Goal: Task Accomplishment & Management: Manage account settings

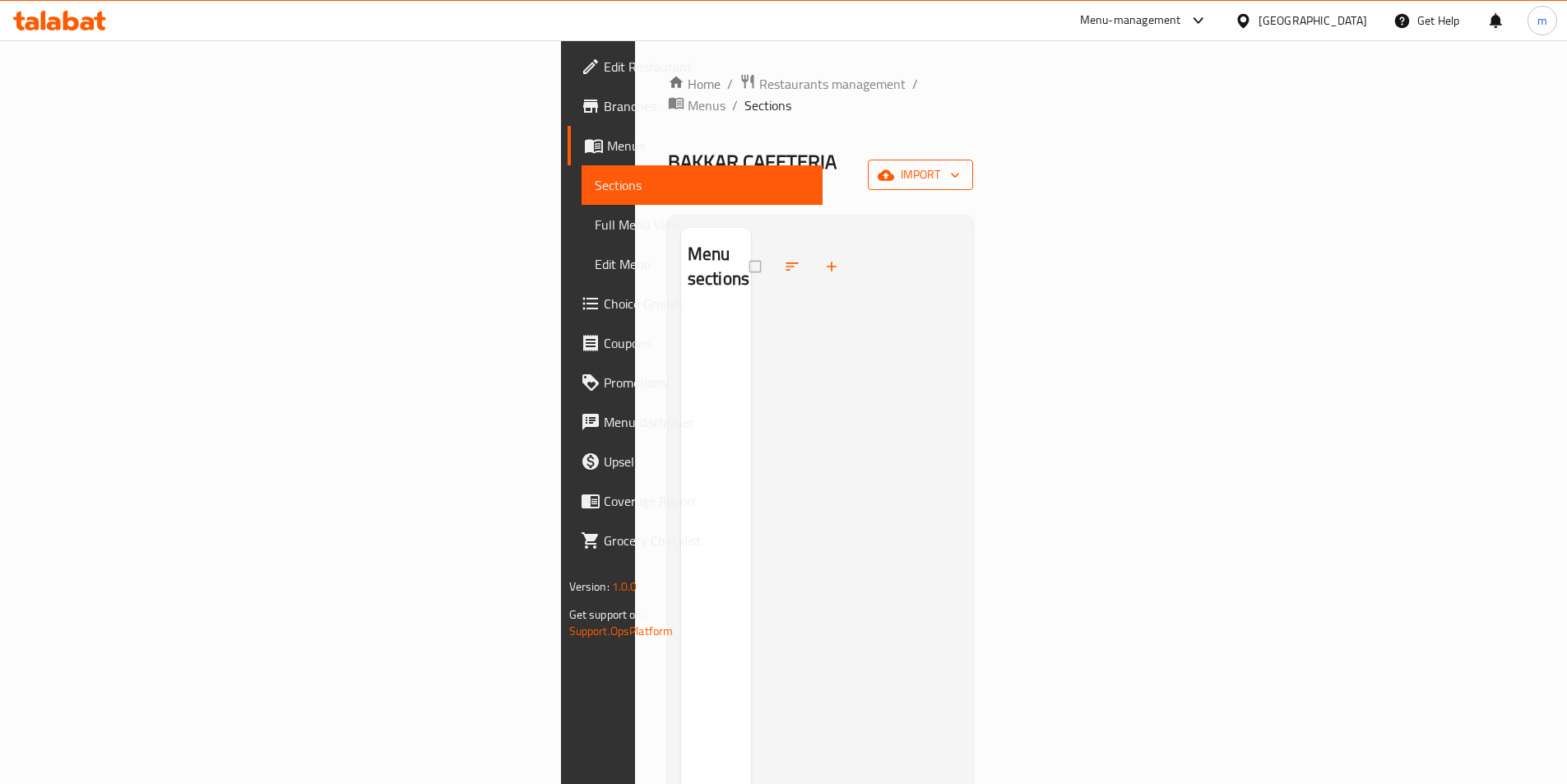
click at [973, 159] on button "import" at bounding box center [920, 174] width 105 height 30
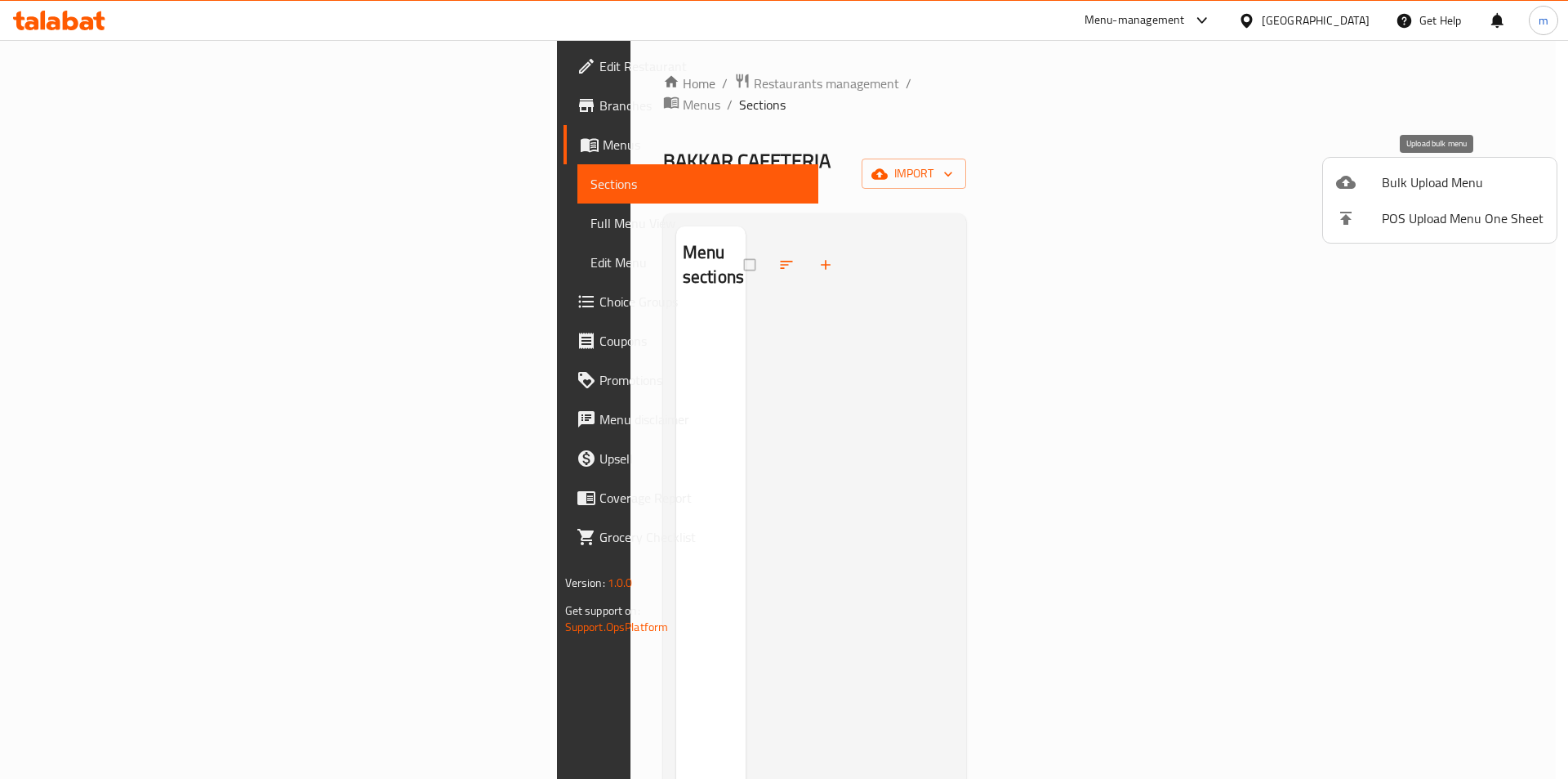
click at [1392, 185] on span "Bulk Upload Menu" at bounding box center [1462, 182] width 162 height 19
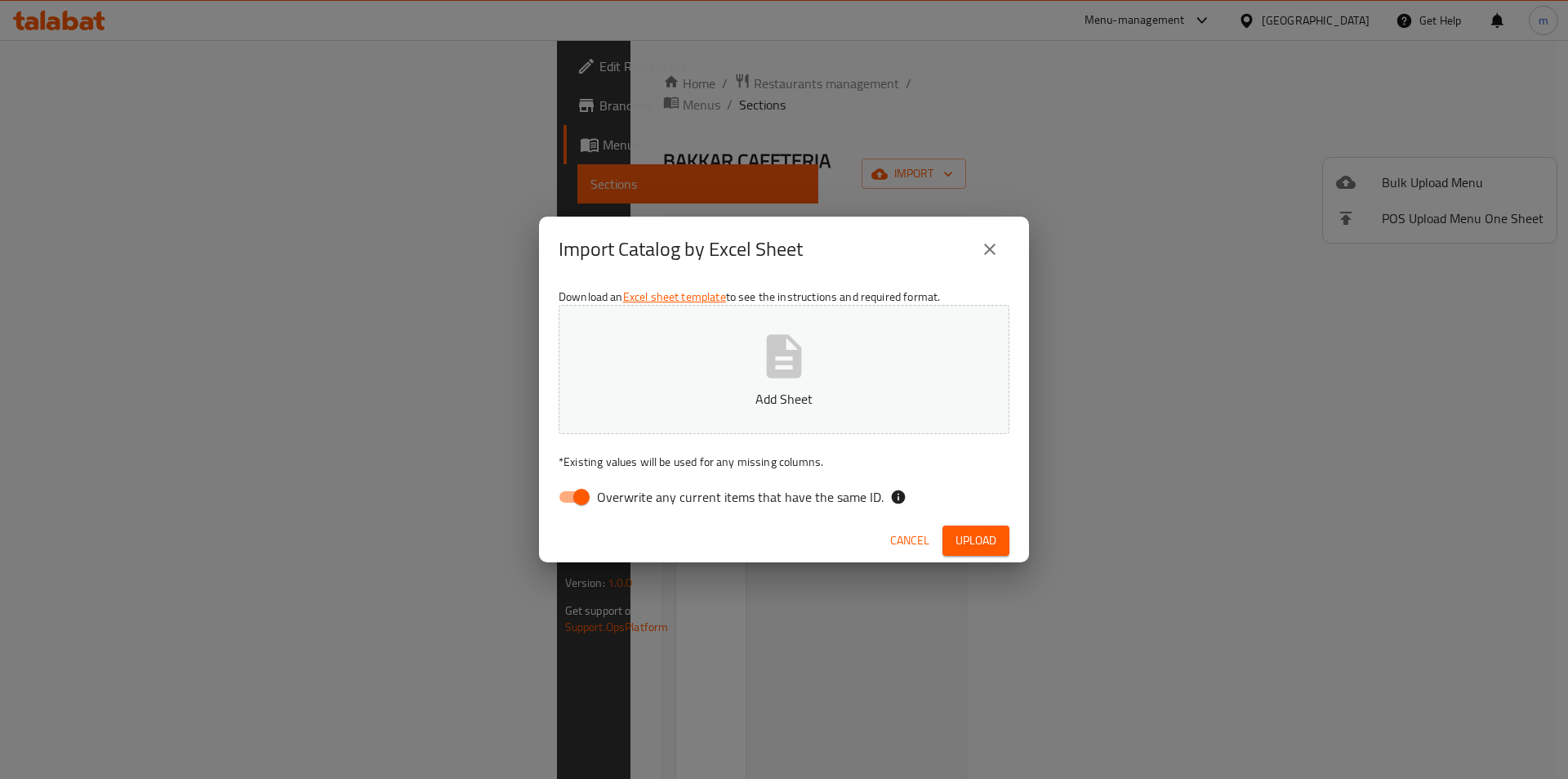
click at [614, 501] on span "Overwrite any current items that have the same ID." at bounding box center [740, 496] width 287 height 19
click at [614, 501] on input "Overwrite any current items that have the same ID." at bounding box center [581, 496] width 93 height 31
checkbox input "false"
click at [764, 332] on icon "button" at bounding box center [783, 356] width 52 height 52
click at [1001, 540] on button "Upload" at bounding box center [976, 541] width 67 height 30
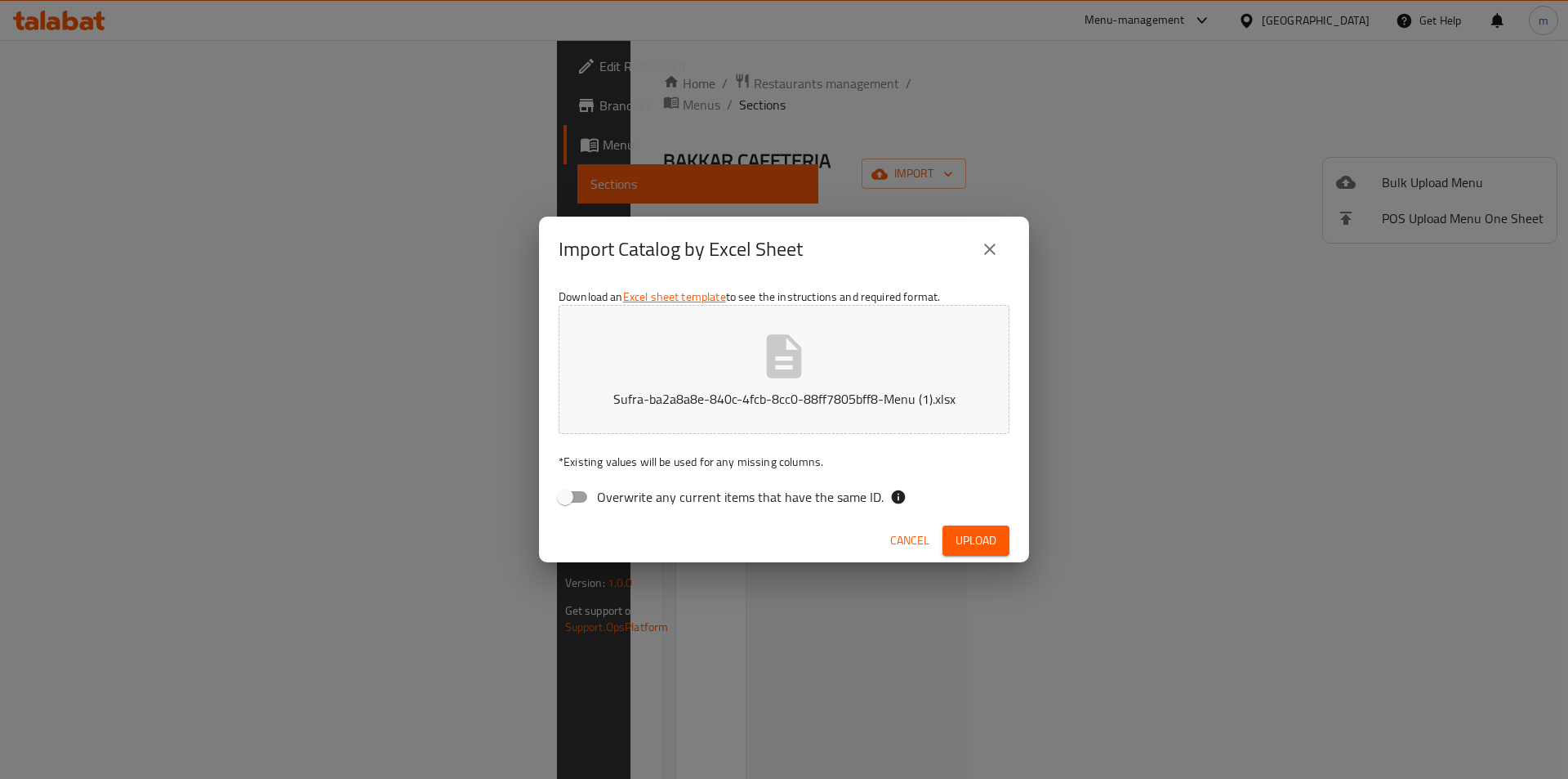
click at [985, 532] on span "Upload" at bounding box center [976, 540] width 41 height 20
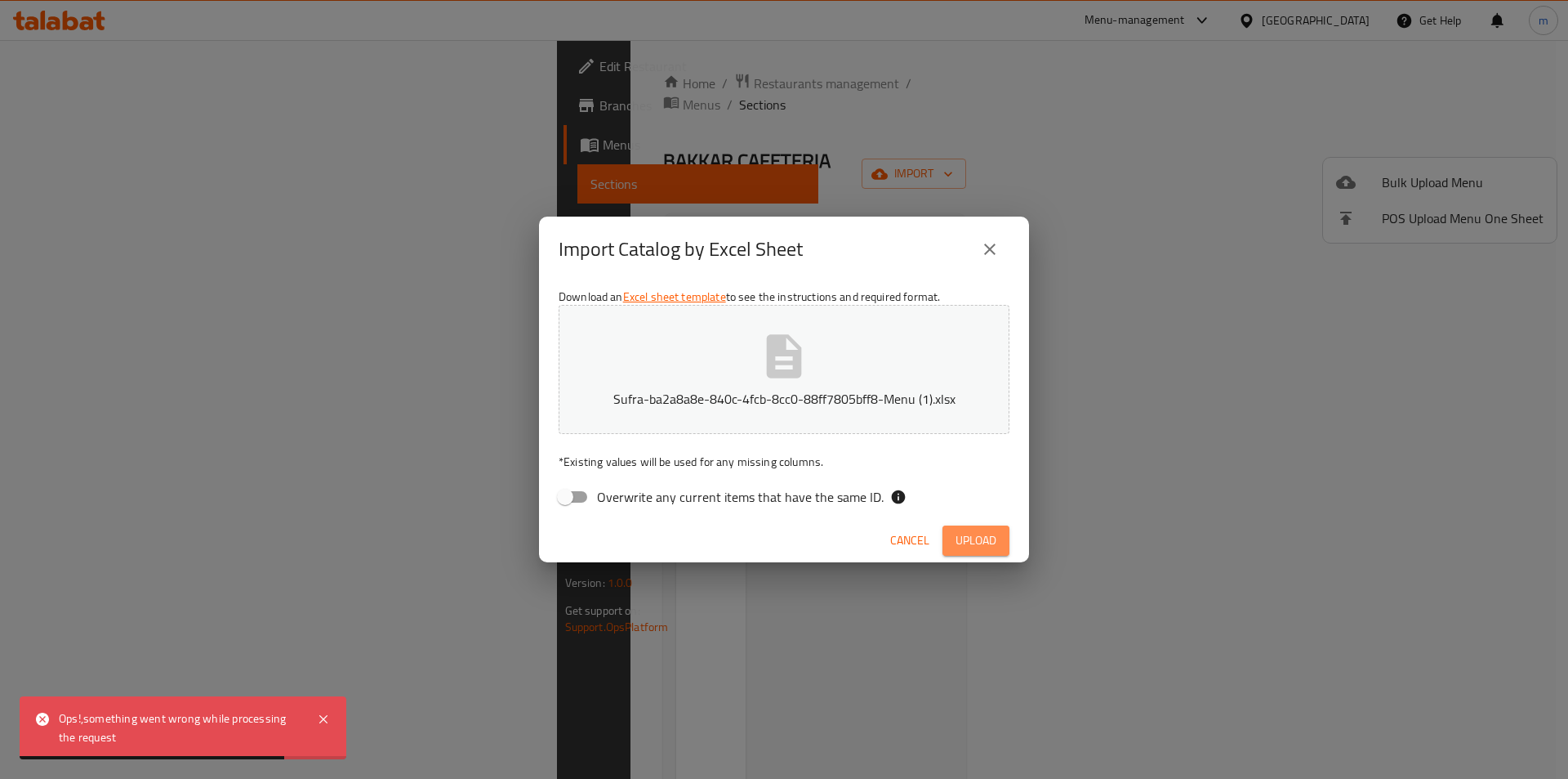
click at [985, 532] on span "Upload" at bounding box center [976, 540] width 41 height 20
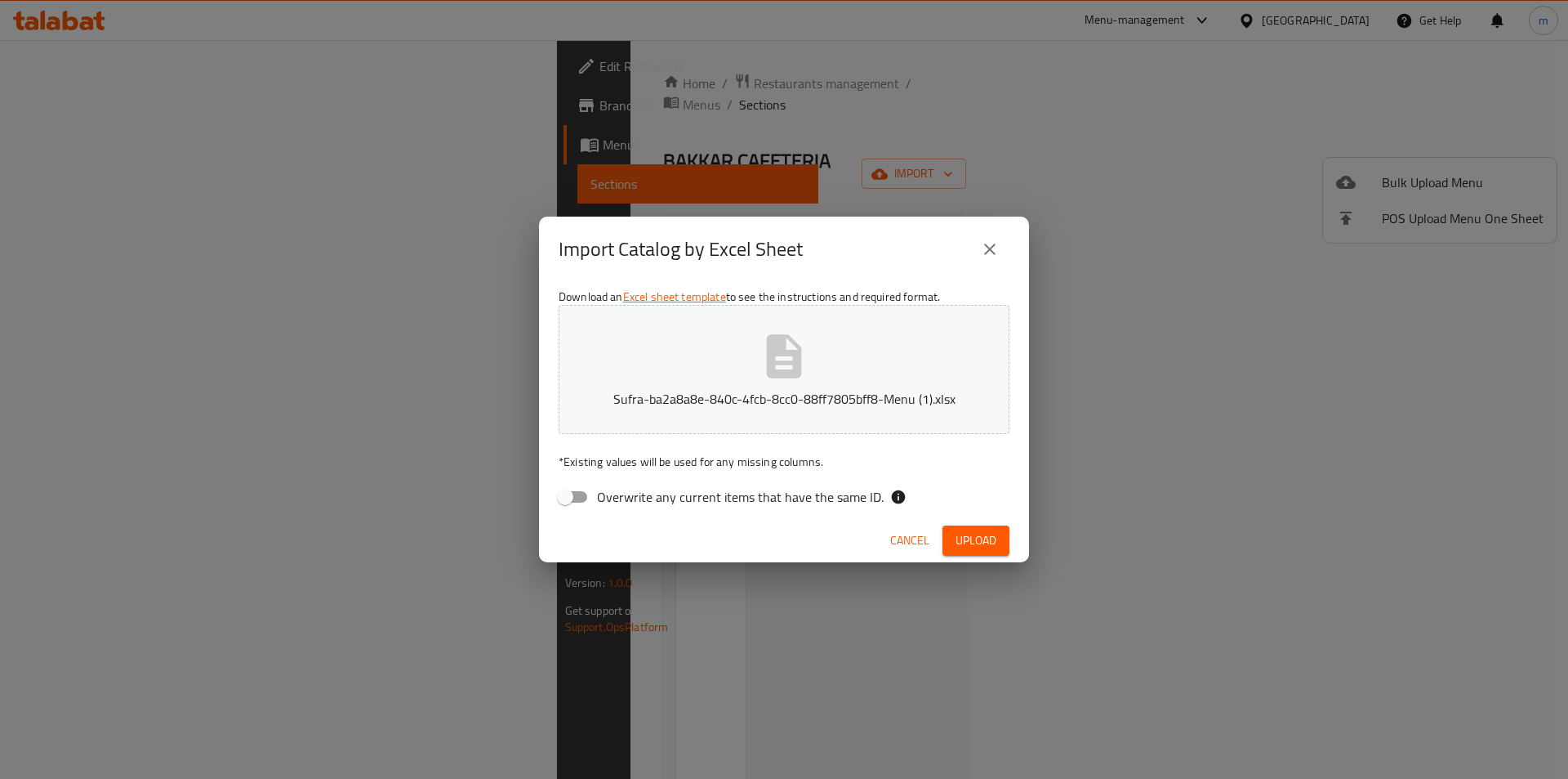
click at [999, 245] on icon "close" at bounding box center [990, 249] width 19 height 19
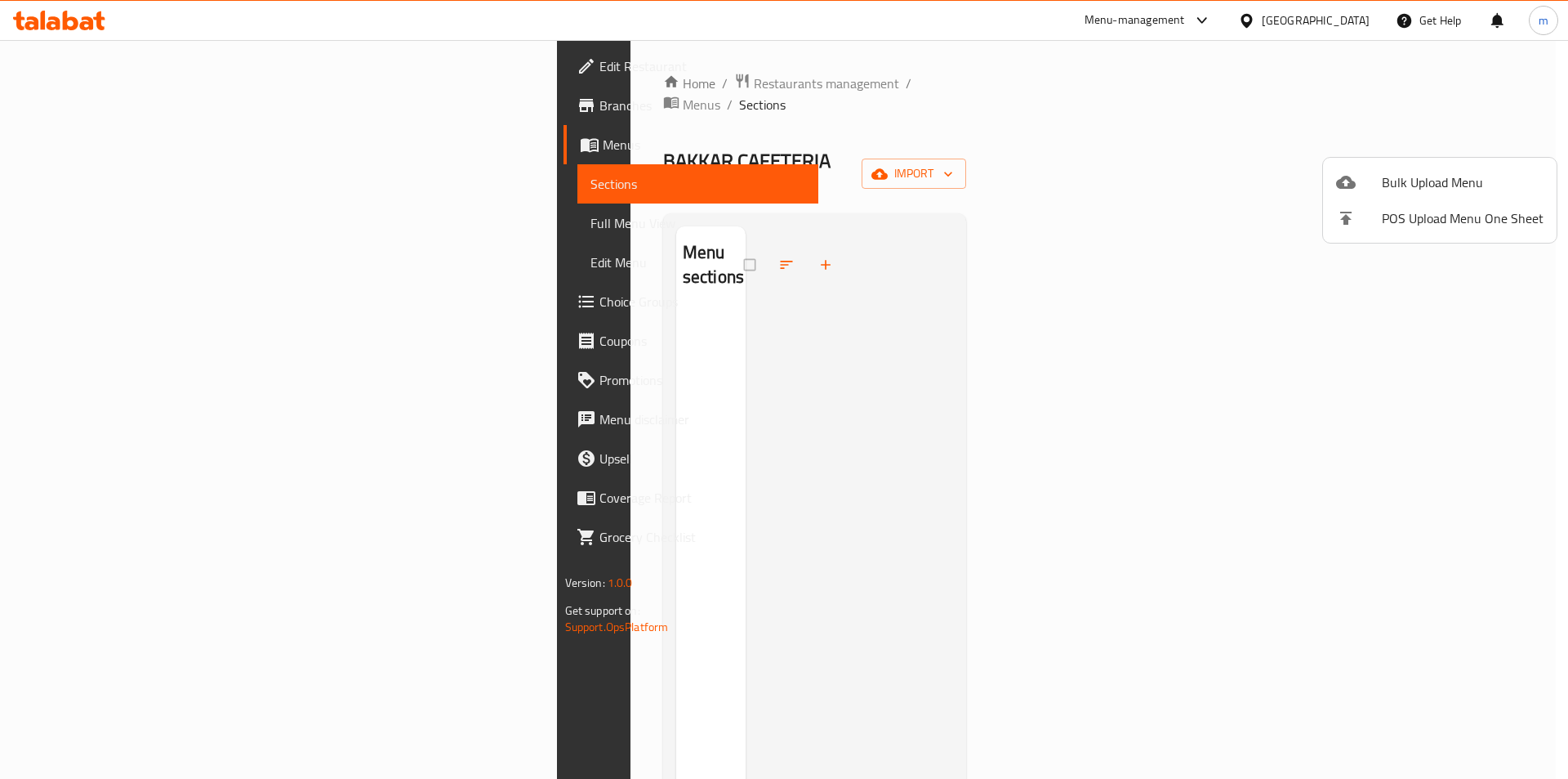
click at [1390, 181] on span "Bulk Upload Menu" at bounding box center [1462, 182] width 162 height 19
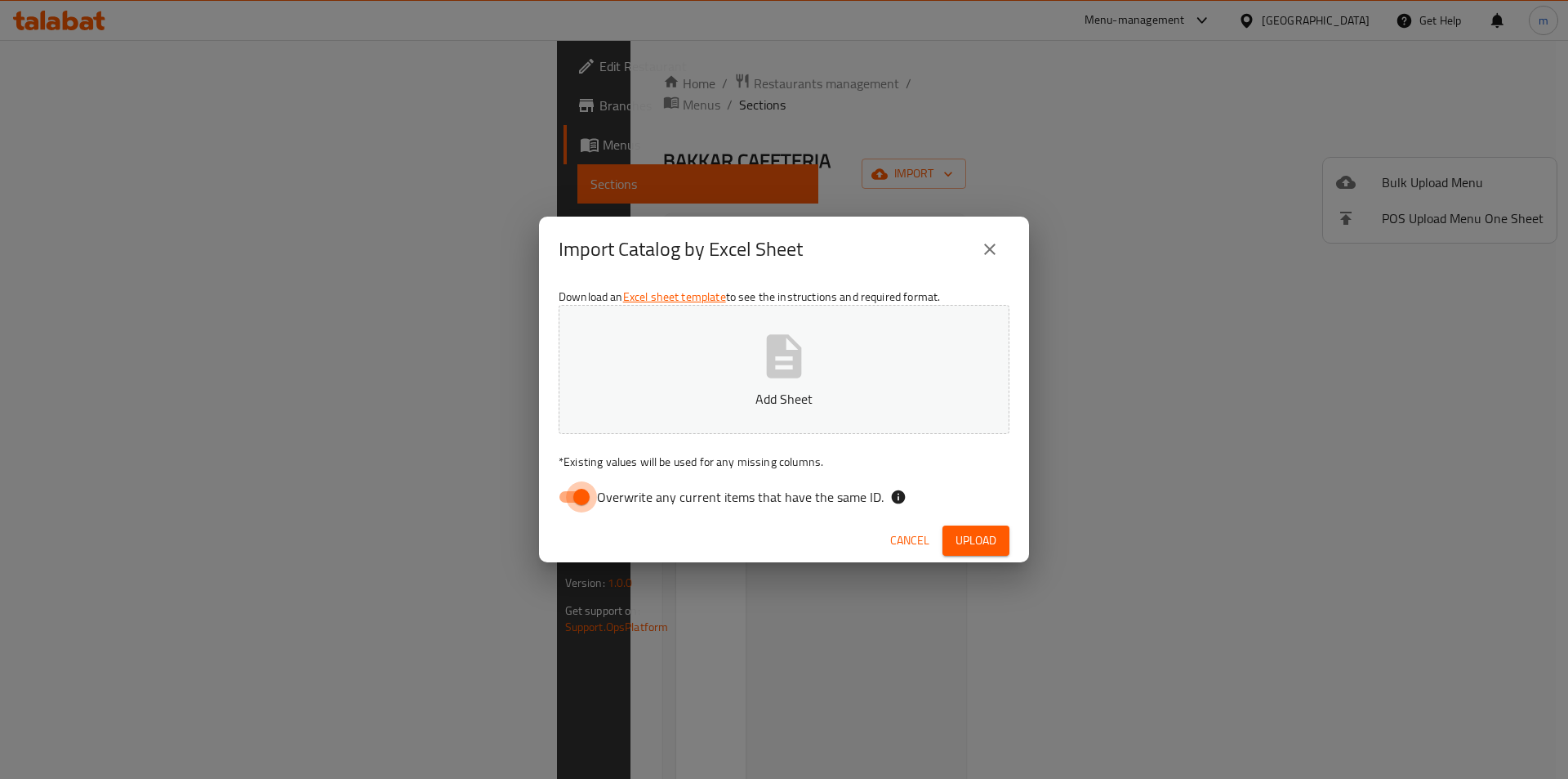
click at [568, 499] on input "Overwrite any current items that have the same ID." at bounding box center [581, 496] width 93 height 31
checkbox input "false"
click at [696, 390] on p "Add Sheet" at bounding box center [783, 398] width 400 height 19
click at [980, 542] on span "Upload" at bounding box center [976, 540] width 41 height 20
click at [980, 258] on icon "close" at bounding box center [990, 249] width 19 height 19
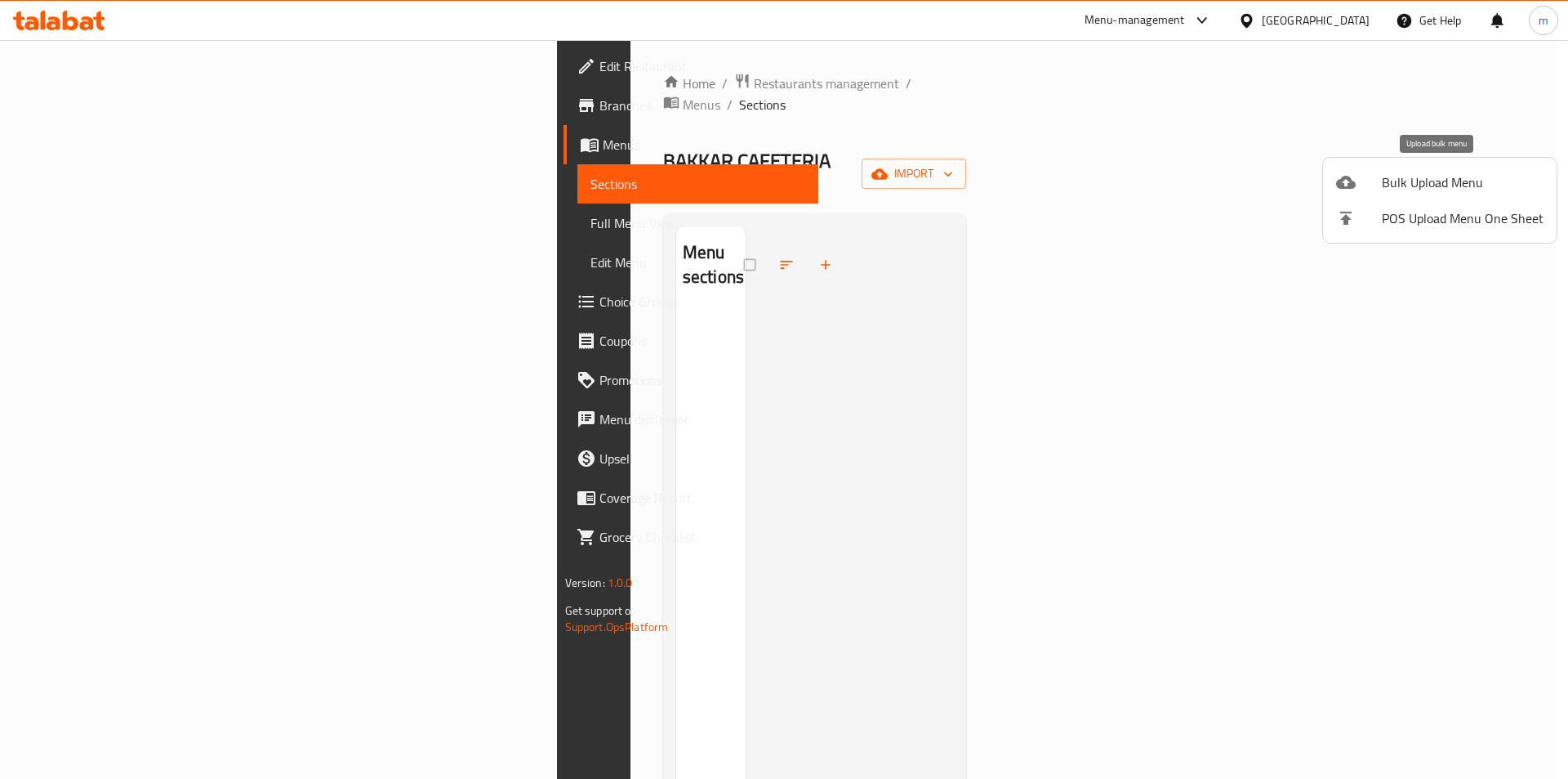
click at [1389, 184] on span "Bulk Upload Menu" at bounding box center [1462, 182] width 162 height 19
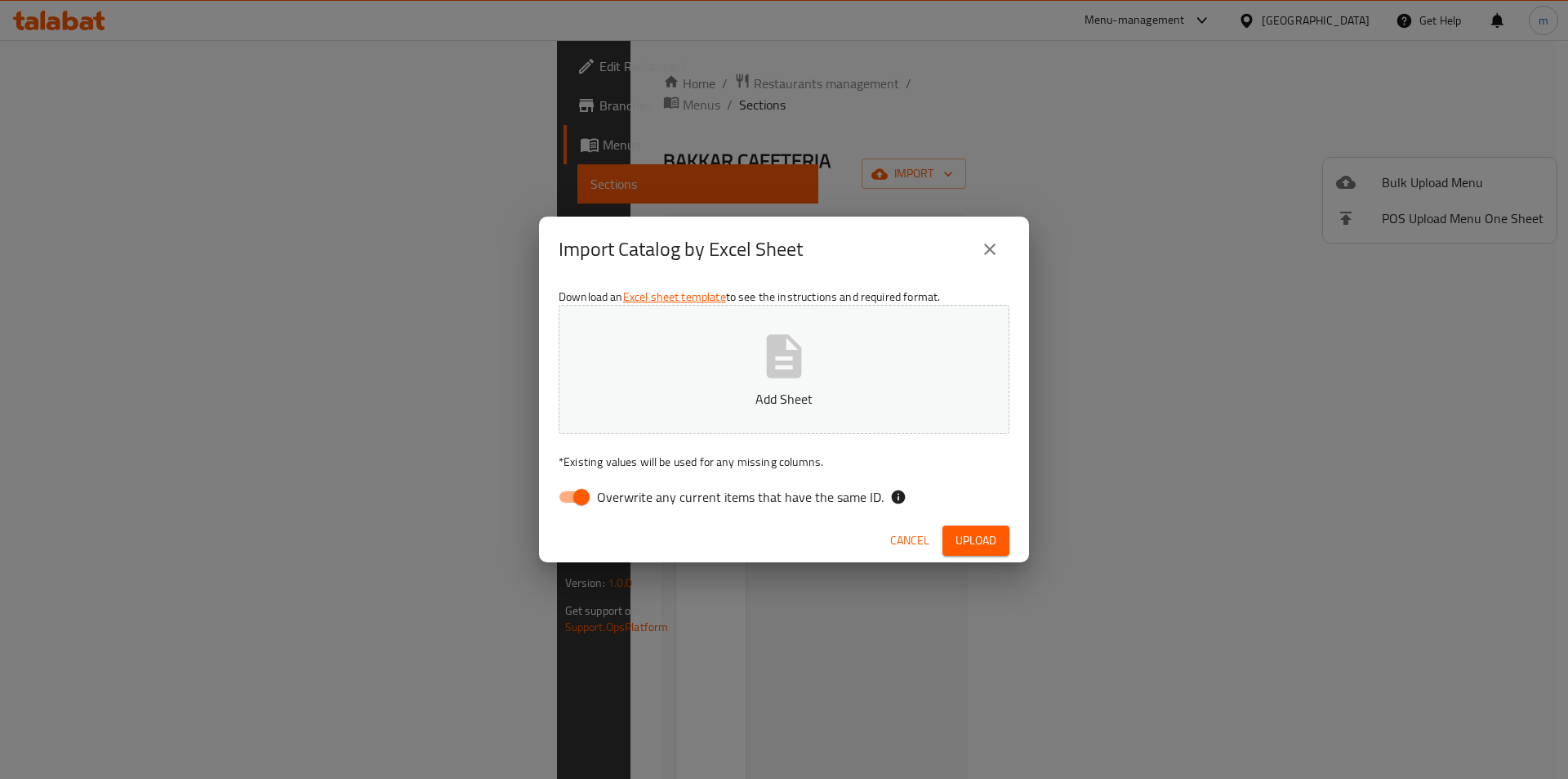
click at [584, 488] on input "Overwrite any current items that have the same ID." at bounding box center [581, 496] width 93 height 31
checkbox input "false"
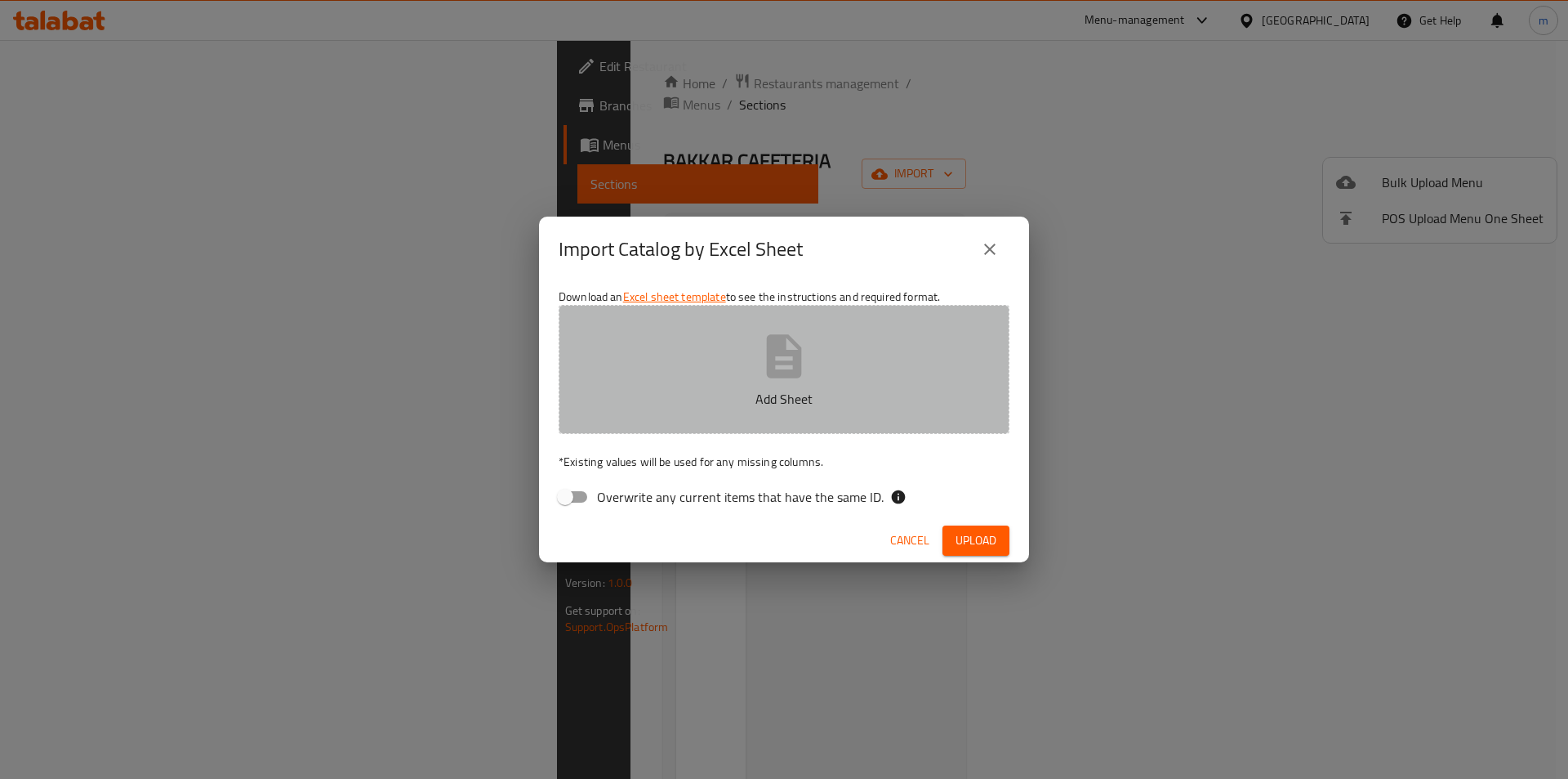
click at [657, 393] on p "Add Sheet" at bounding box center [783, 398] width 400 height 19
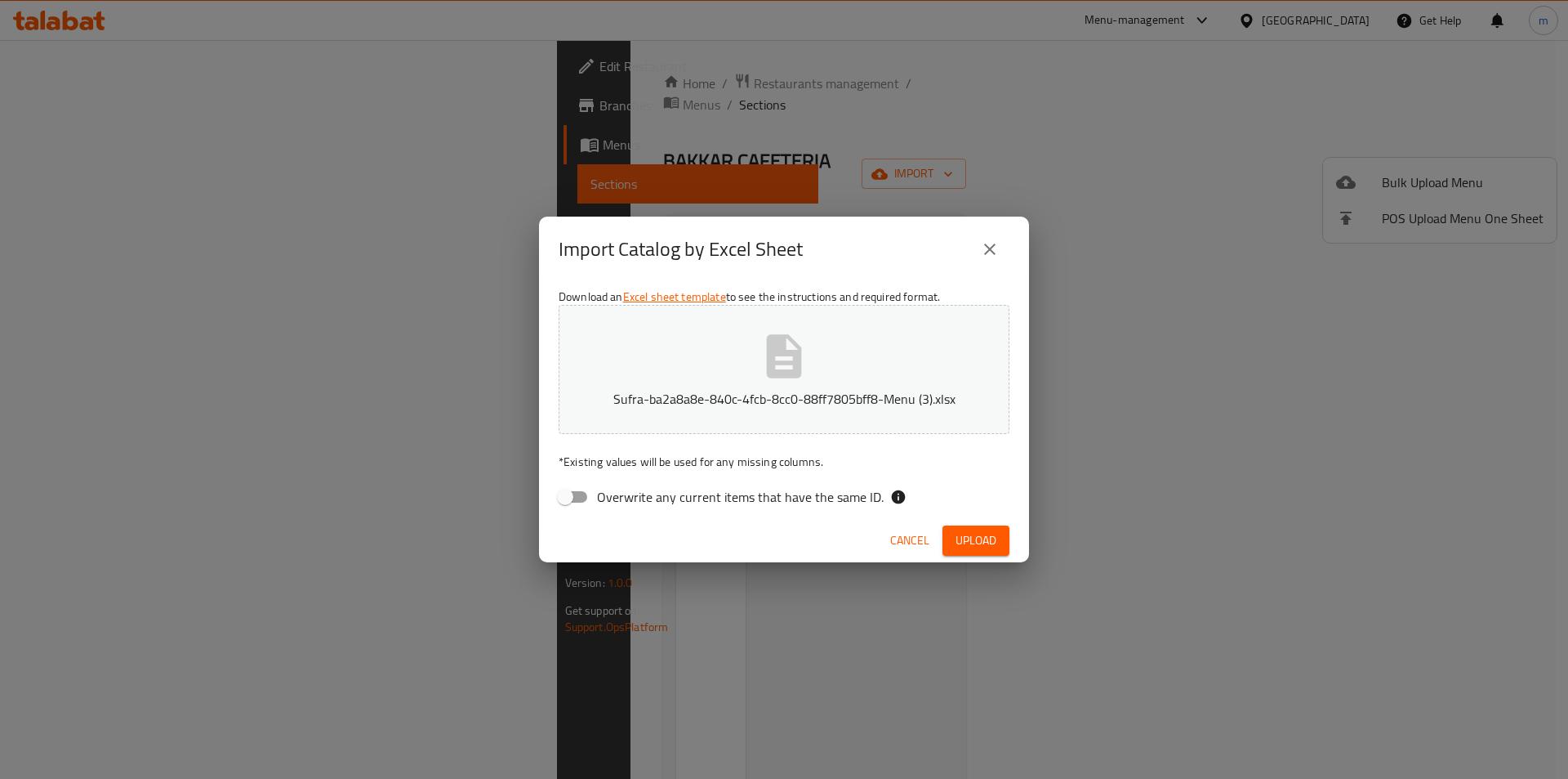
click at [977, 528] on button "Upload" at bounding box center [976, 541] width 67 height 30
click at [1002, 244] on button "close" at bounding box center [990, 249] width 39 height 39
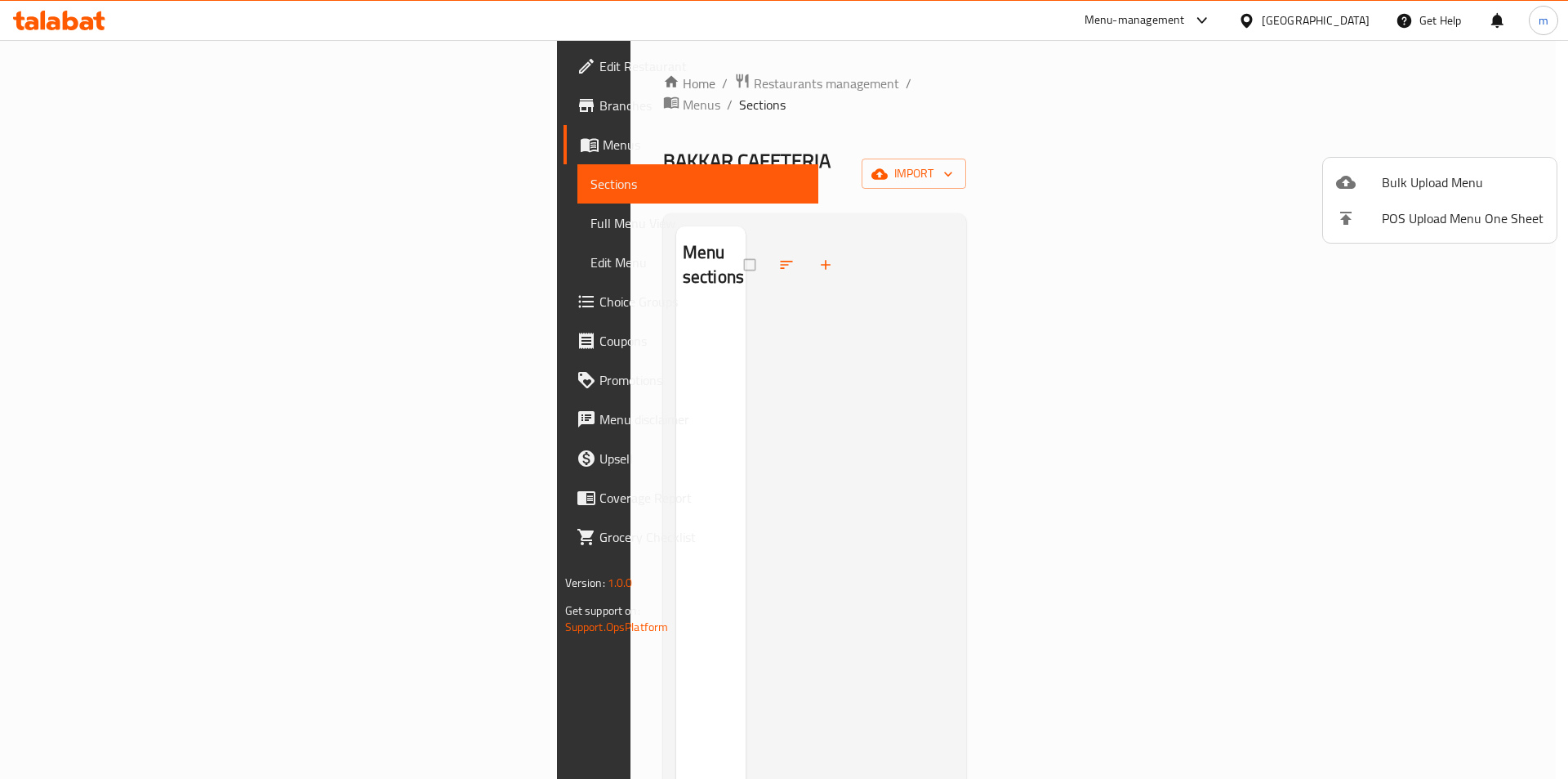
click at [1347, 343] on div at bounding box center [784, 390] width 1568 height 779
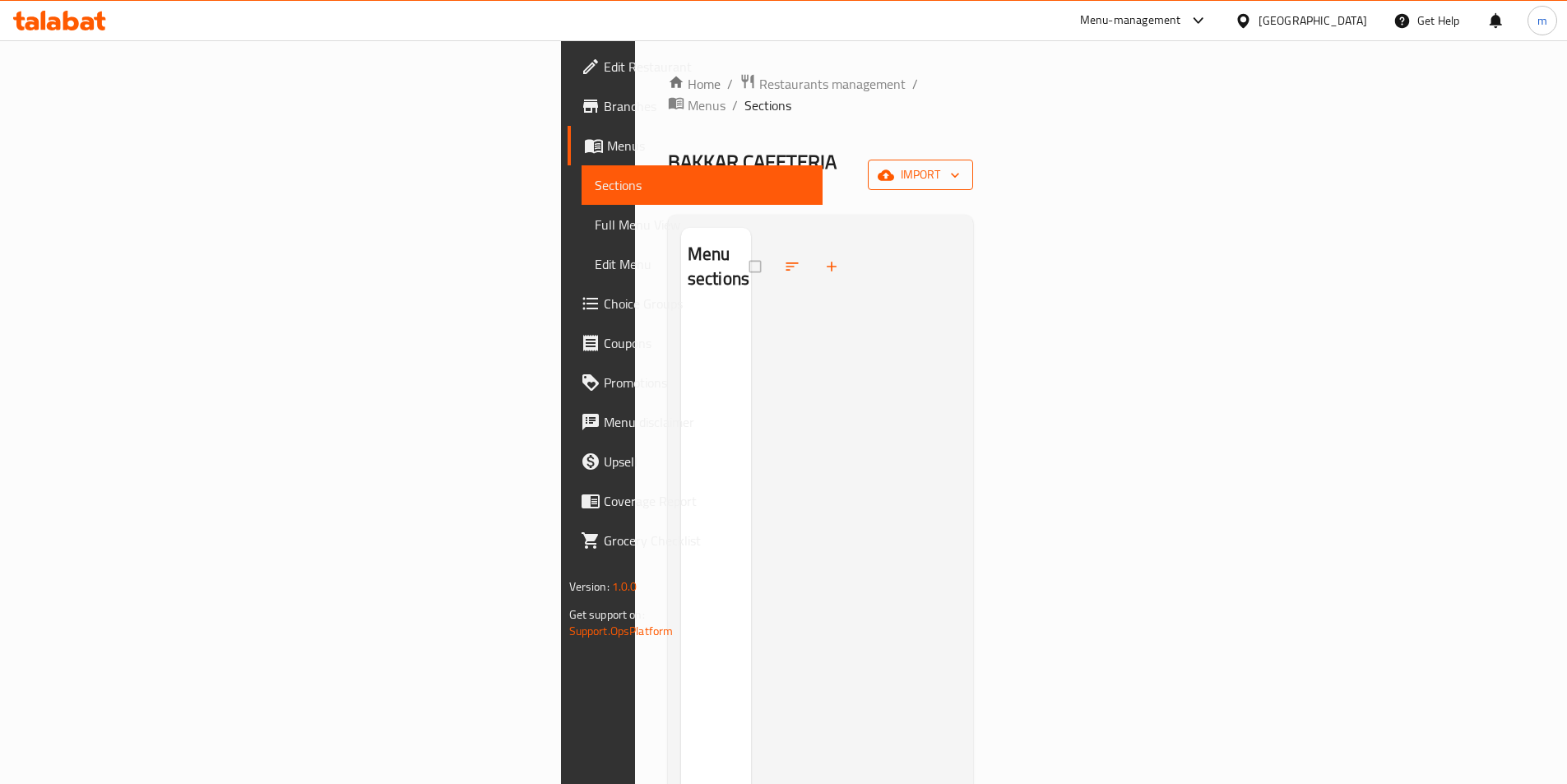
click at [960, 164] on span "import" at bounding box center [920, 174] width 79 height 20
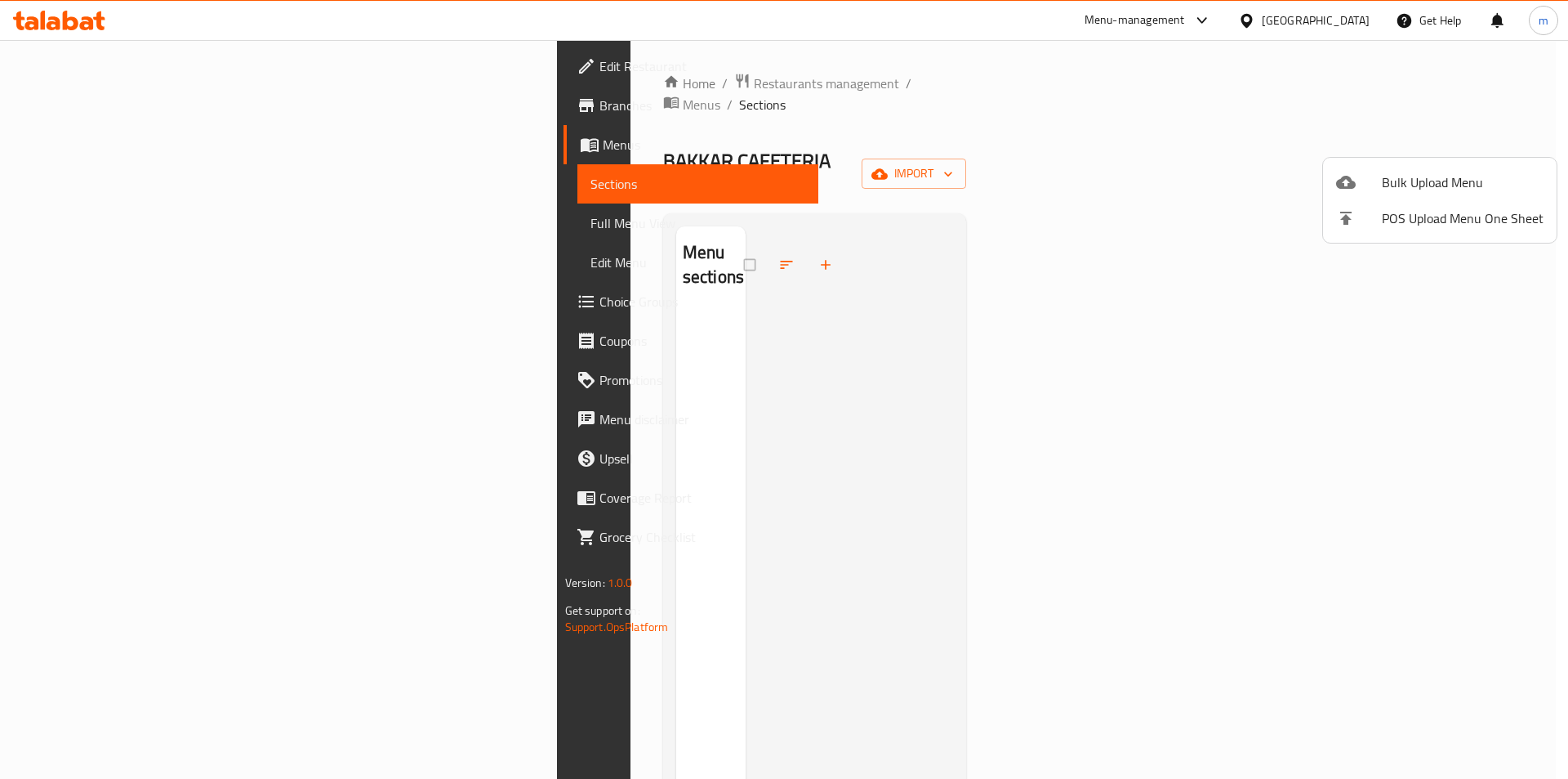
click at [1407, 178] on span "Bulk Upload Menu" at bounding box center [1462, 182] width 162 height 19
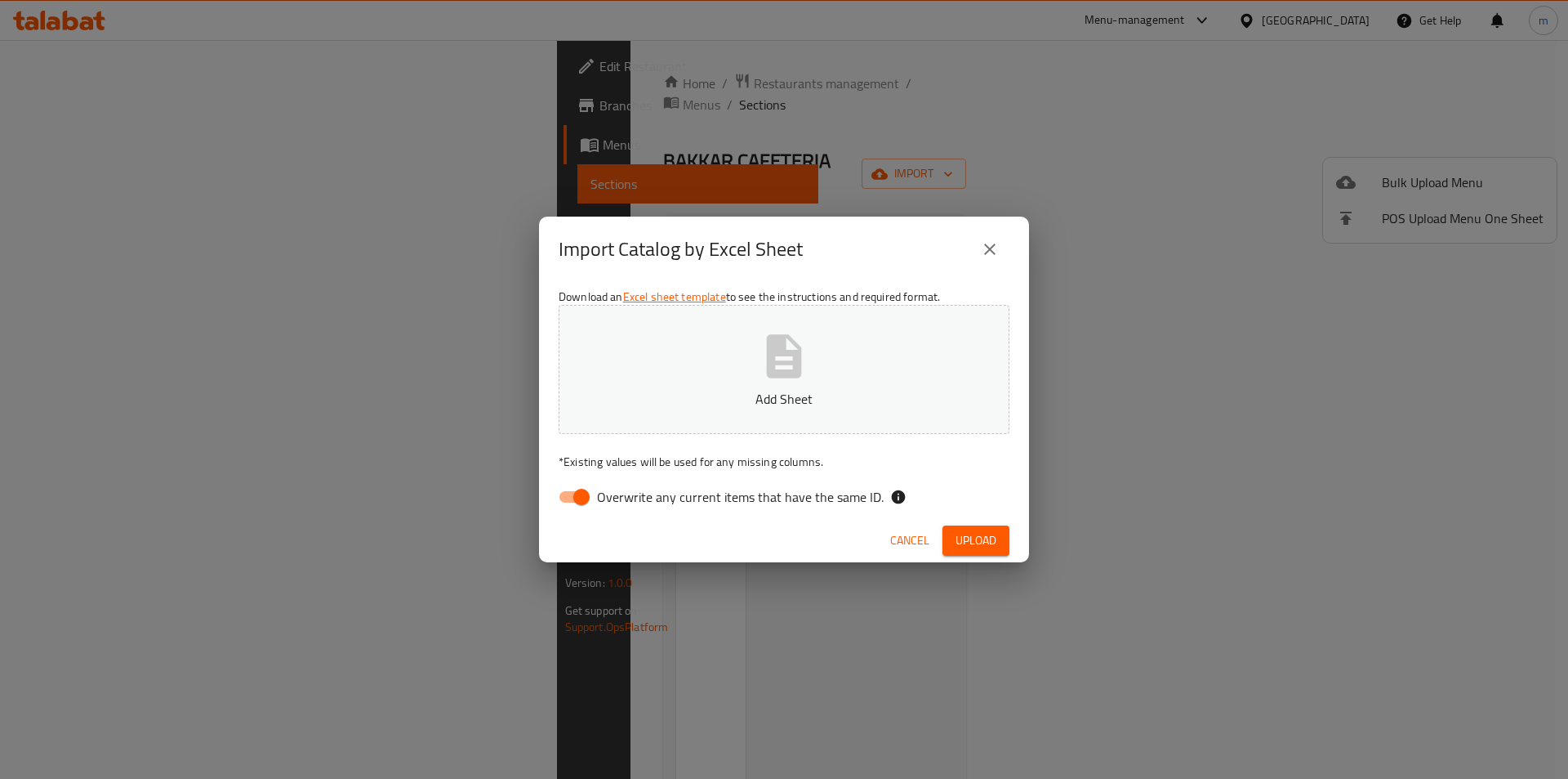
click at [573, 497] on input "Overwrite any current items that have the same ID." at bounding box center [581, 496] width 93 height 31
checkbox input "false"
click at [721, 318] on button "Add Sheet" at bounding box center [784, 369] width 451 height 129
click at [997, 540] on button "Upload" at bounding box center [976, 541] width 67 height 30
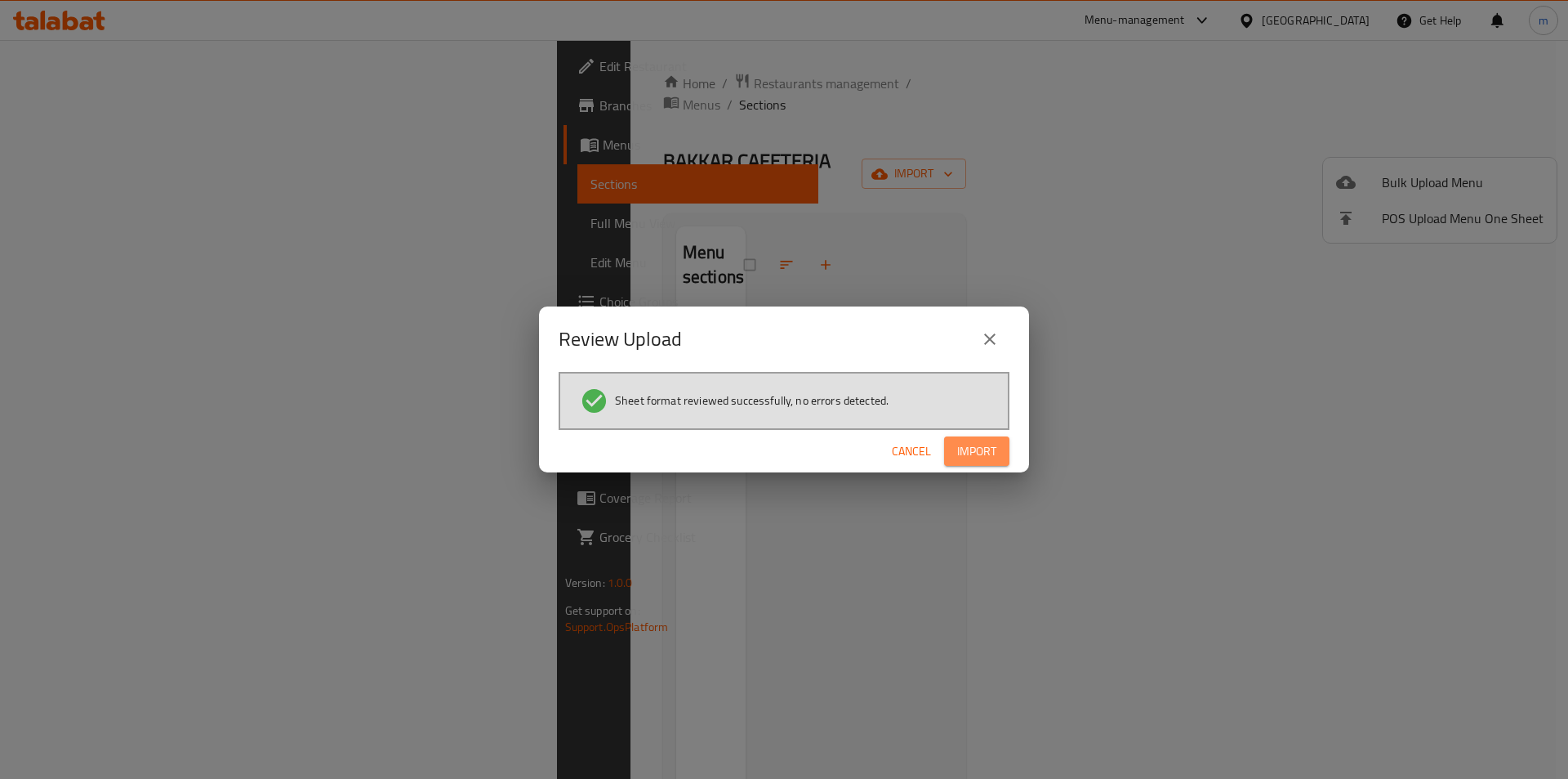
click at [987, 457] on span "Import" at bounding box center [976, 451] width 39 height 20
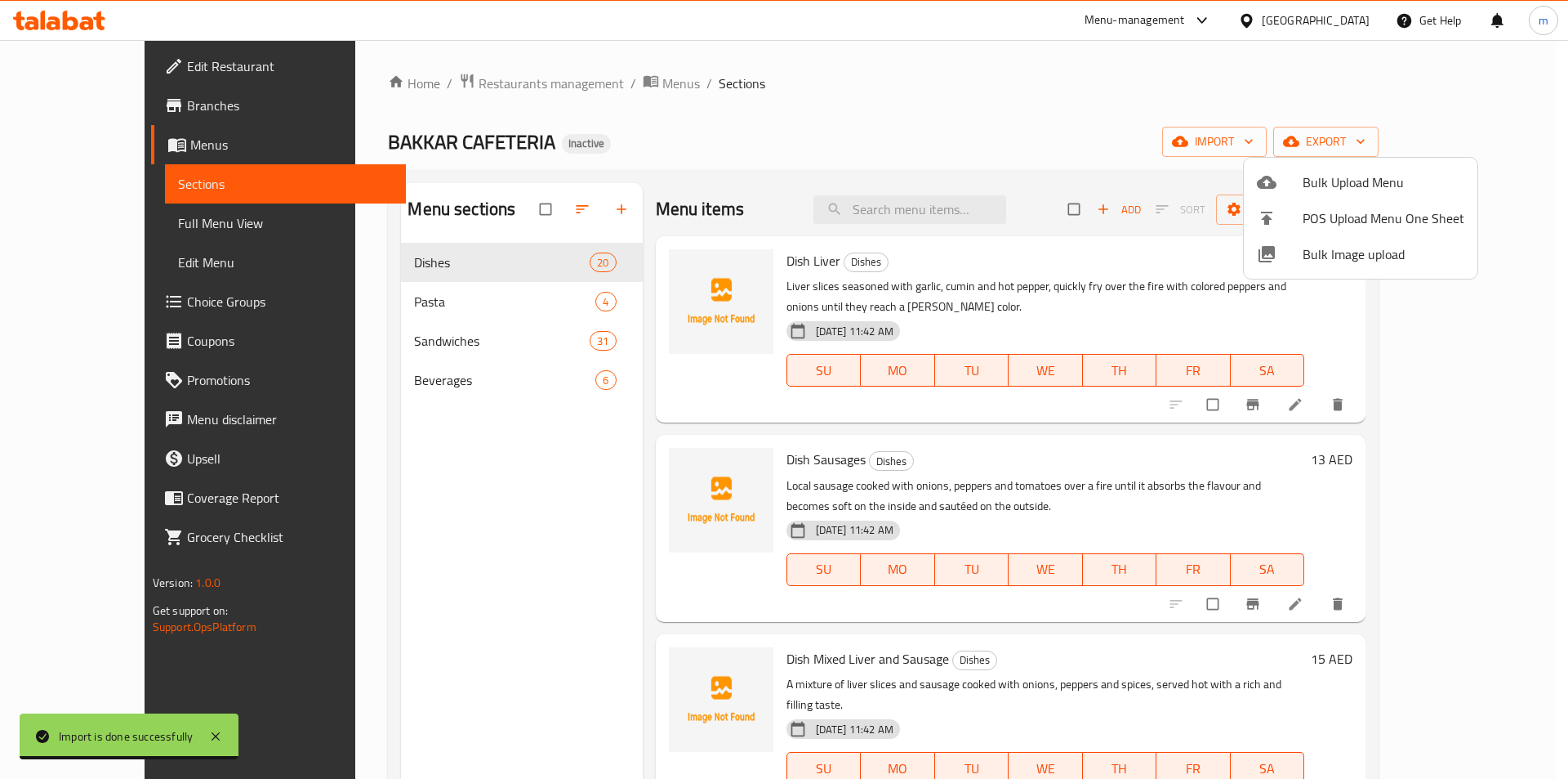
click at [477, 291] on div at bounding box center [784, 390] width 1568 height 779
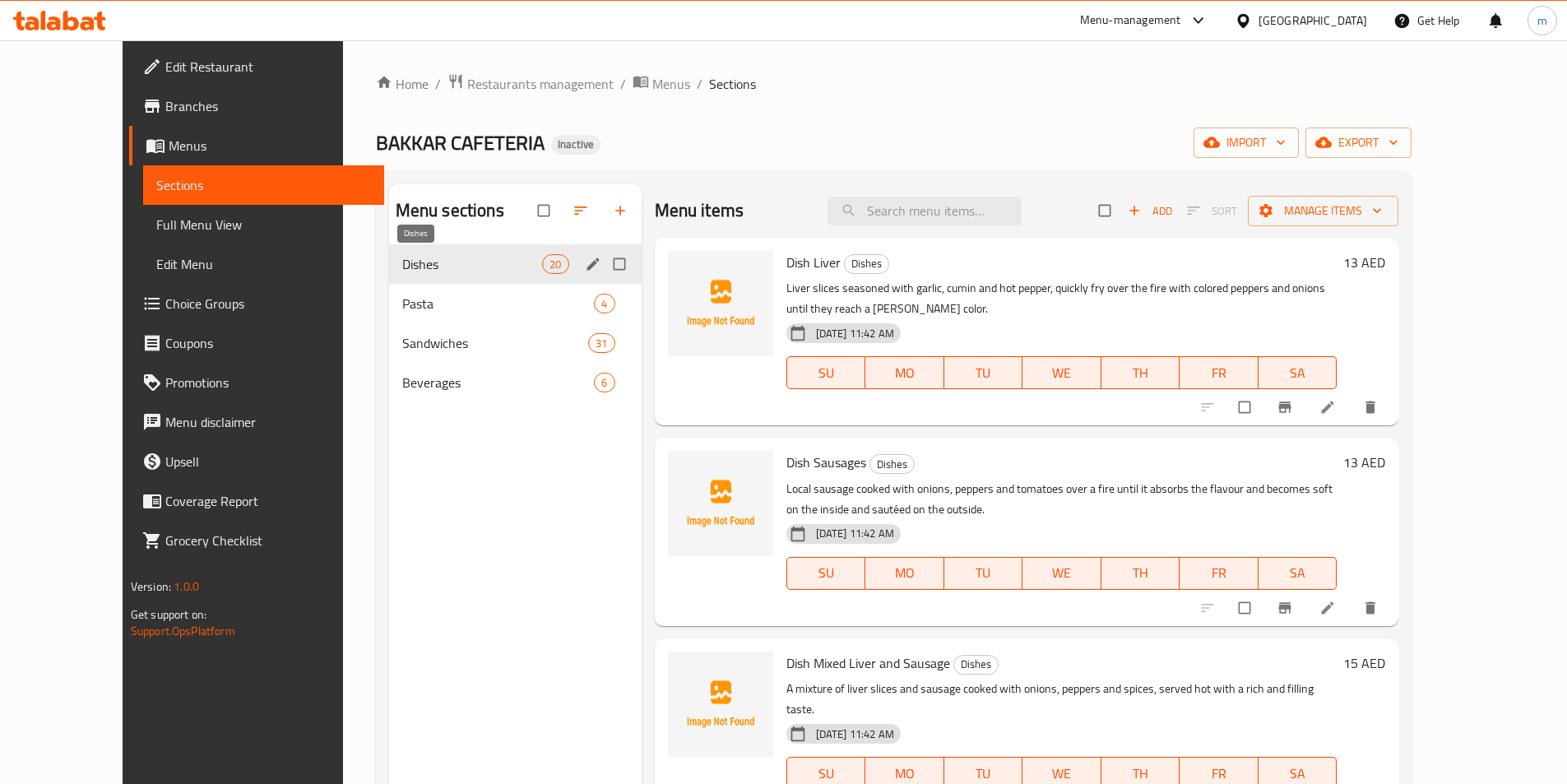
click at [484, 268] on span "Dishes" at bounding box center [472, 264] width 141 height 20
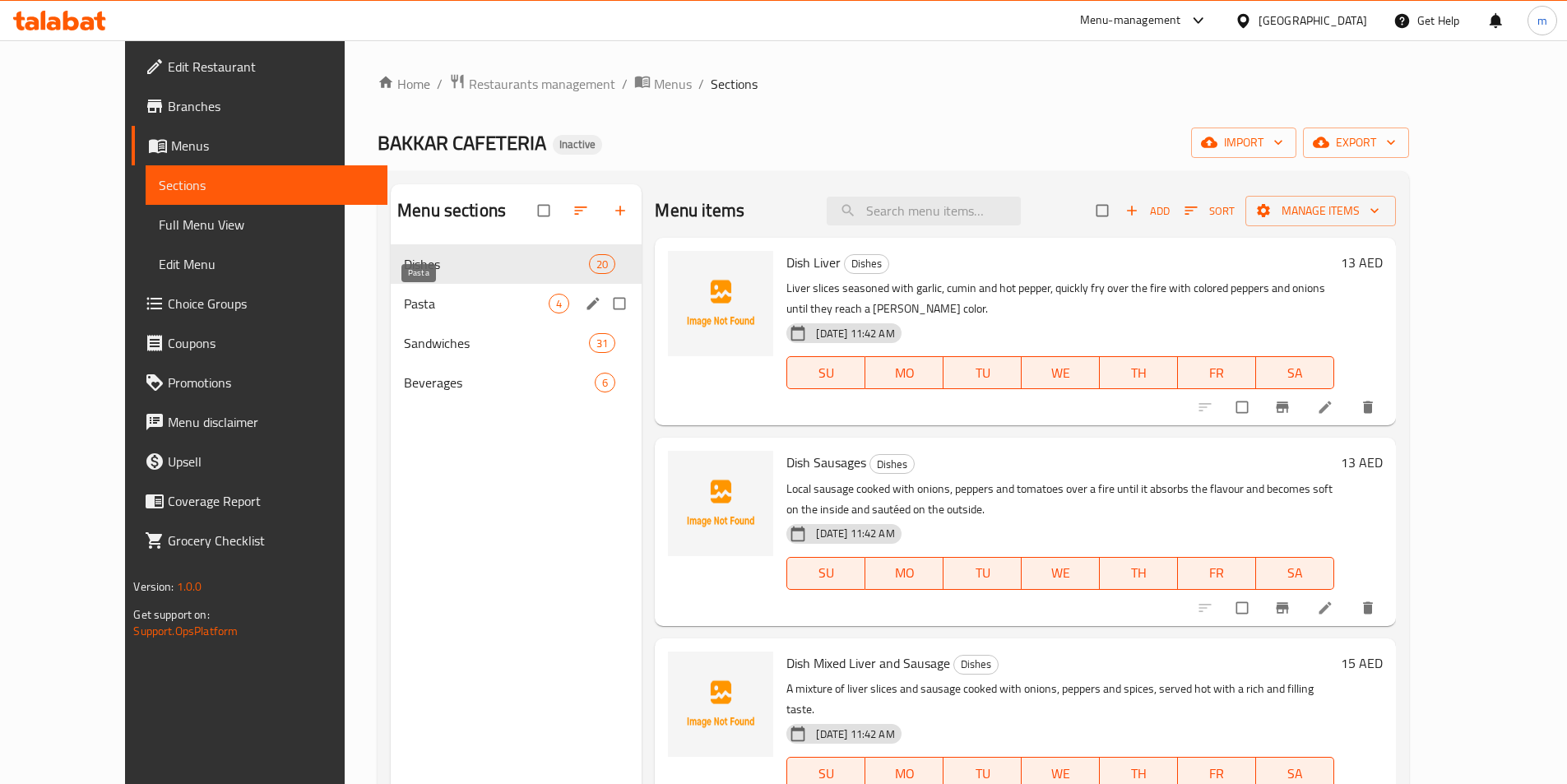
click at [479, 294] on span "Pasta" at bounding box center [476, 303] width 145 height 20
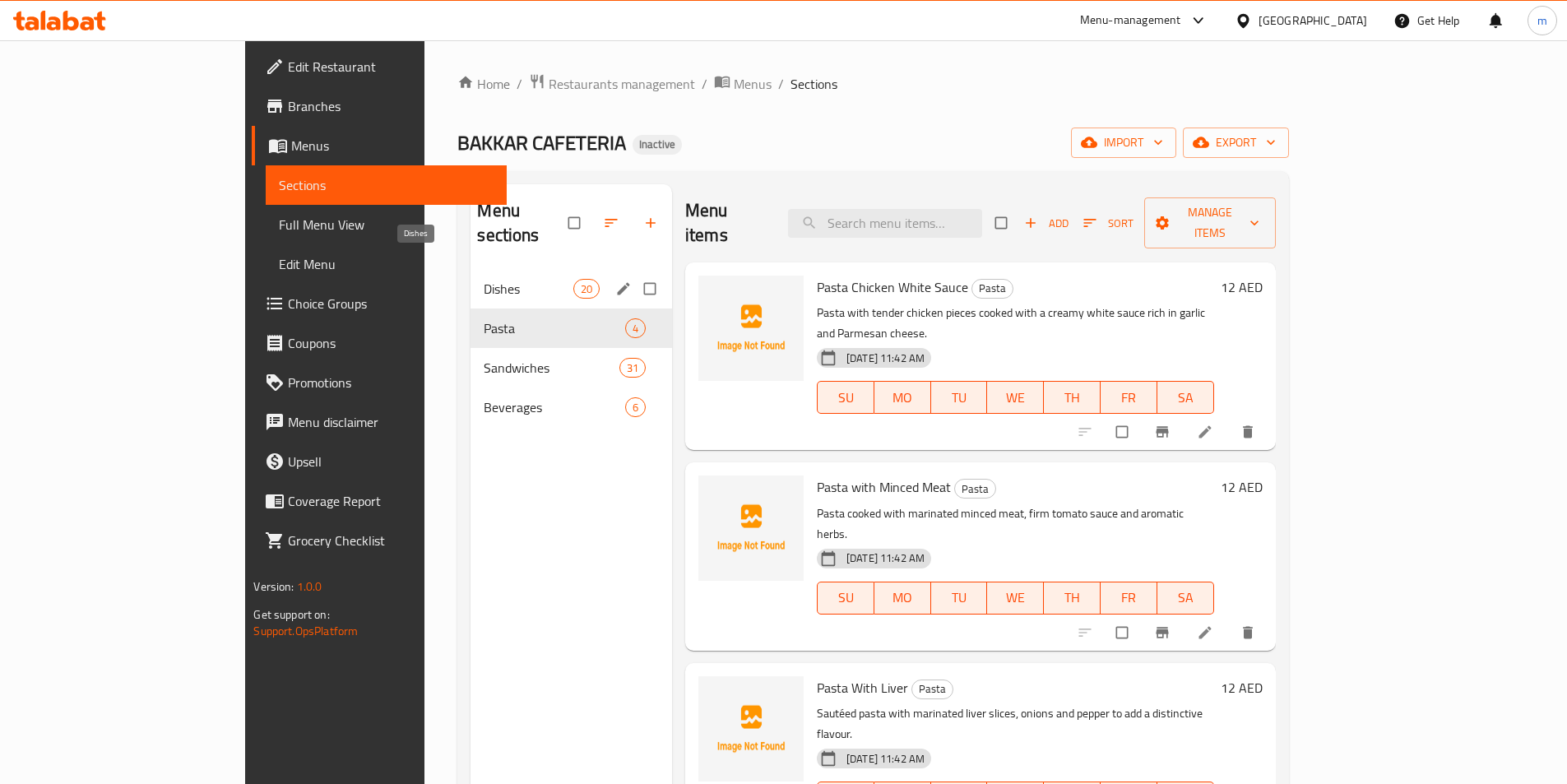
click at [484, 279] on span "Dishes" at bounding box center [528, 289] width 89 height 20
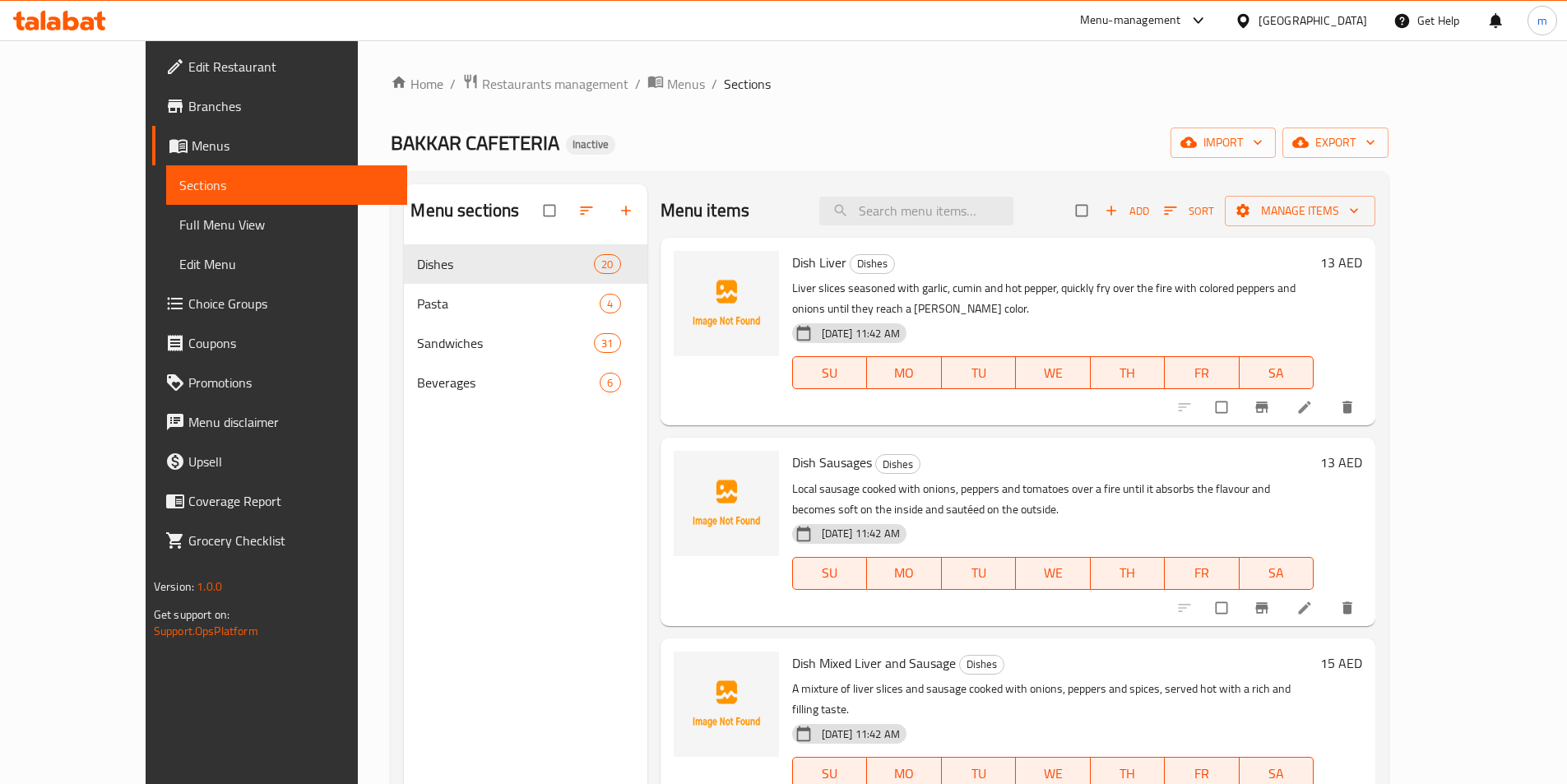
click at [578, 540] on div "Menu sections Dishes 20 Pasta 4 Sandwiches 31 Beverages 6" at bounding box center [525, 576] width 243 height 784
click at [180, 224] on span "Full Menu View" at bounding box center [286, 224] width 214 height 20
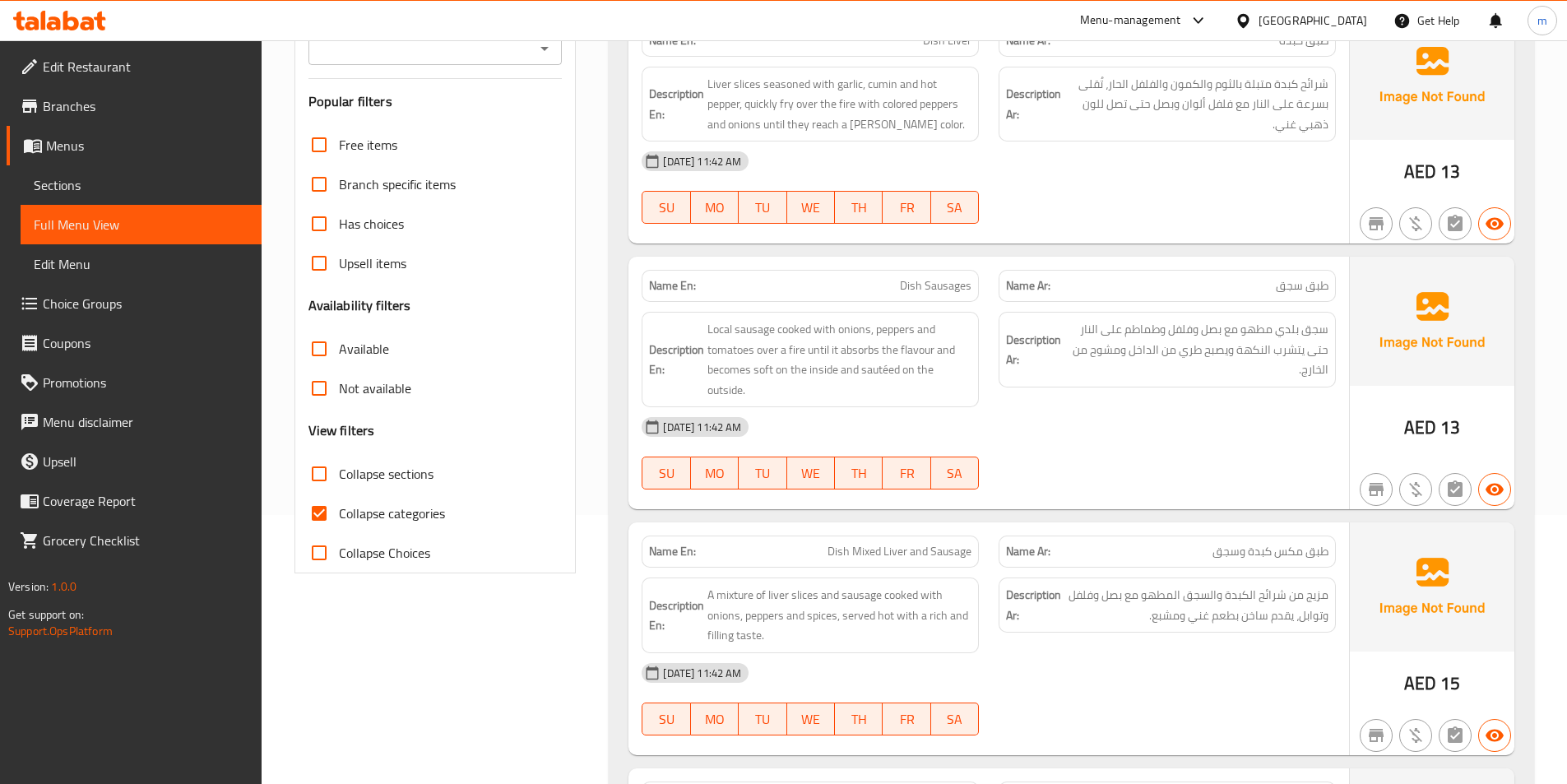
scroll to position [493, 0]
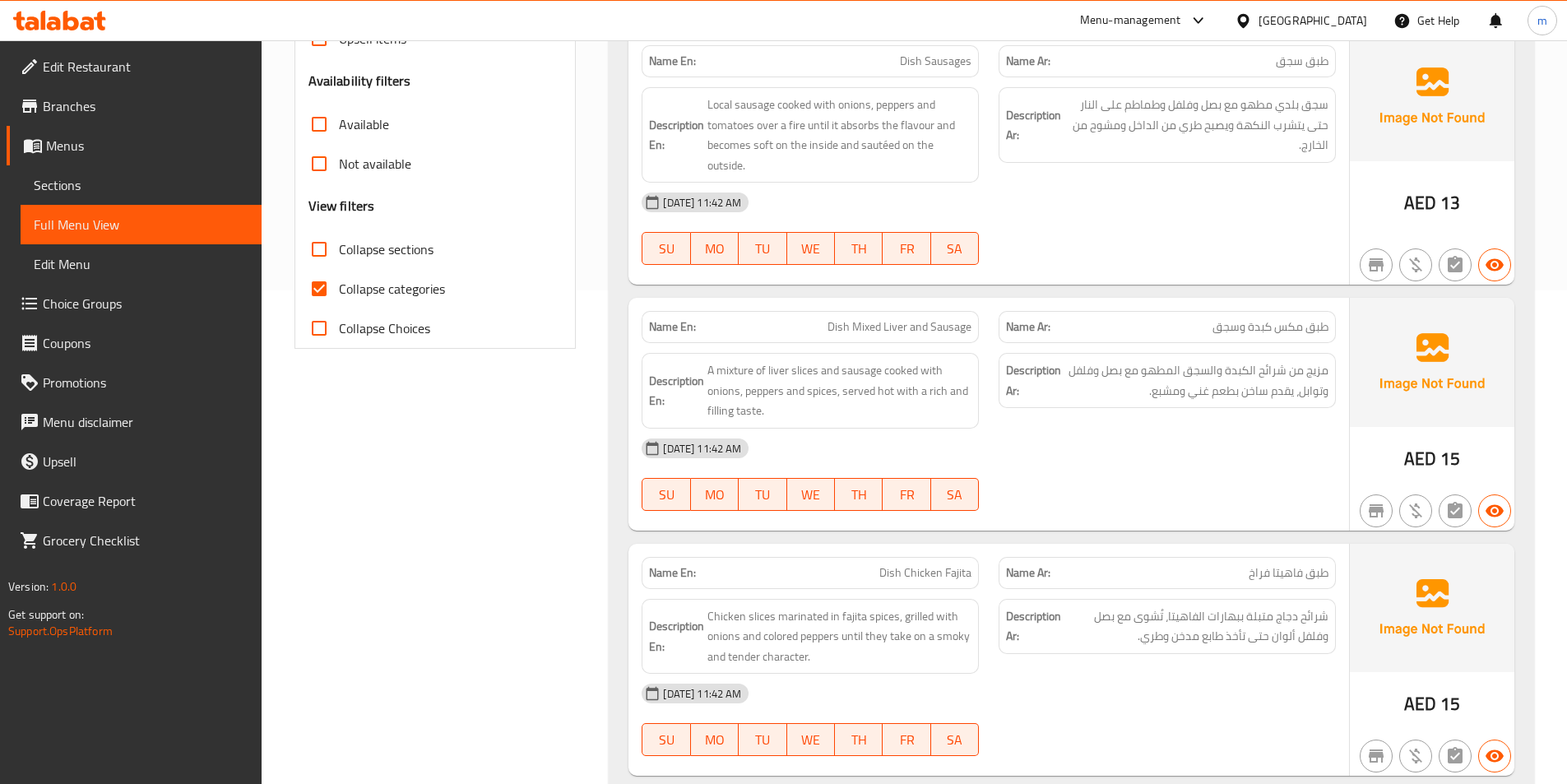
click at [382, 289] on span "Collapse categories" at bounding box center [391, 289] width 106 height 20
click at [339, 289] on input "Collapse categories" at bounding box center [319, 288] width 39 height 39
checkbox input "false"
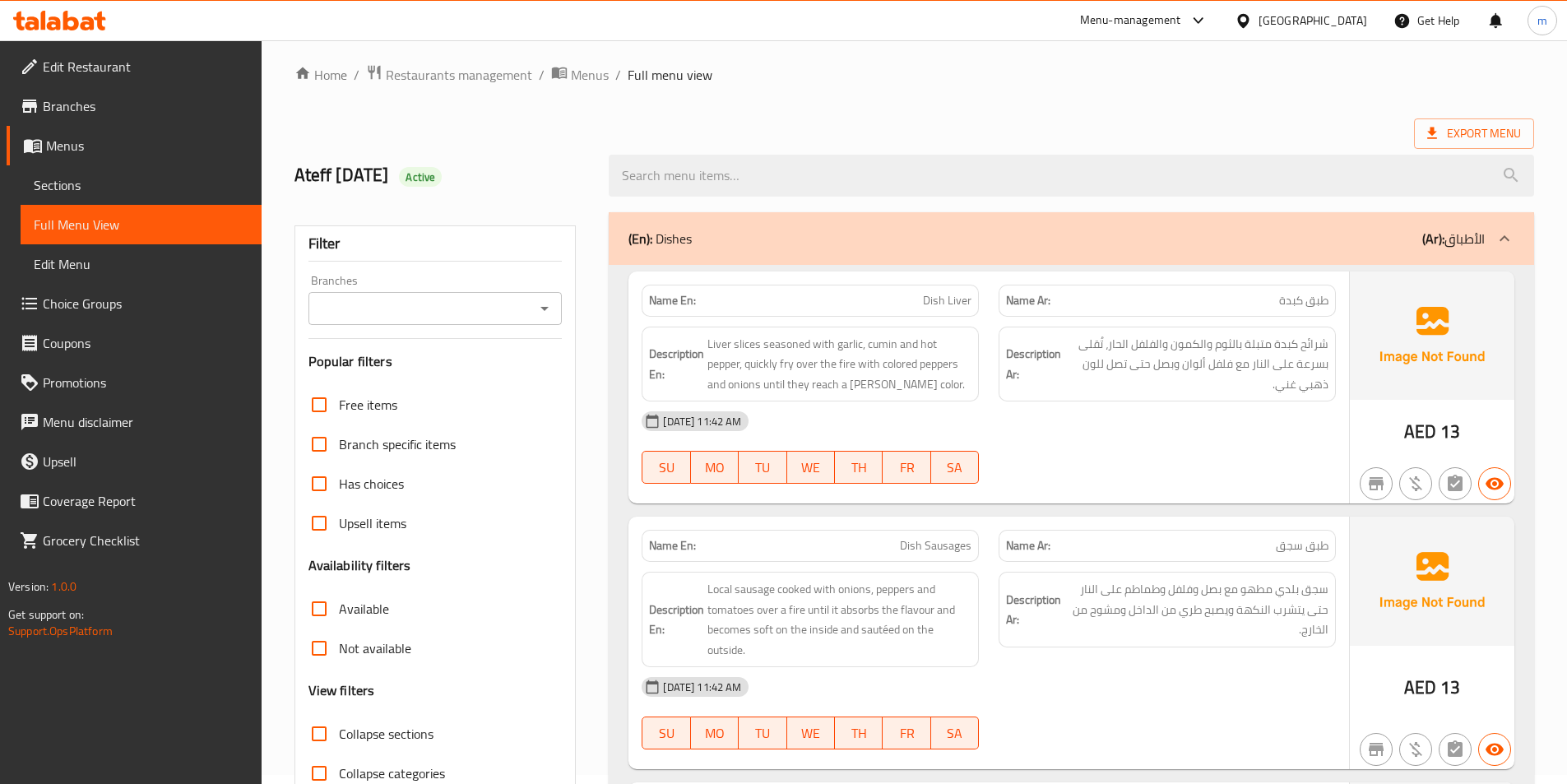
scroll to position [0, 0]
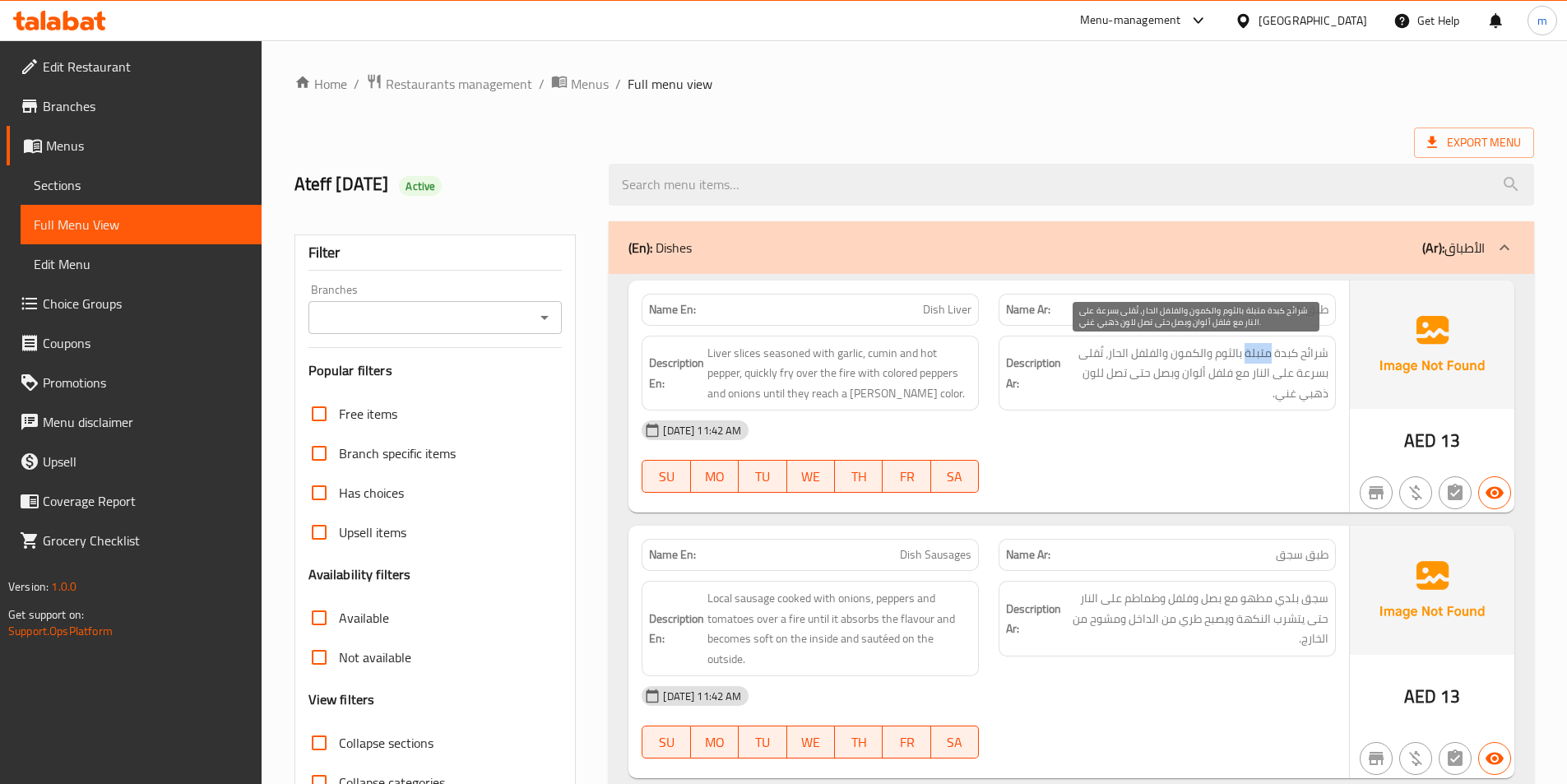
drag, startPoint x: 1245, startPoint y: 356, endPoint x: 1271, endPoint y: 360, distance: 26.3
click at [1271, 360] on span "شرائح كبدة متبلة بالثوم والكمون والفلفل الحار، تُقلى بسرعة على النار مع فلفل أل…" at bounding box center [1196, 373] width 264 height 60
copy span "متبلة"
drag, startPoint x: 1217, startPoint y: 354, endPoint x: 1234, endPoint y: 362, distance: 18.8
click at [1234, 362] on span "شرائح كبدة متبلة بالثوم والكمون والفلفل الحار، تُقلى بسرعة على النار مع فلفل أل…" at bounding box center [1196, 373] width 264 height 60
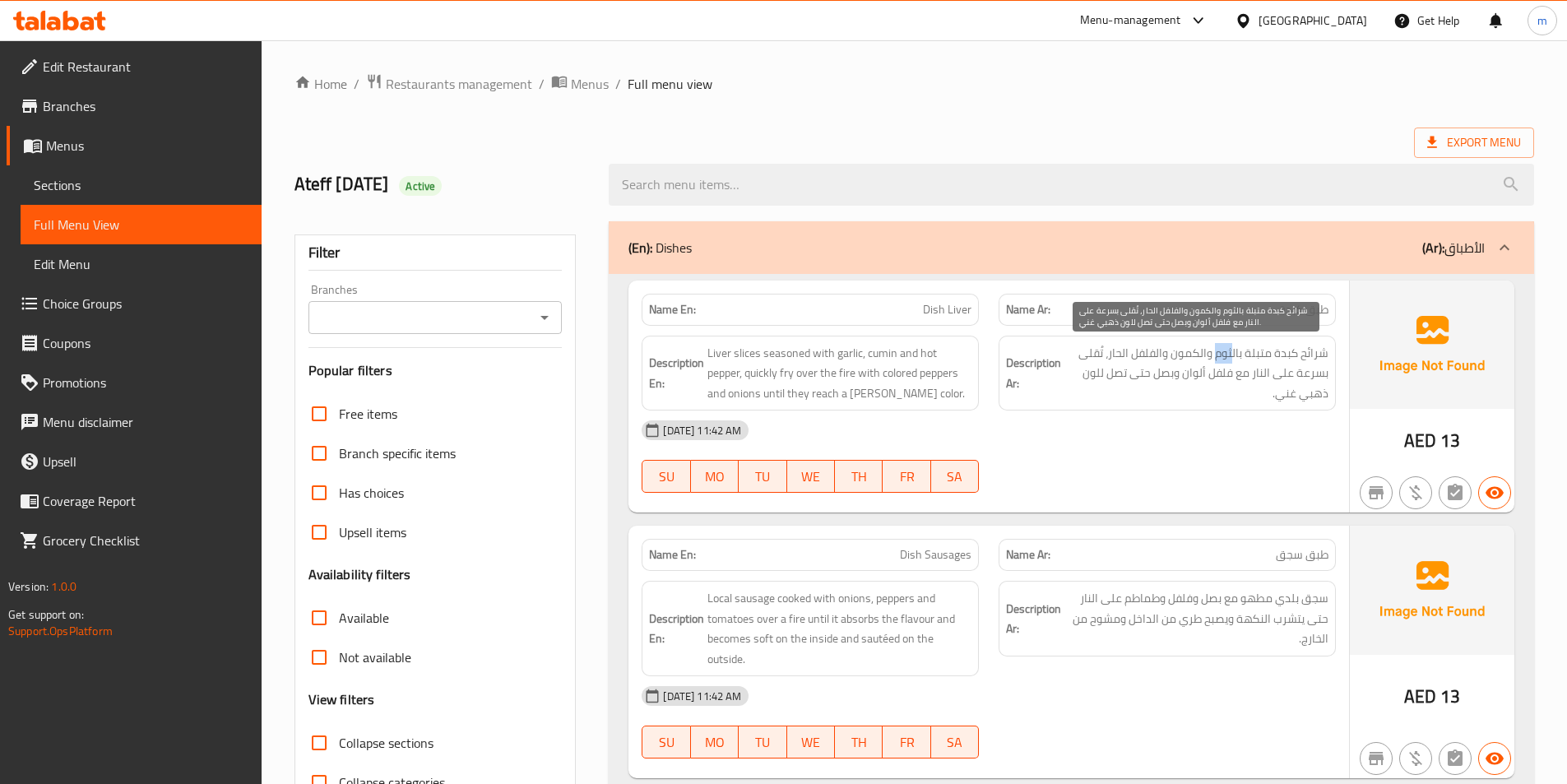
copy span "ثوم"
drag, startPoint x: 1171, startPoint y: 352, endPoint x: 1207, endPoint y: 352, distance: 36.0
click at [1207, 352] on span "شرائح كبدة متبلة بالثوم والكمون والفلفل الحار، تُقلى بسرعة على النار مع فلفل أل…" at bounding box center [1196, 373] width 264 height 60
copy span "الكمون"
drag, startPoint x: 1110, startPoint y: 354, endPoint x: 1165, endPoint y: 360, distance: 55.3
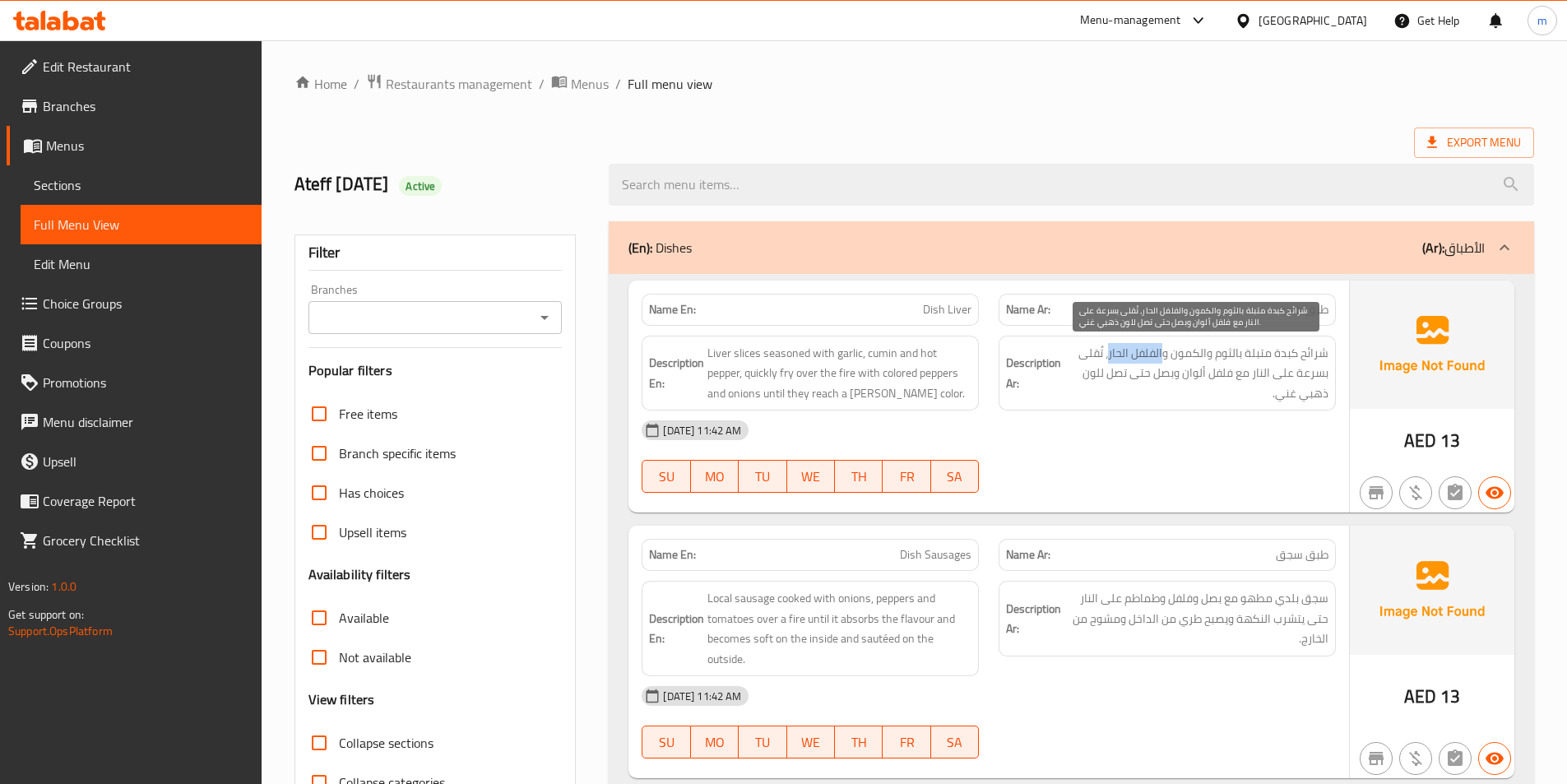
click at [1165, 360] on span "شرائح كبدة متبلة بالثوم والكمون والفلفل الحار، تُقلى بسرعة على النار مع فلفل أل…" at bounding box center [1196, 373] width 264 height 60
click at [1157, 356] on span "شرائح كبدة متبلة بالثوم والكمون والفلفل الحار، تُقلى بسرعة على النار مع فلفل أل…" at bounding box center [1196, 373] width 264 height 60
drag, startPoint x: 1157, startPoint y: 356, endPoint x: 1109, endPoint y: 360, distance: 48.2
click at [1109, 360] on span "شرائح كبدة متبلة بالثوم والكمون والفلفل الحار، تُقلى بسرعة على النار مع فلفل أل…" at bounding box center [1196, 373] width 264 height 60
click at [1131, 346] on span "شرائح كبدة متبلة بالثوم والكمون والفلفل الحار، تُقلى بسرعة على النار مع فلفل أل…" at bounding box center [1196, 373] width 264 height 60
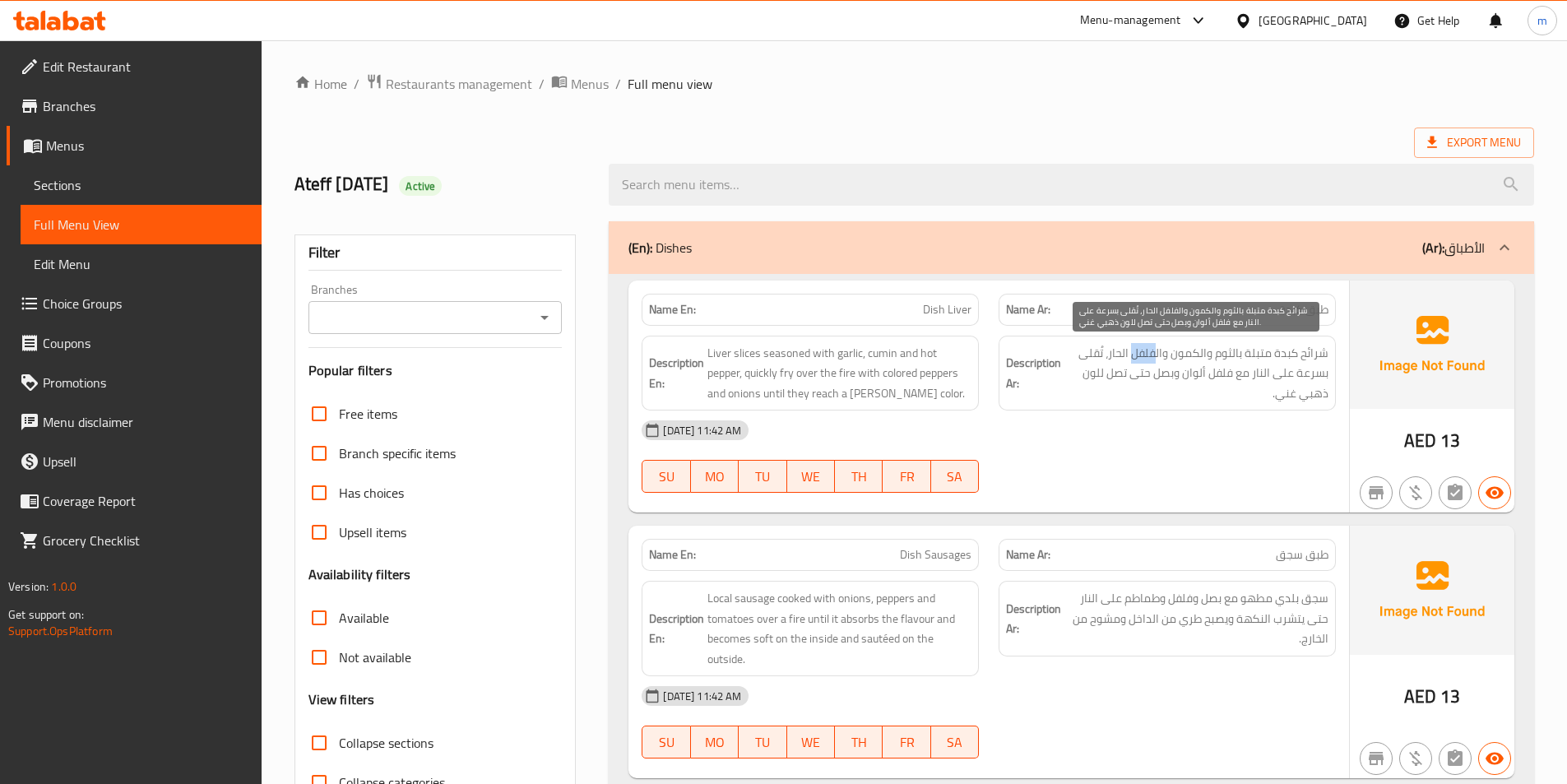
drag, startPoint x: 1135, startPoint y: 356, endPoint x: 1158, endPoint y: 360, distance: 23.3
click at [1158, 360] on span "شرائح كبدة متبلة بالثوم والكمون والفلفل الحار، تُقلى بسرعة على النار مع فلفل أل…" at bounding box center [1196, 373] width 264 height 60
copy span "فلفل"
click at [1065, 449] on div "[DATE] 11:42 AM" at bounding box center [988, 430] width 714 height 39
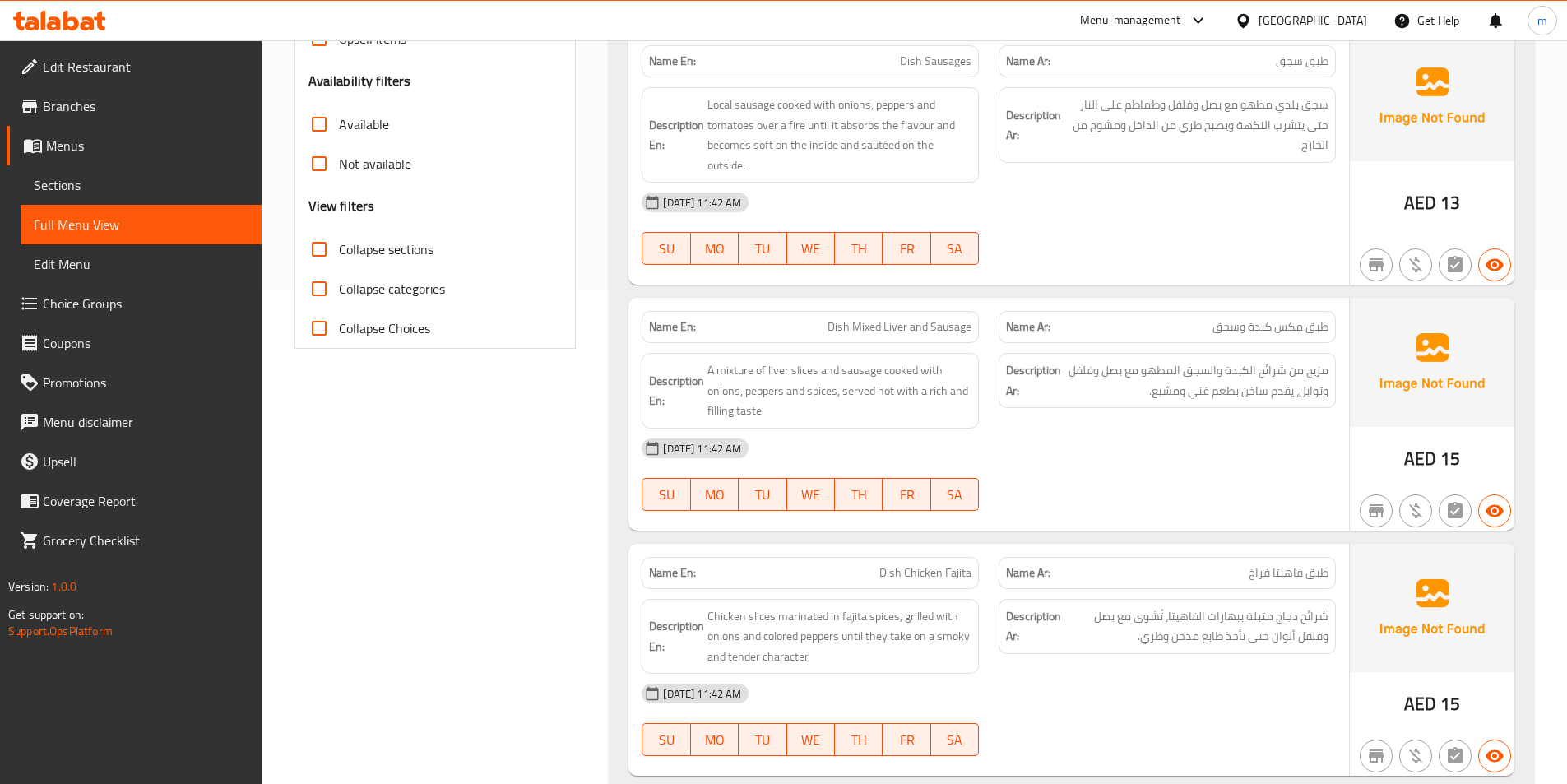
scroll to position [247, 0]
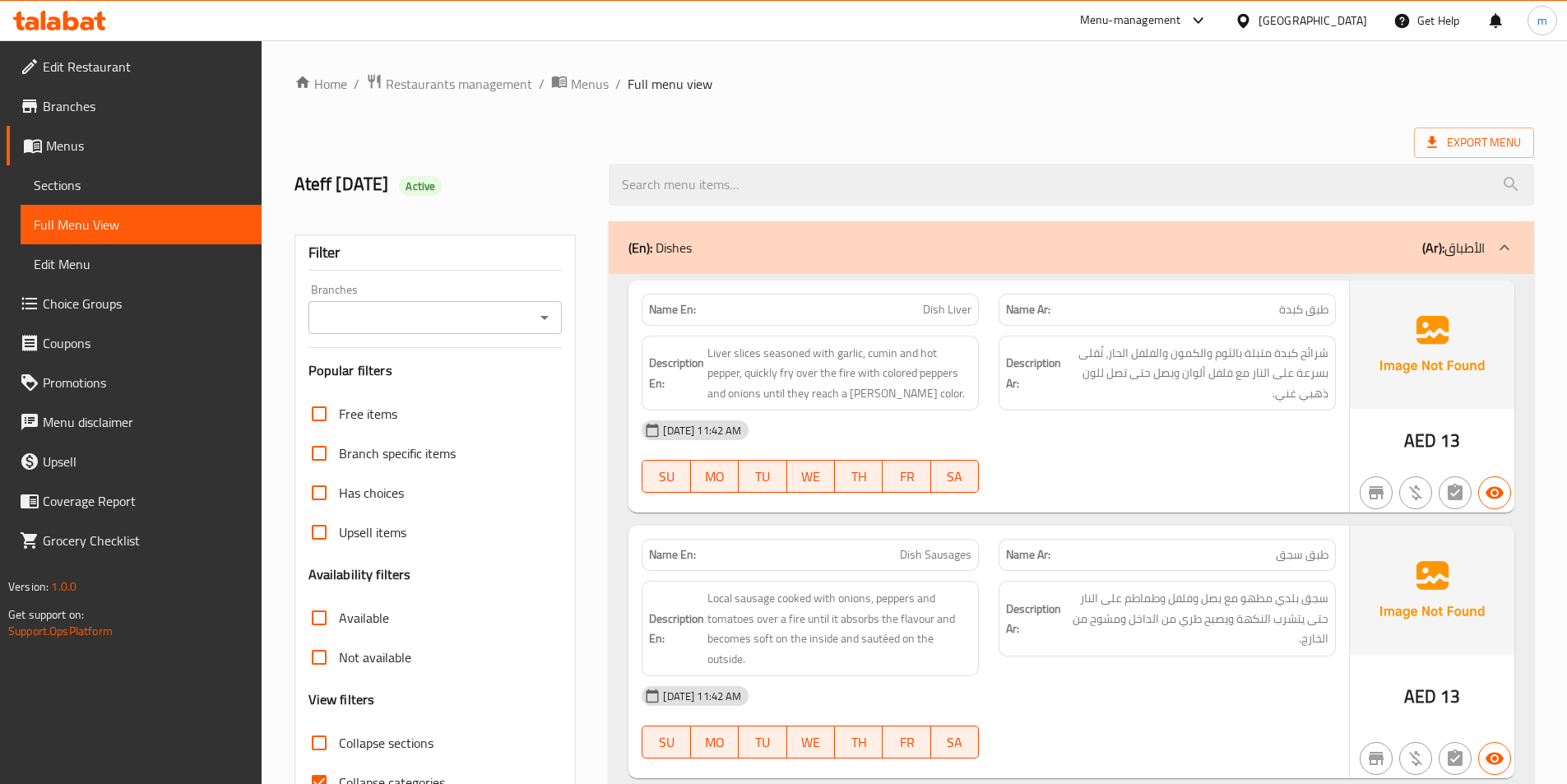
click at [119, 182] on span "Sections" at bounding box center [141, 185] width 214 height 20
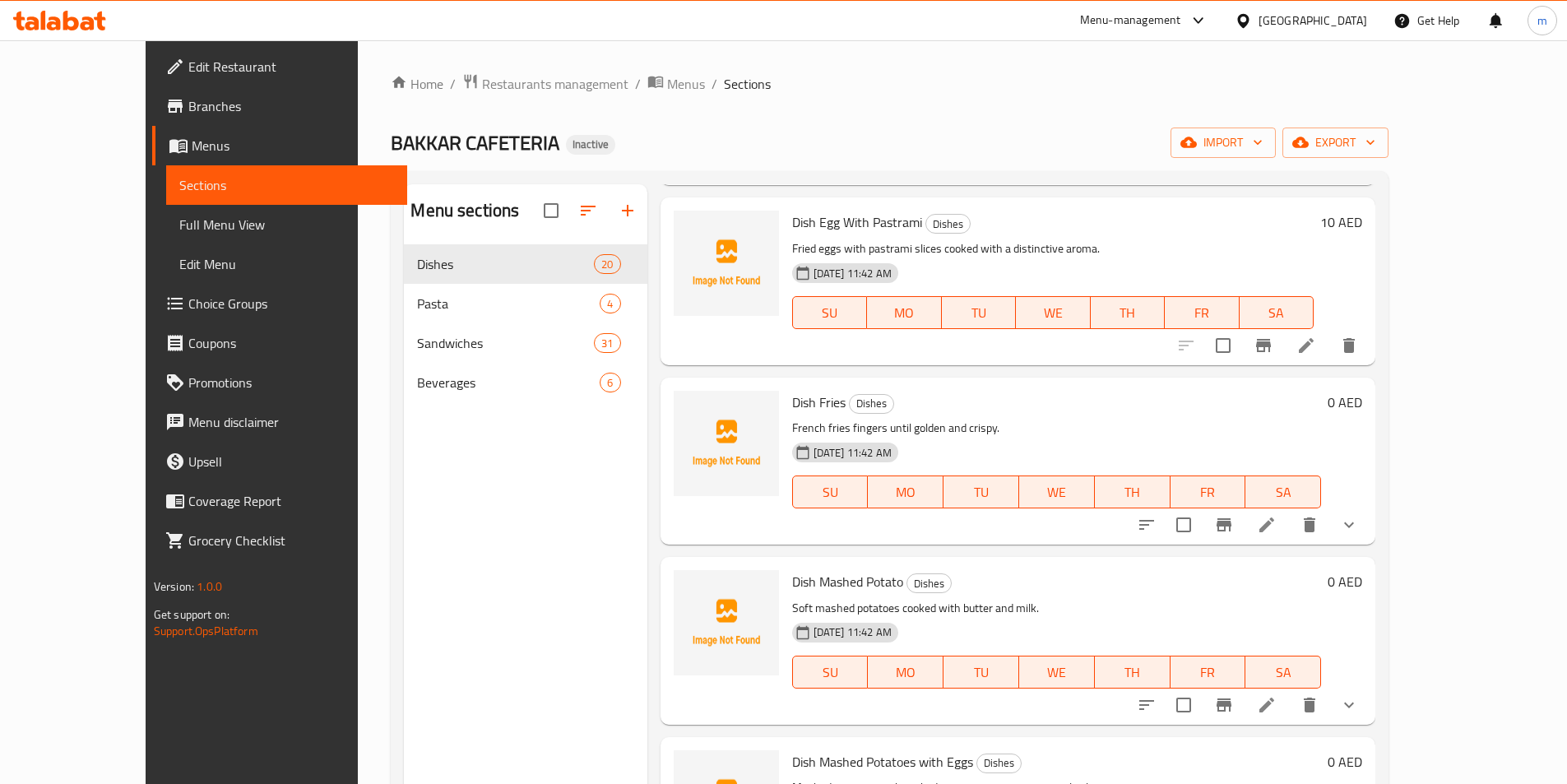
scroll to position [2316, 0]
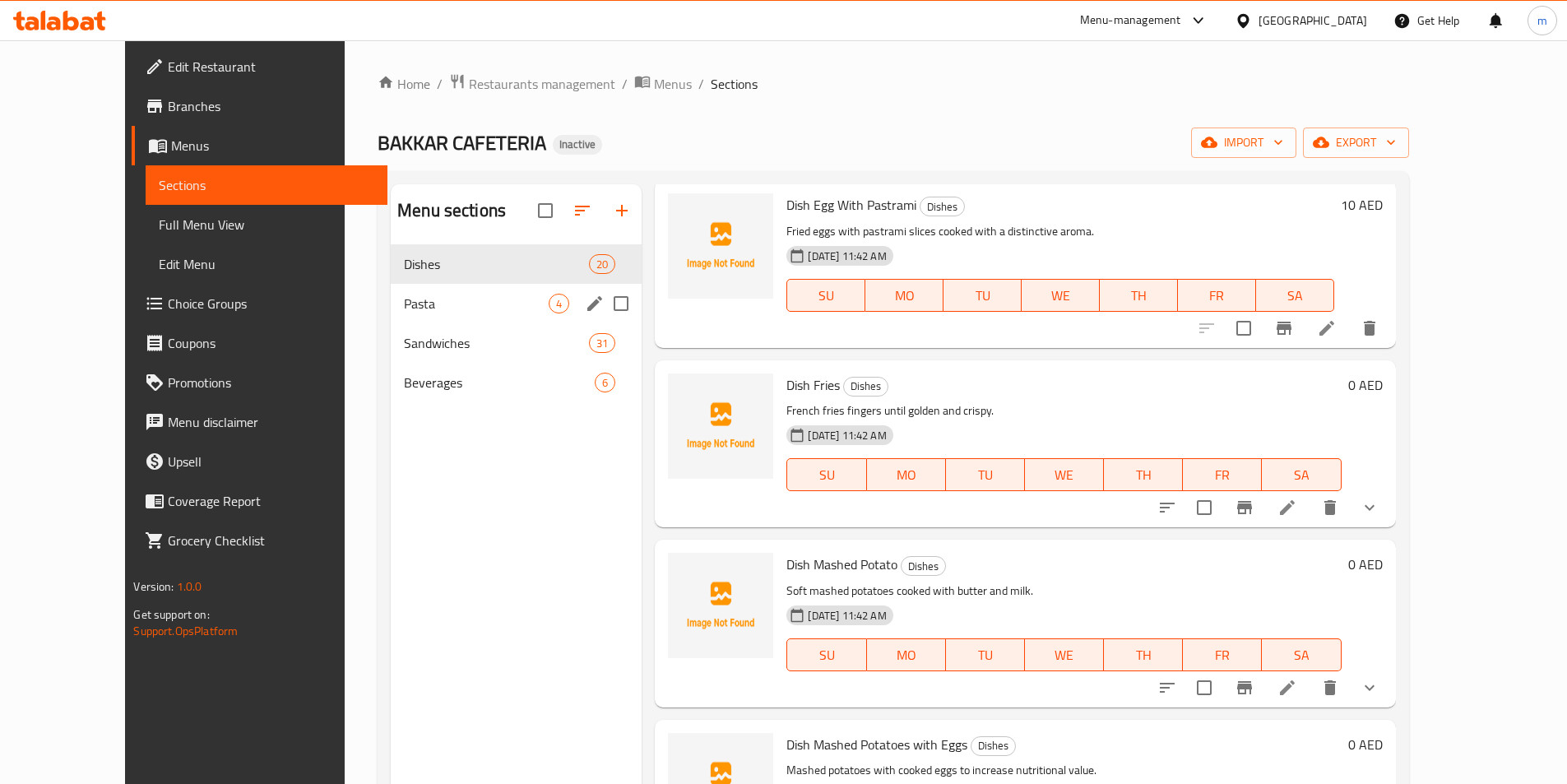
drag, startPoint x: 374, startPoint y: 303, endPoint x: 440, endPoint y: 317, distance: 67.5
click at [404, 304] on span "Pasta" at bounding box center [476, 303] width 145 height 20
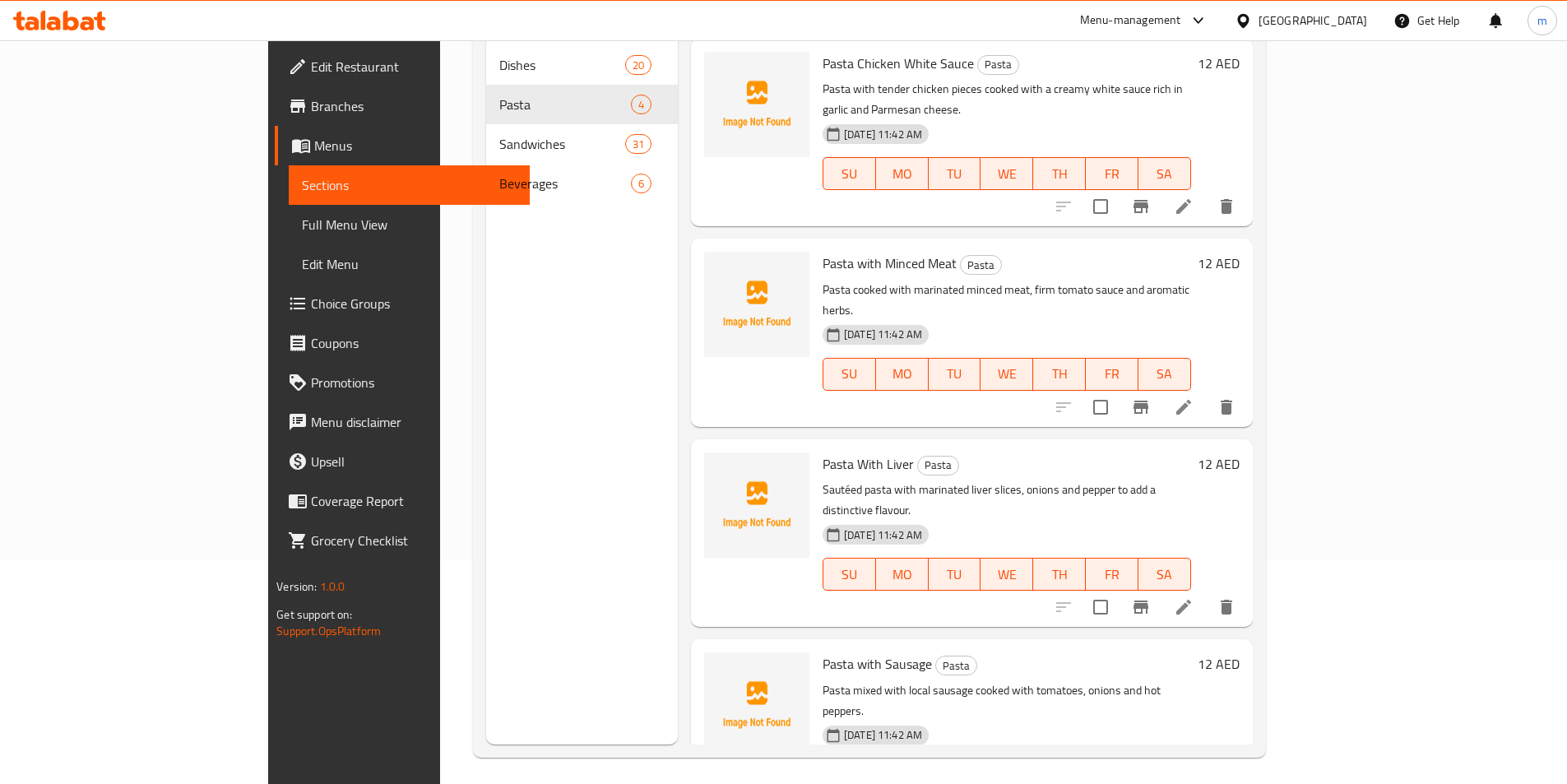
scroll to position [230, 0]
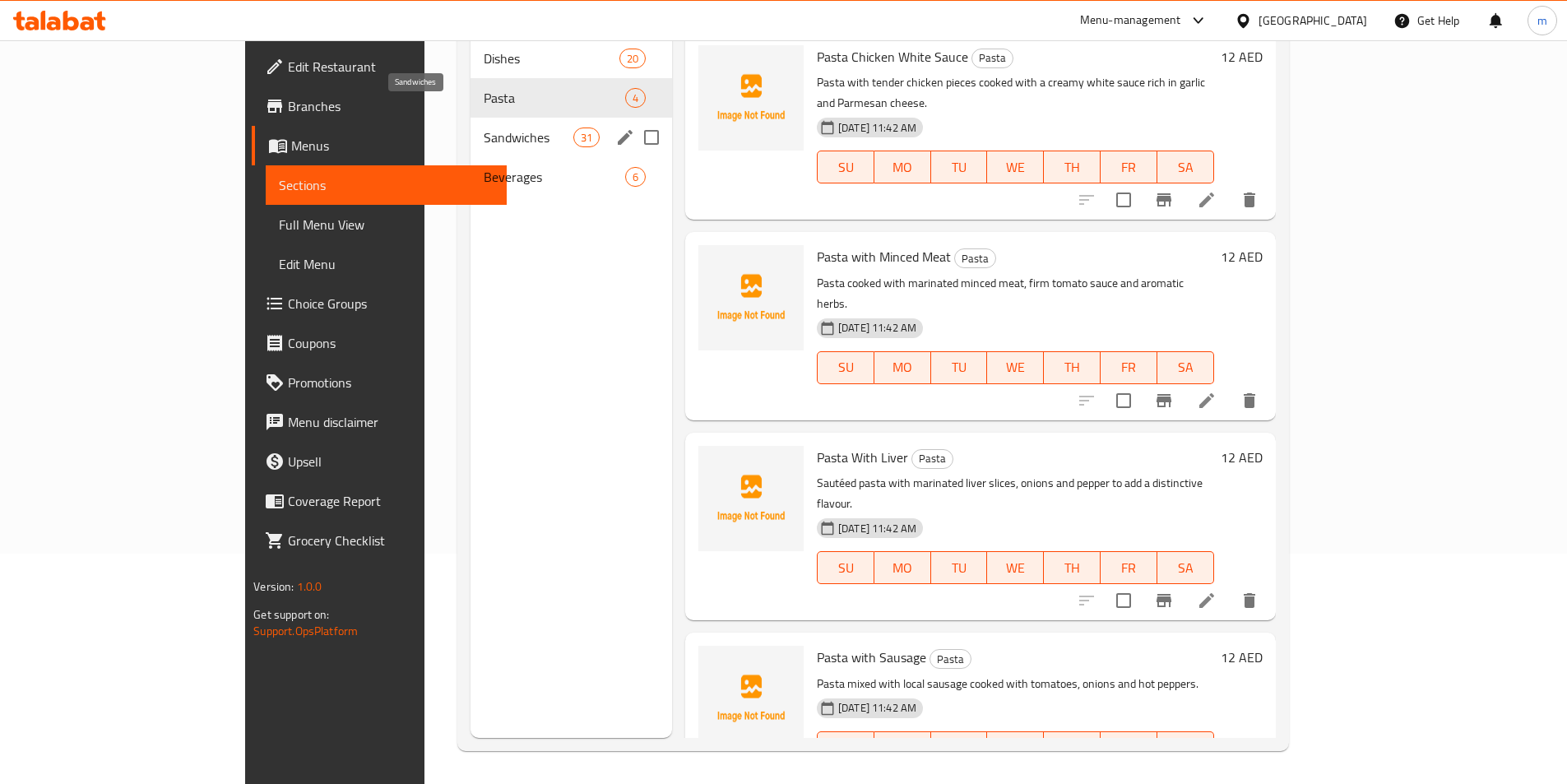
click at [484, 127] on span "Sandwiches" at bounding box center [528, 137] width 89 height 20
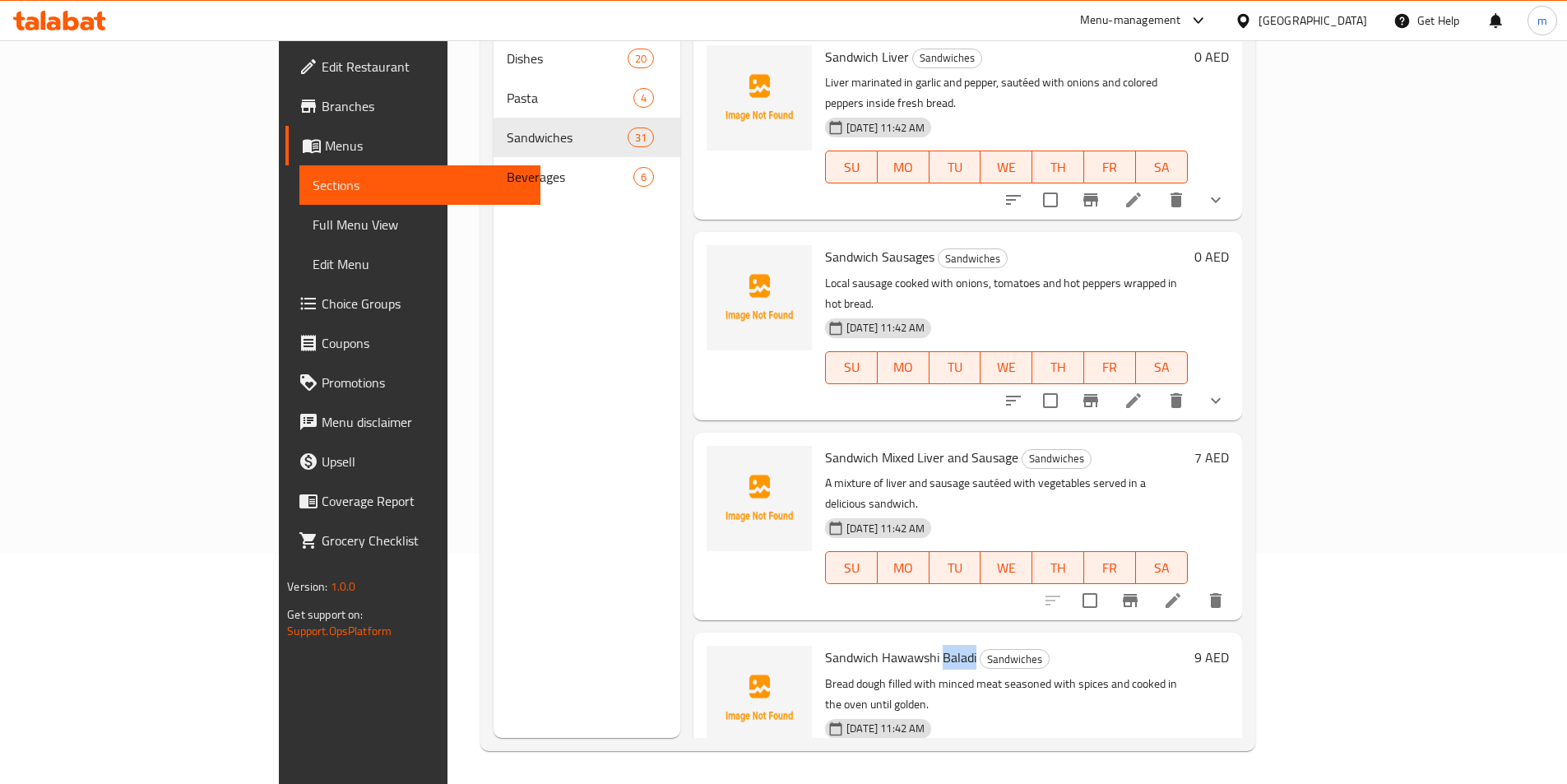
drag, startPoint x: 874, startPoint y: 565, endPoint x: 906, endPoint y: 579, distance: 34.9
click at [906, 645] on h6 "Sandwich Hawawshi Baladi Sandwiches" at bounding box center [1006, 657] width 362 height 23
copy span "Baladi"
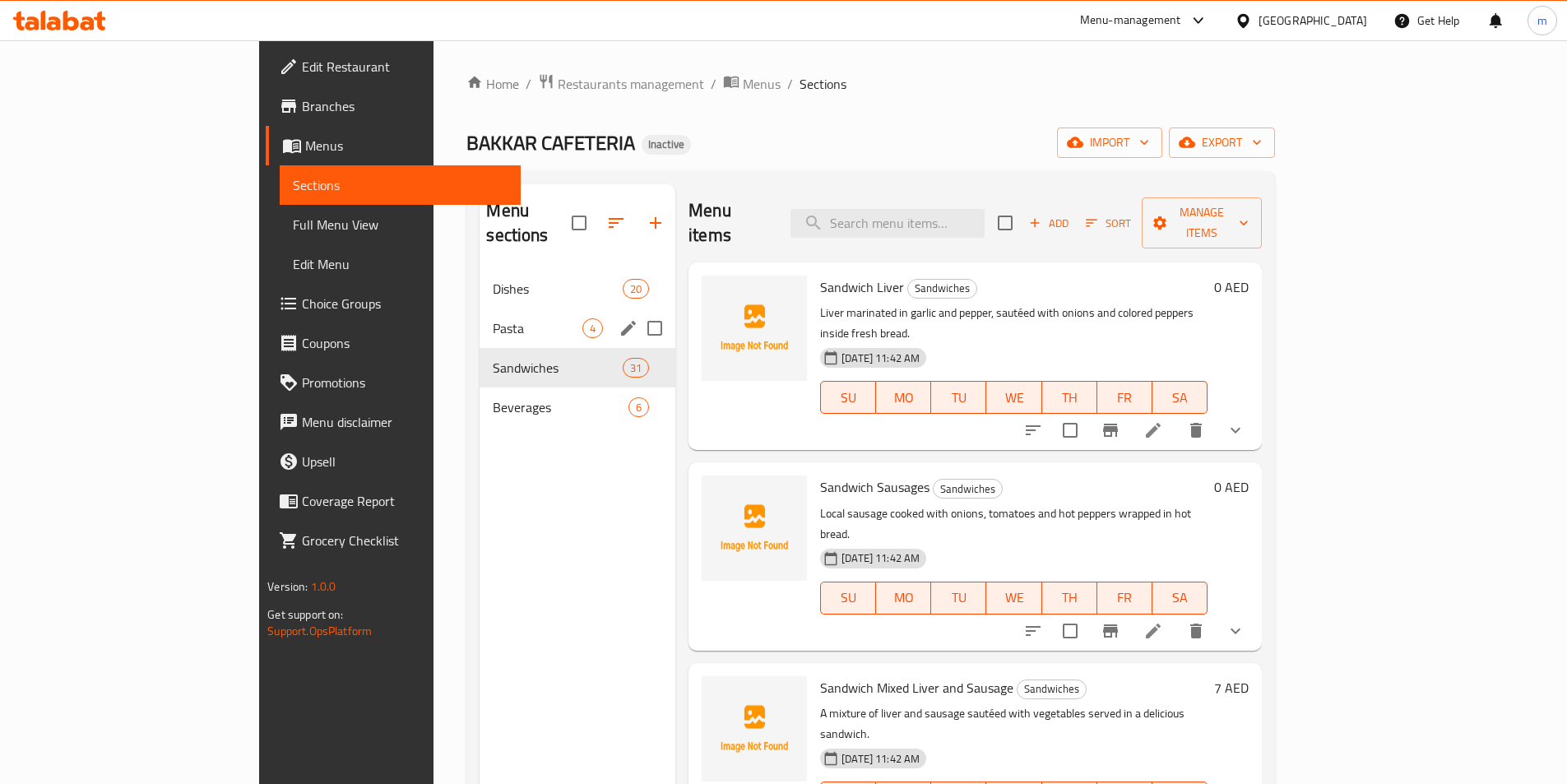
click at [479, 308] on div "Pasta 4" at bounding box center [577, 328] width 196 height 39
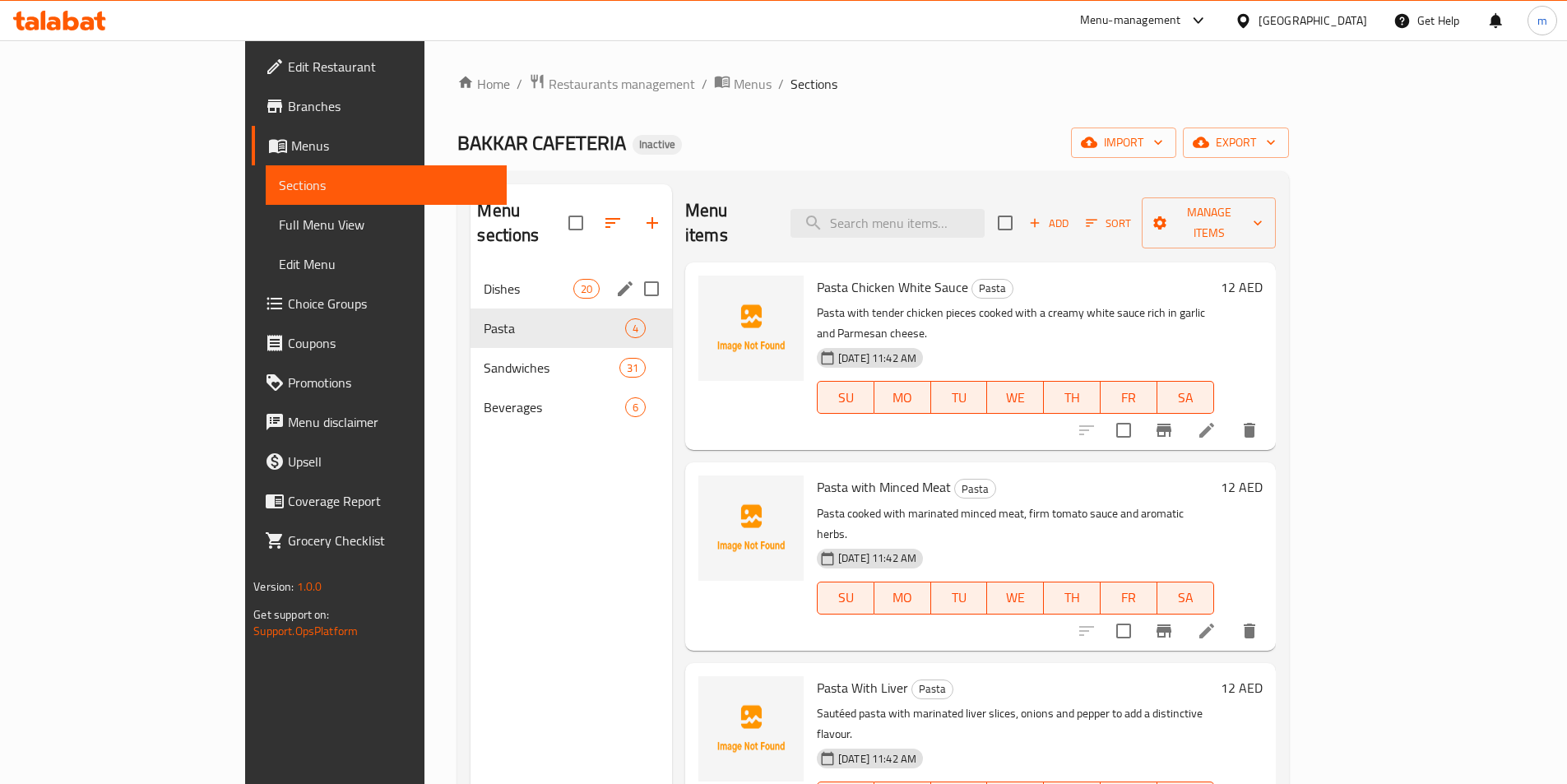
click at [484, 279] on span "Dishes" at bounding box center [528, 289] width 89 height 20
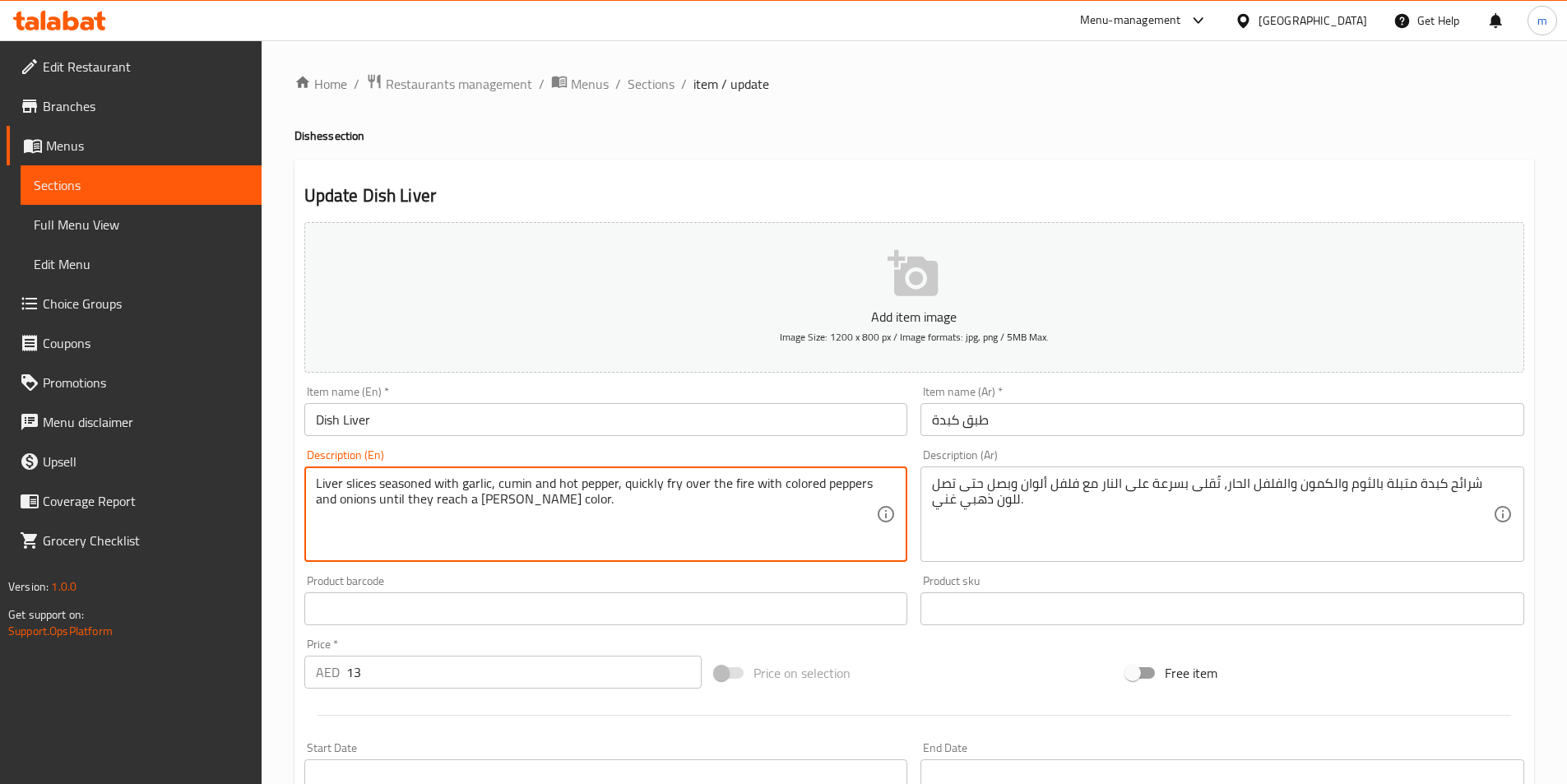
drag, startPoint x: 557, startPoint y: 480, endPoint x: 617, endPoint y: 488, distance: 60.5
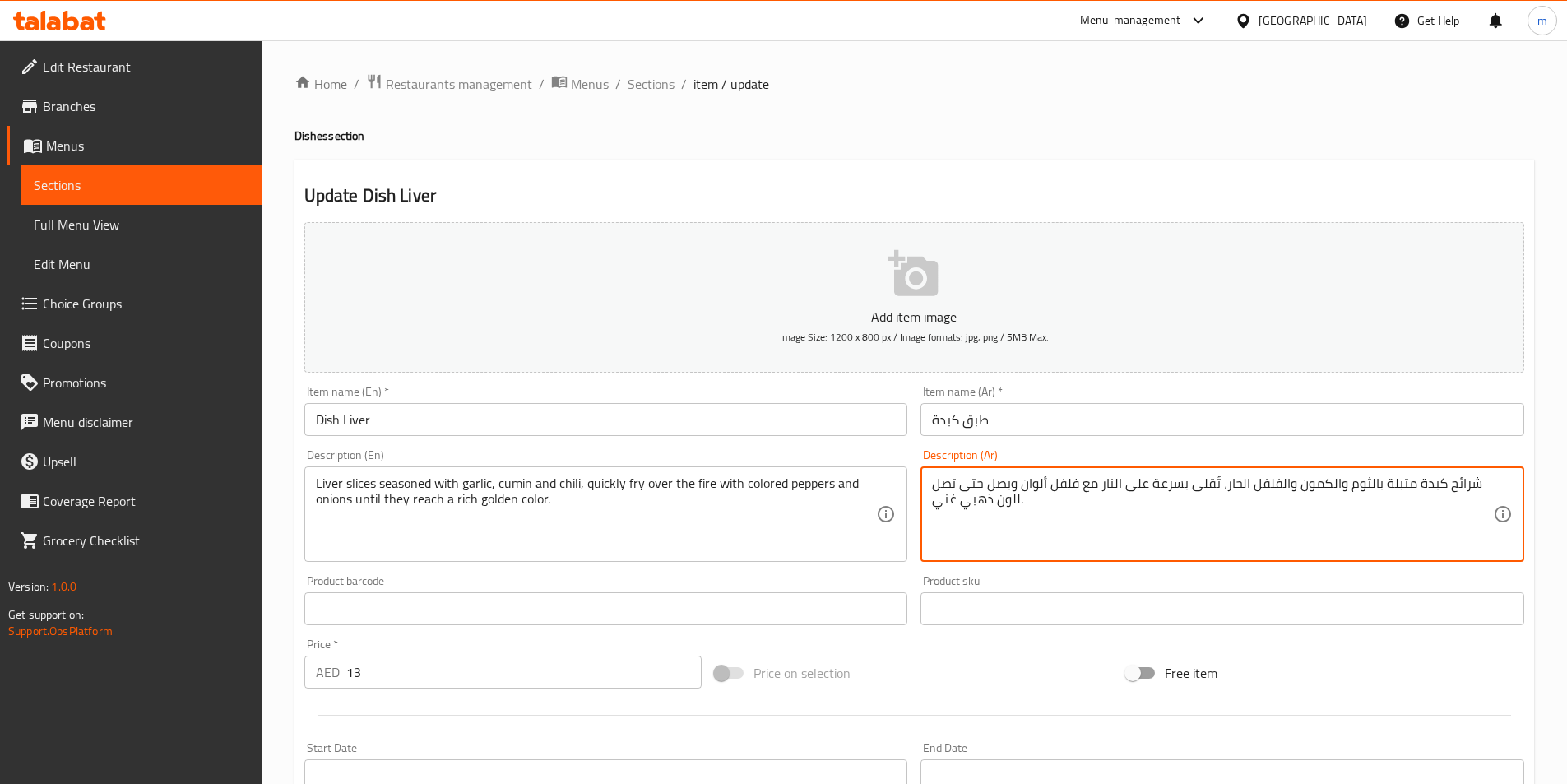
drag, startPoint x: 1145, startPoint y: 484, endPoint x: 1217, endPoint y: 477, distance: 72.3
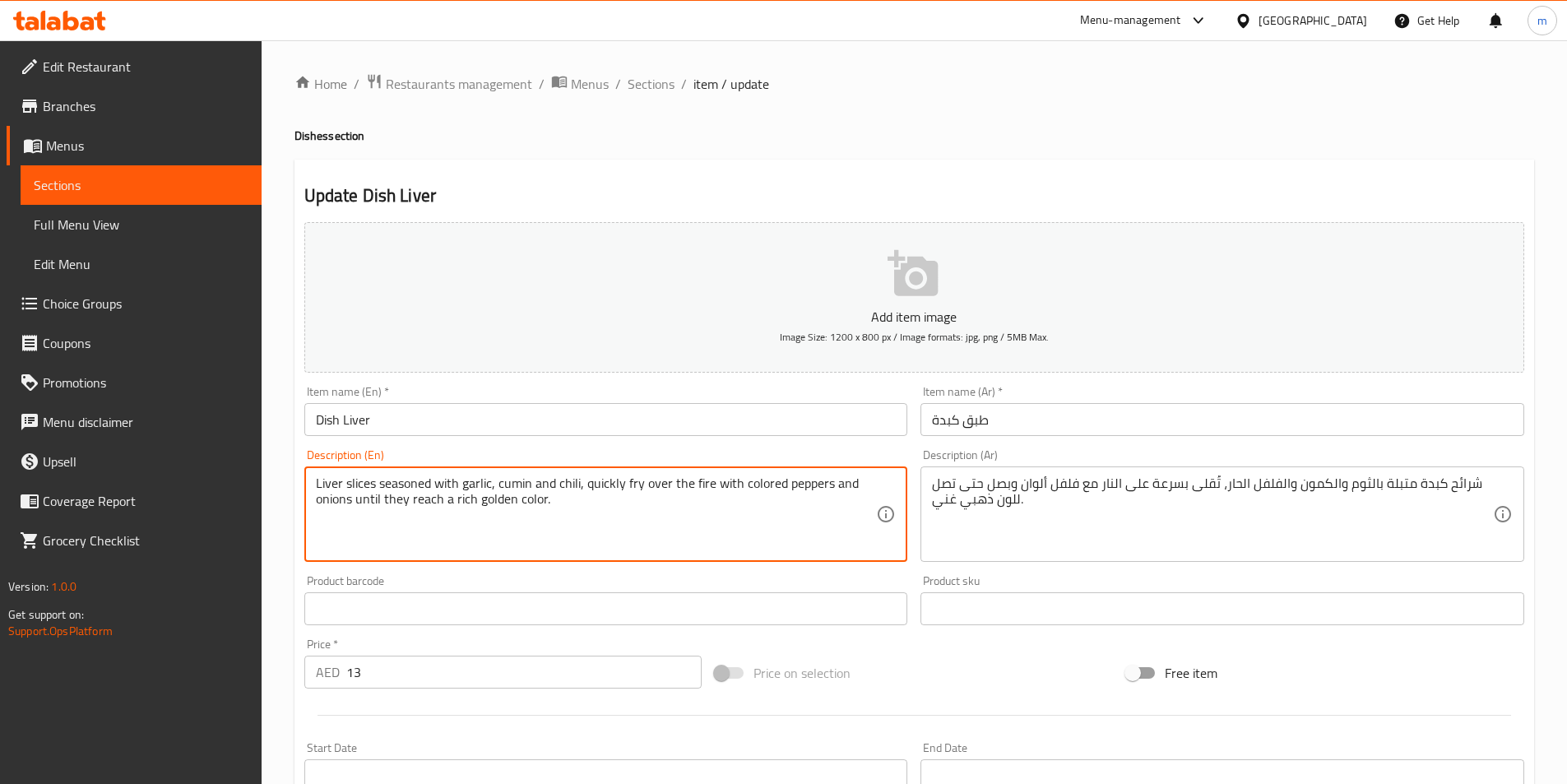
drag, startPoint x: 589, startPoint y: 487, endPoint x: 639, endPoint y: 488, distance: 50.0
click at [639, 498] on textarea "Liver slices seasoned with garlic, cumin and chili, quickly fry over the fire w…" at bounding box center [596, 515] width 561 height 78
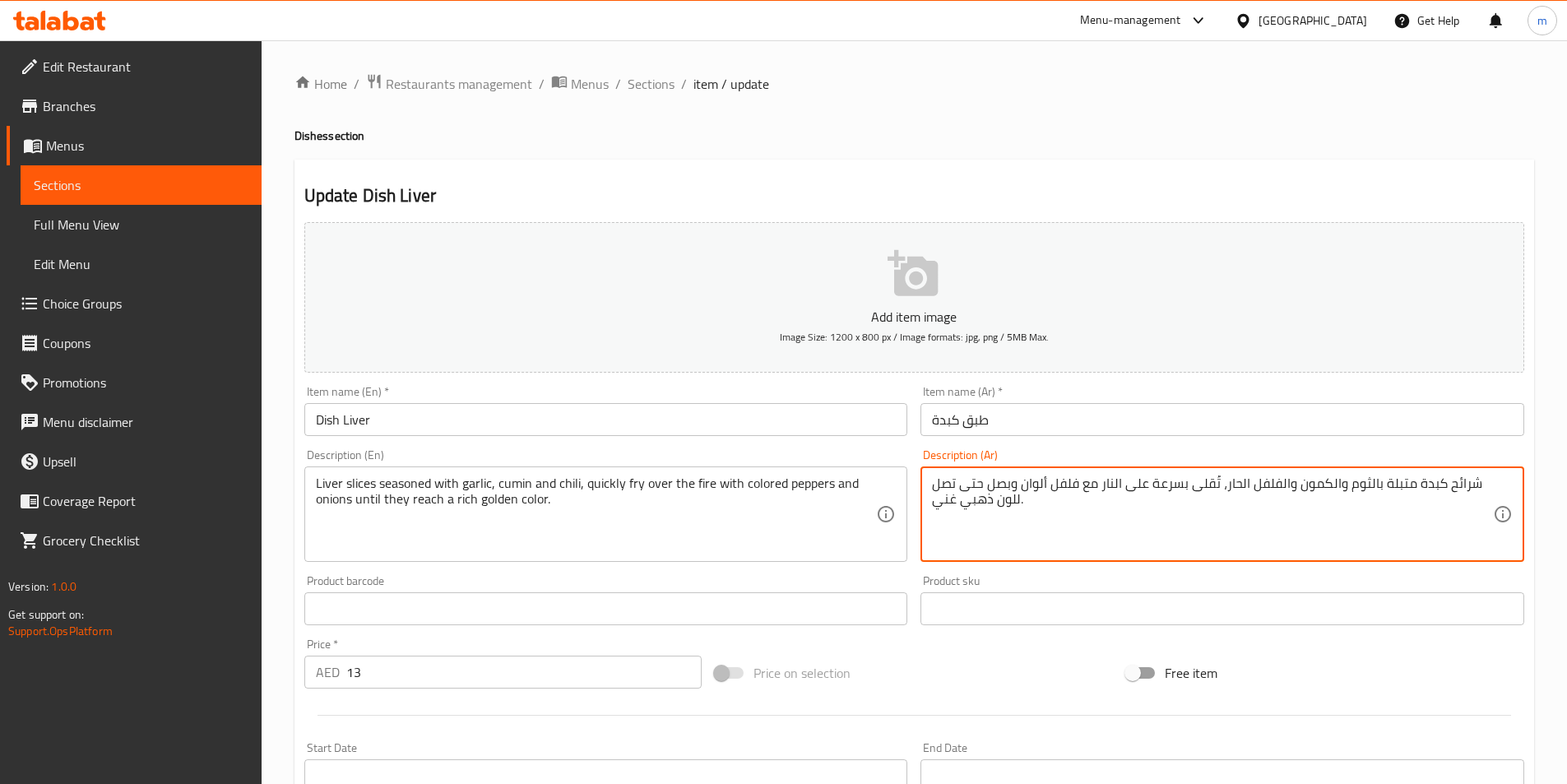
drag, startPoint x: 1020, startPoint y: 484, endPoint x: 1076, endPoint y: 493, distance: 56.7
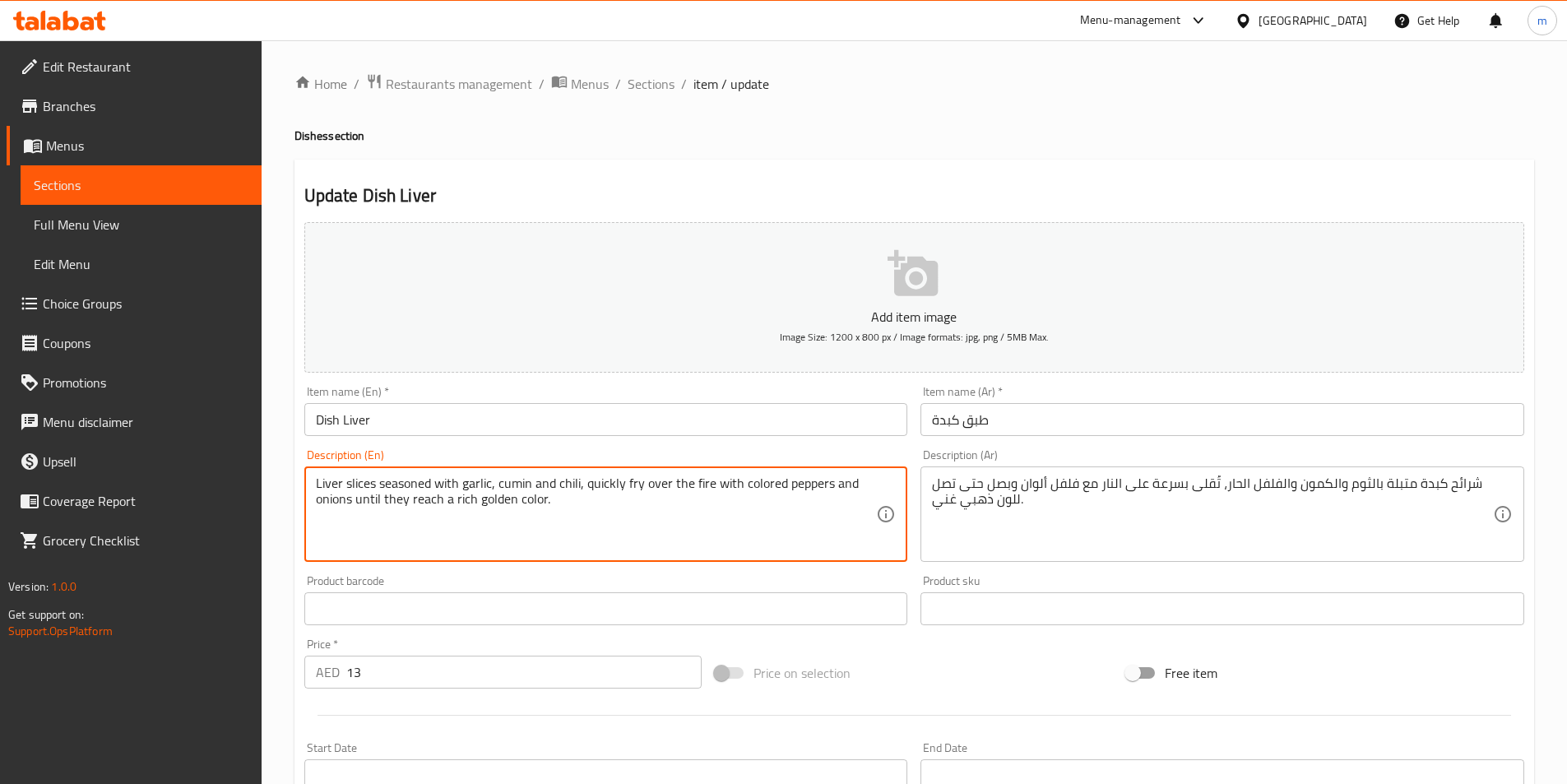
drag, startPoint x: 742, startPoint y: 480, endPoint x: 828, endPoint y: 492, distance: 86.8
paste textarea "Bell Pepper"
drag, startPoint x: 398, startPoint y: 497, endPoint x: 372, endPoint y: 507, distance: 27.9
click at [372, 507] on textarea "Liver slices seasoned with garlic, cumin and chili, quickly fry over the fire w…" at bounding box center [596, 515] width 561 height 78
type textarea "Liver slices seasoned with garlic, cumin and chili, quickly fry over the fire w…"
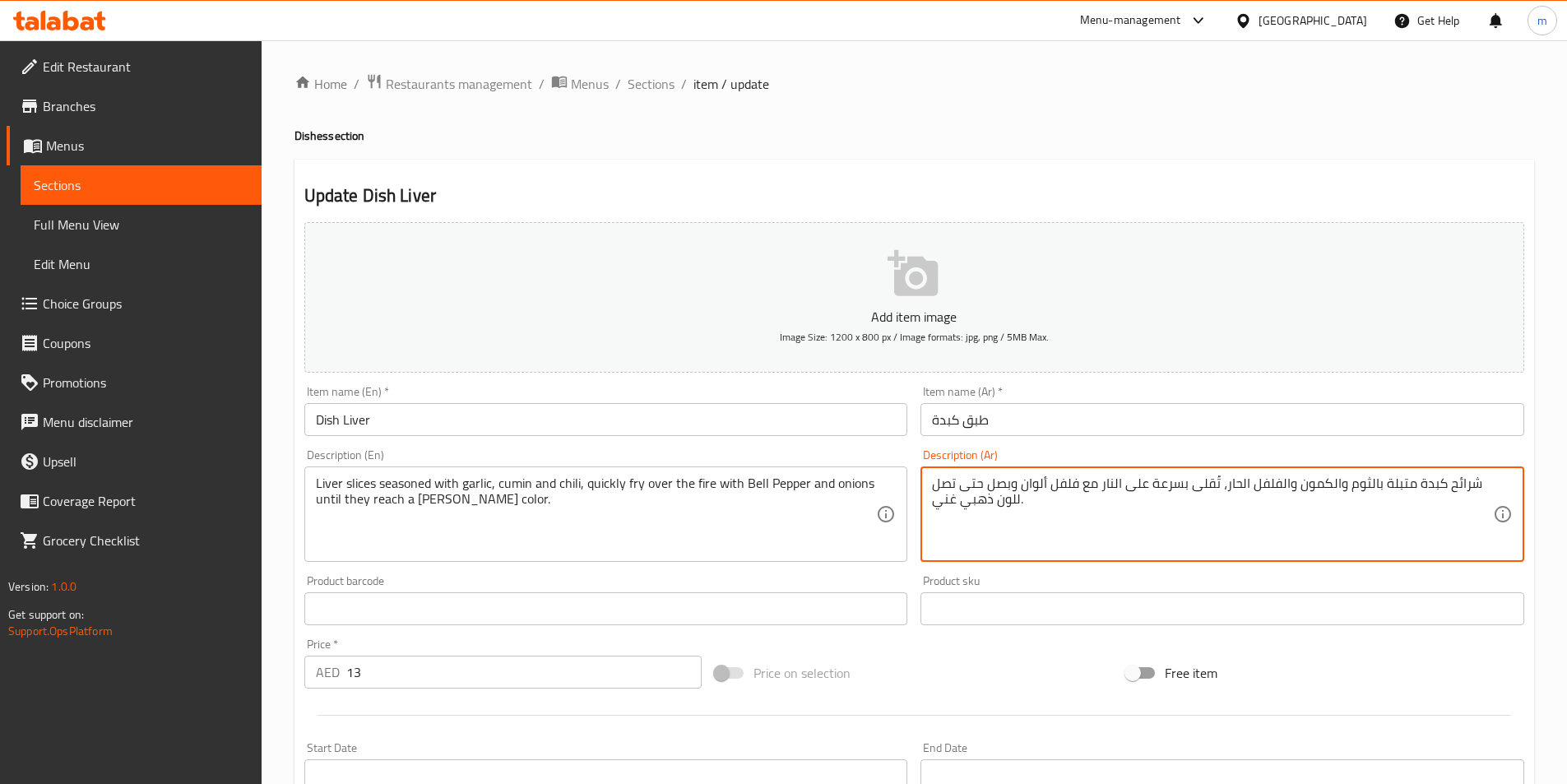
drag, startPoint x: 984, startPoint y: 484, endPoint x: 939, endPoint y: 506, distance: 50.1
click at [946, 506] on textarea "شرائح كبدة متبلة بالثوم والكمون والفلفل الحار، تُقلى بسرعة على النار مع فلفل أل…" at bounding box center [1212, 515] width 561 height 78
click at [944, 506] on textarea "شرائح كبدة متبلة بالثوم والكمون والفلفل الحار، تُقلى بسرعة على النار مع فلفل أل…" at bounding box center [1212, 515] width 561 height 78
drag, startPoint x: 932, startPoint y: 503, endPoint x: 981, endPoint y: 484, distance: 52.6
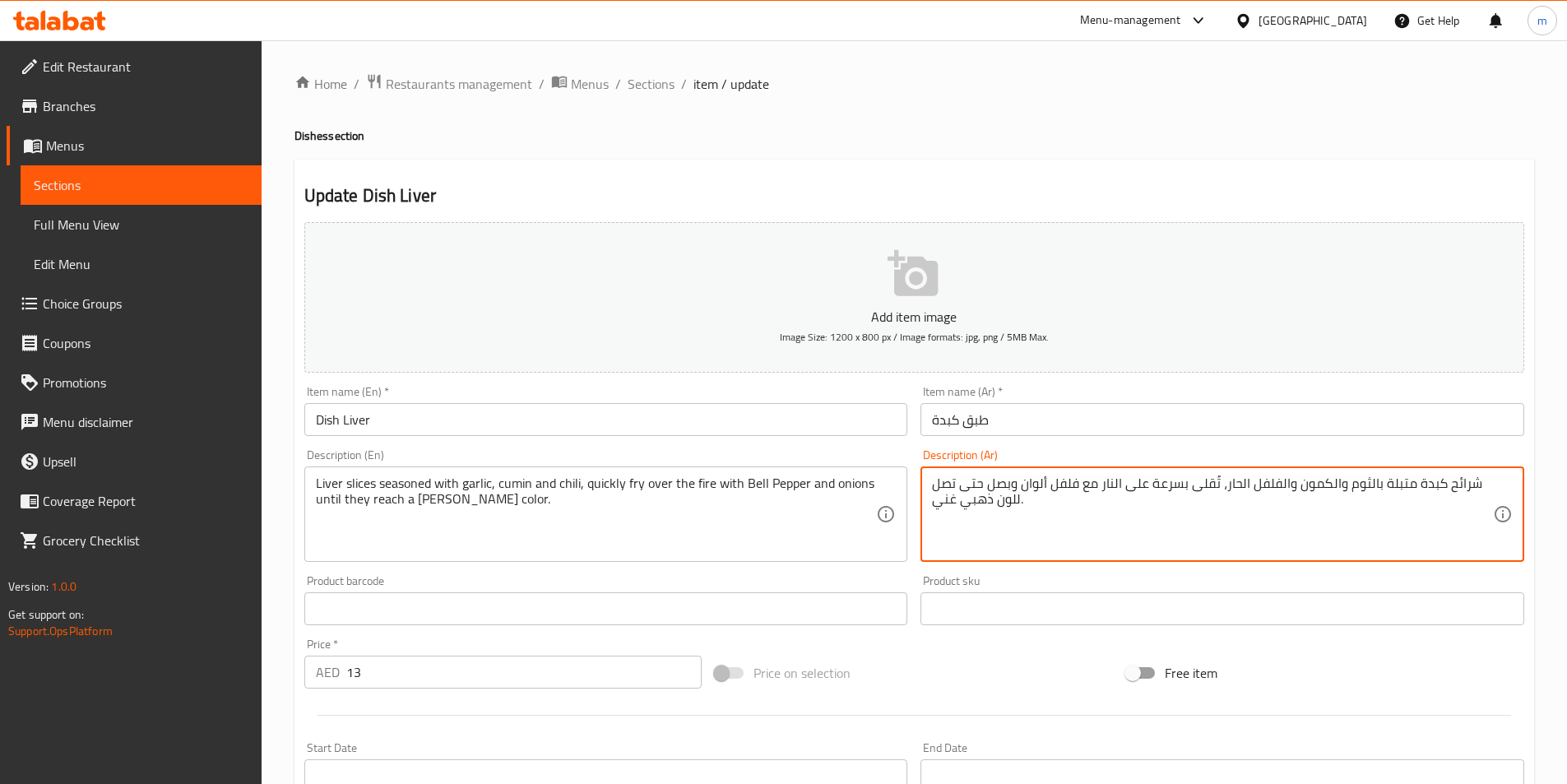
click at [981, 484] on textarea "شرائح كبدة متبلة بالثوم والكمون والفلفل الحار، تُقلى بسرعة على النار مع فلفل أل…" at bounding box center [1212, 515] width 561 height 78
click at [962, 501] on textarea "شرائح كبدة متبلة بالثوم والكمون والفلفل الحار، تُقلى بسرعة على النار مع فلفل أل…" at bounding box center [1212, 515] width 561 height 78
click at [1051, 508] on textarea "شرائح كبدة متبلة بالثوم والكمون والفلفل الحار، تُقلى بسرعة على النار مع فلفل أل…" at bounding box center [1212, 515] width 561 height 78
drag, startPoint x: 1381, startPoint y: 505, endPoint x: 1003, endPoint y: 482, distance: 378.7
click at [1003, 482] on textarea "شرائح كبدة متبلة بالثوم والكمون والفلفل الحار، تُقلى بسرعة على النار مع فلفل أل…" at bounding box center [1212, 515] width 561 height 78
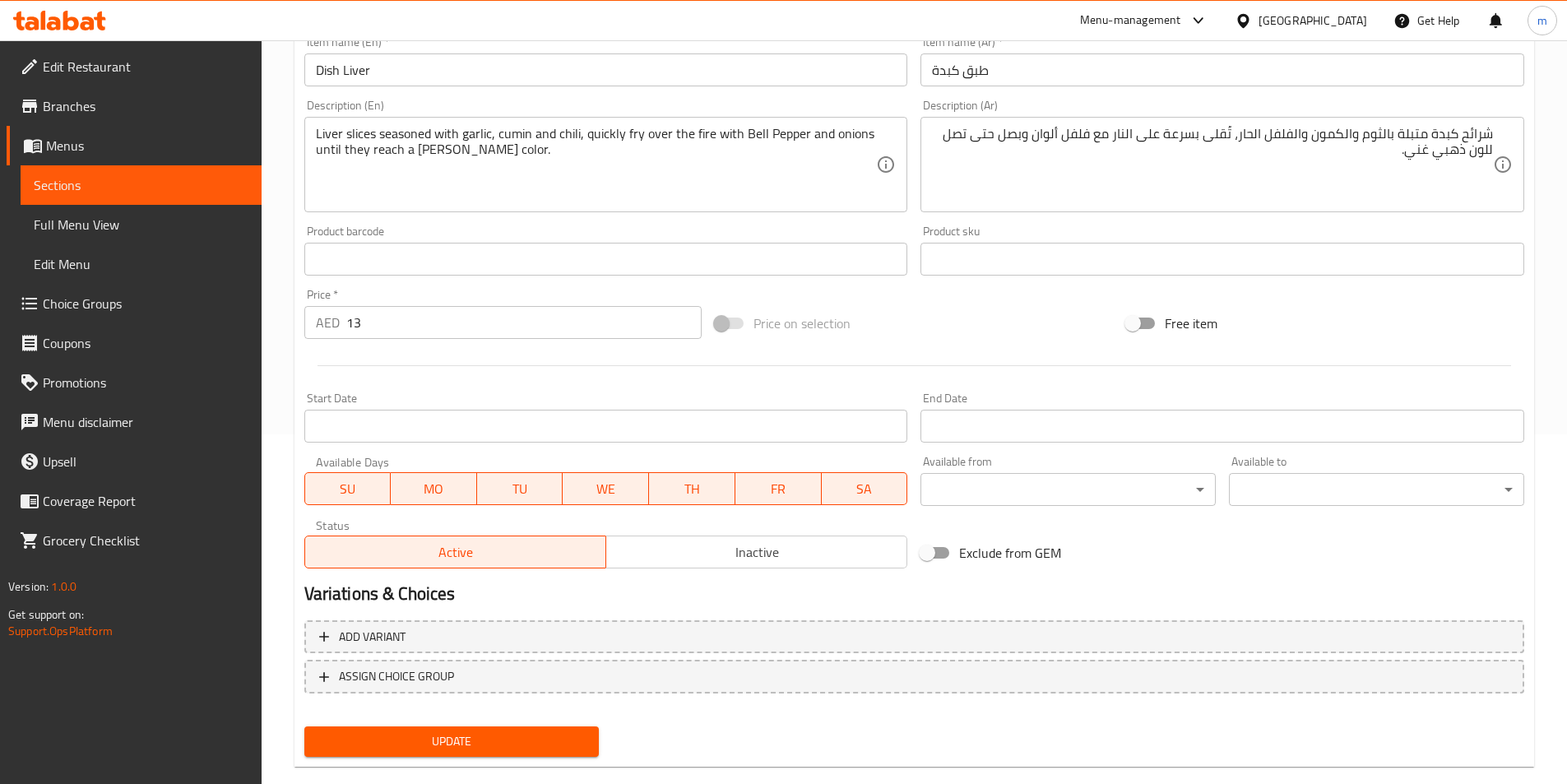
scroll to position [379, 0]
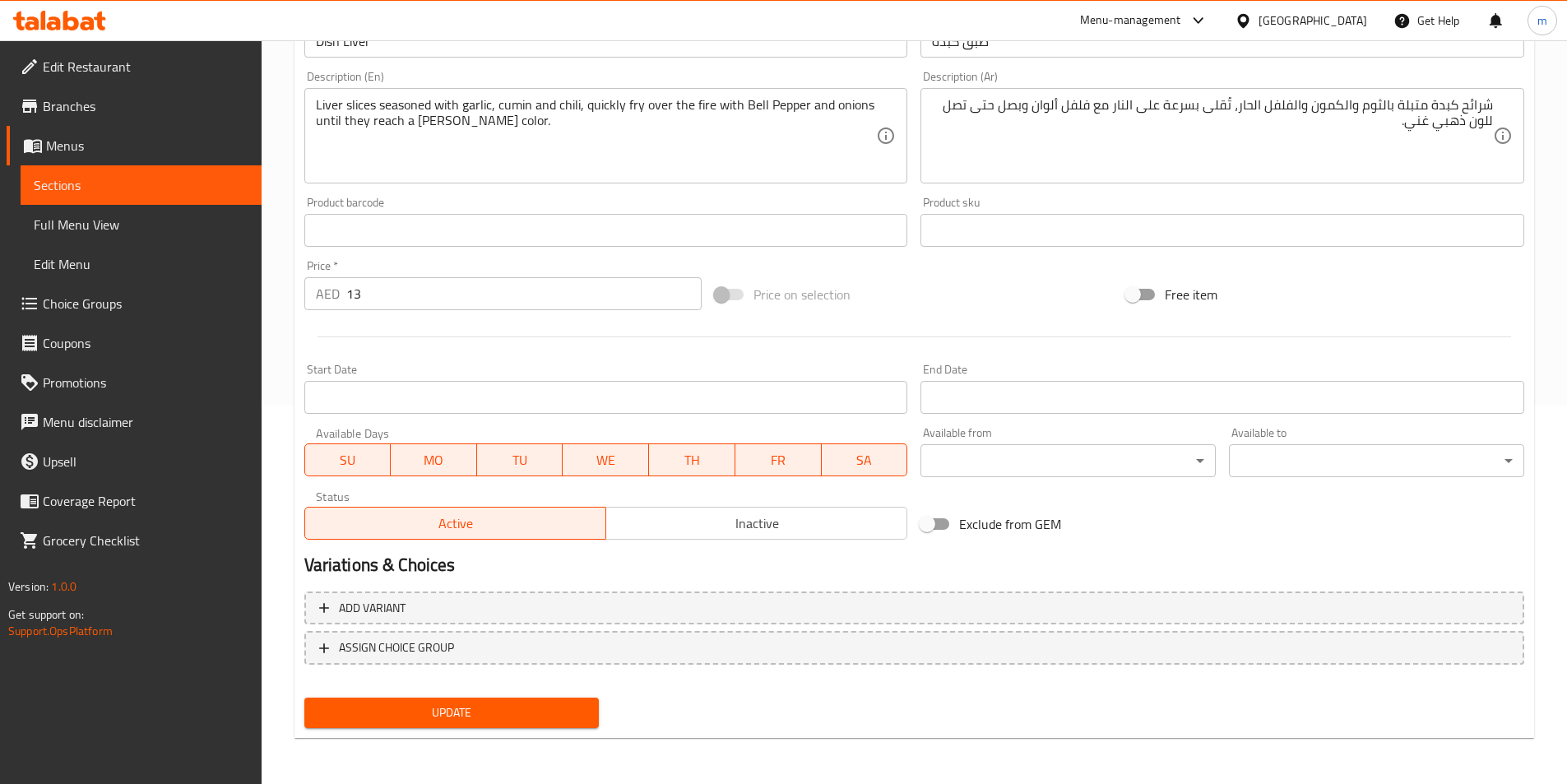
drag, startPoint x: 493, startPoint y: 708, endPoint x: 517, endPoint y: 698, distance: 26.0
click at [493, 708] on span "Update" at bounding box center [452, 712] width 269 height 20
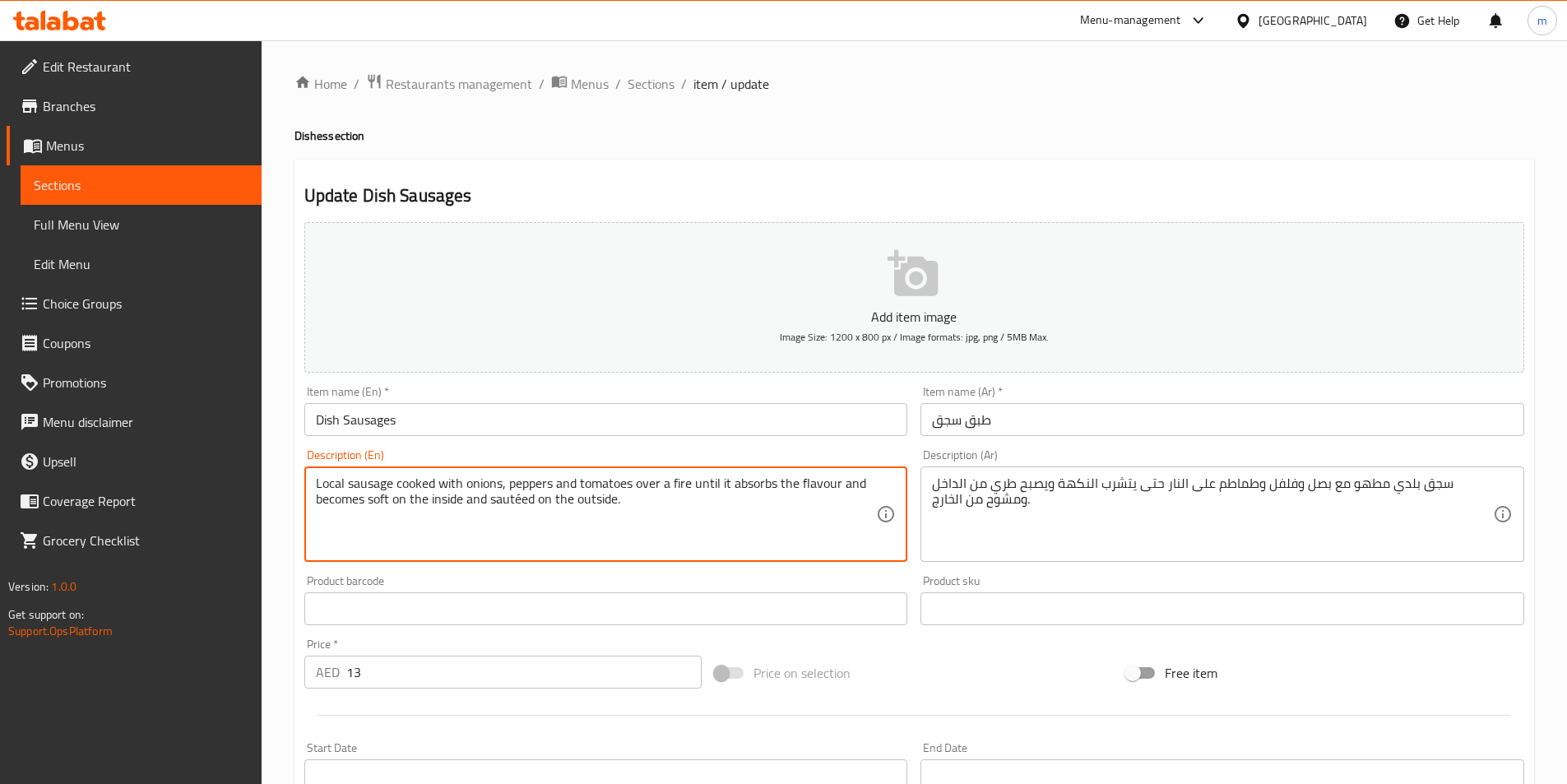
drag, startPoint x: 342, startPoint y: 484, endPoint x: 305, endPoint y: 490, distance: 37.5
click at [333, 484] on textarea "Local sausage cooked with onions, peppers and tomatoes over a fire until it abs…" at bounding box center [596, 515] width 561 height 78
drag, startPoint x: 344, startPoint y: 484, endPoint x: 313, endPoint y: 488, distance: 31.3
click at [313, 488] on div "Local sausage cooked with onions, peppers and tomatoes over a fire until it abs…" at bounding box center [606, 514] width 604 height 95
click at [319, 486] on textarea "sausage cooked with onions, peppers and tomatoes over a fire until it absorbs t…" at bounding box center [596, 515] width 561 height 78
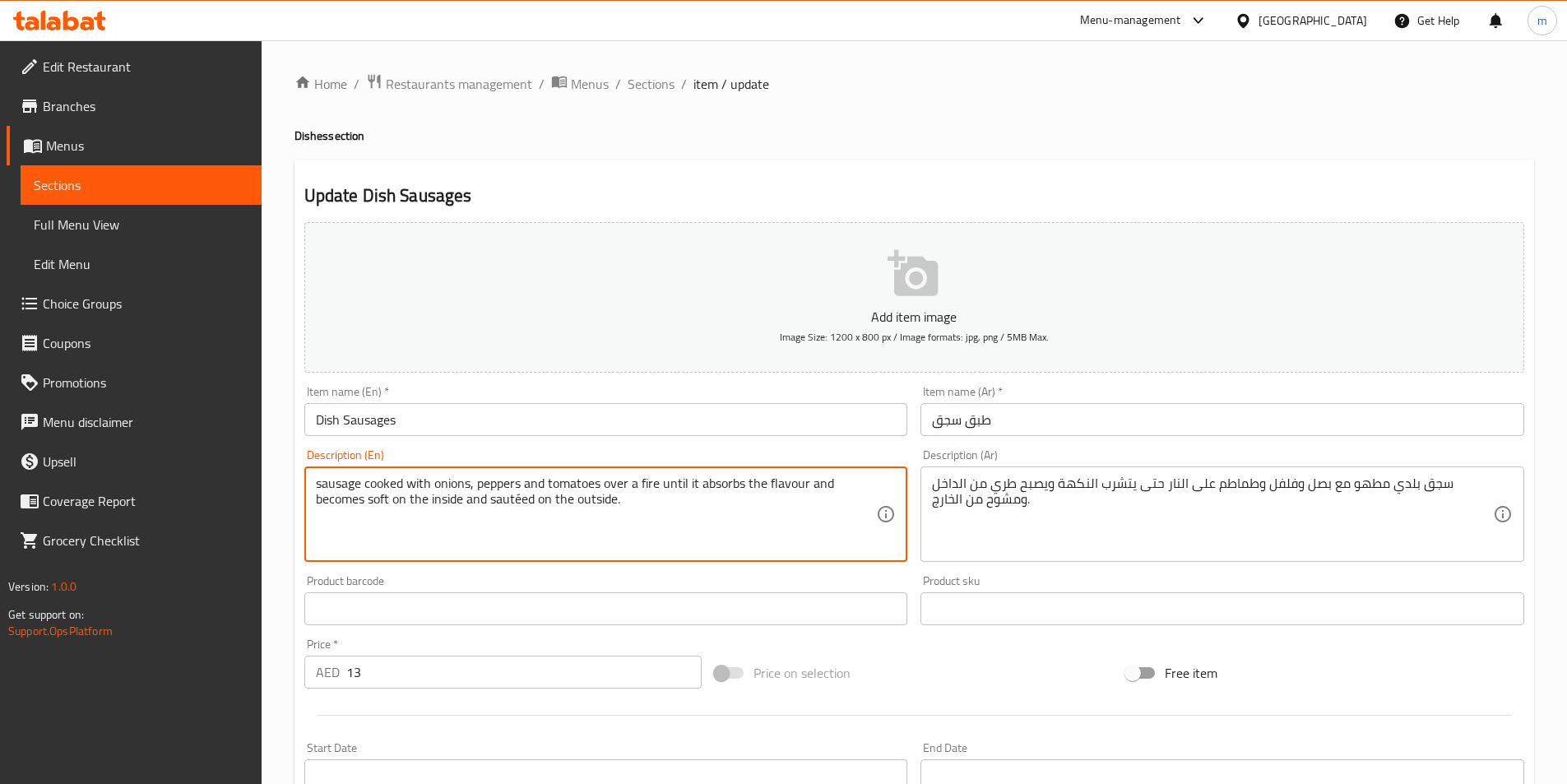
click at [365, 483] on textarea "sausage cooked with onions, peppers and tomatoes over a fire until it absorbs t…" at bounding box center [596, 515] width 561 height 78
paste textarea "Baladi"
click at [370, 481] on textarea "sausage Baladi cooked with onions, peppers and tomatoes over a fire until it ab…" at bounding box center [596, 515] width 561 height 78
drag, startPoint x: 364, startPoint y: 483, endPoint x: 401, endPoint y: 488, distance: 37.3
click at [401, 488] on textarea "sausage baladi cooked with onions, peppers and tomatoes over a fire until it ab…" at bounding box center [596, 515] width 561 height 78
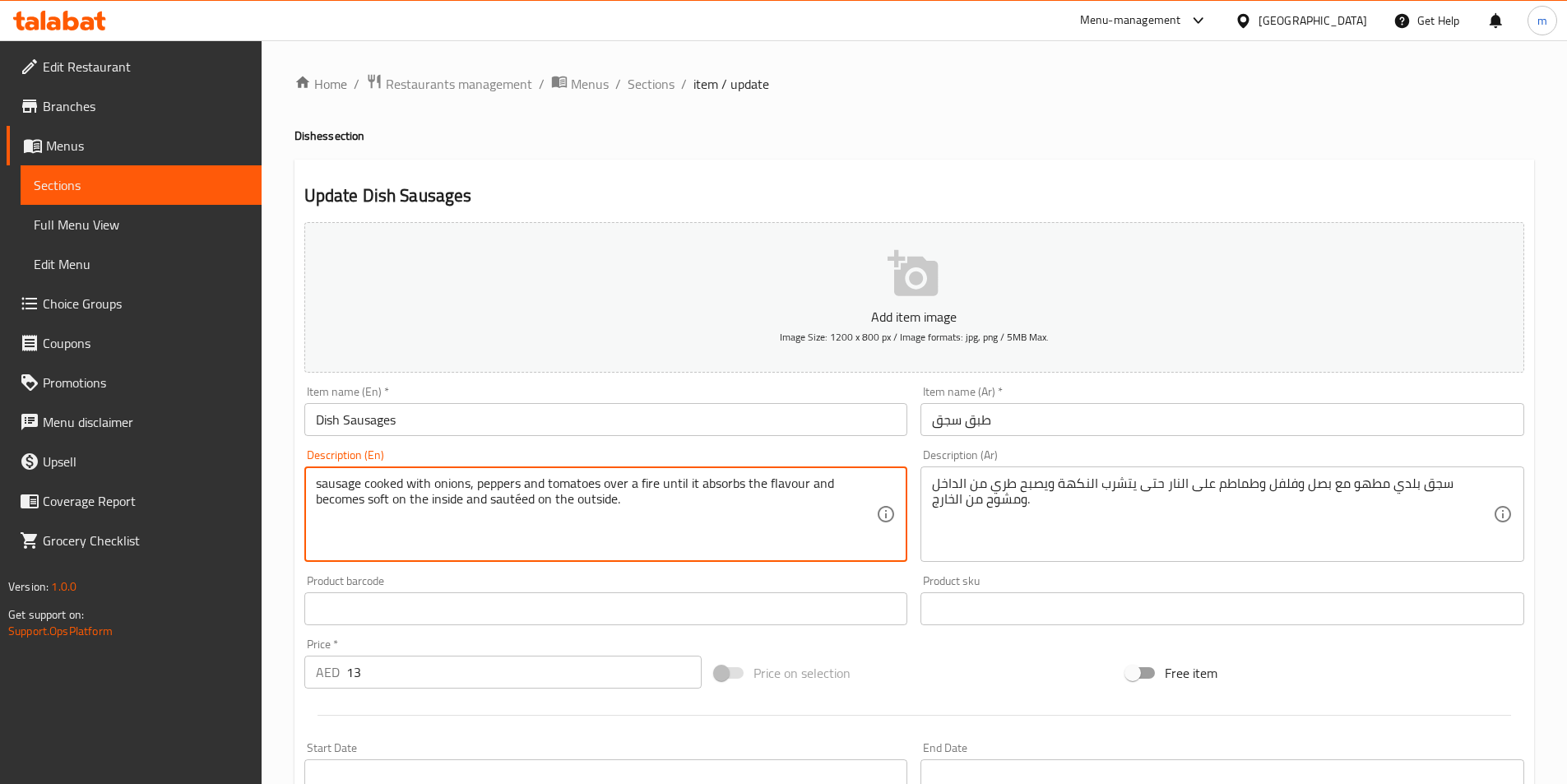
click at [317, 477] on textarea "sausage cooked with onions, peppers and tomatoes over a fire until it absorbs t…" at bounding box center [596, 515] width 561 height 78
paste textarea "baladi"
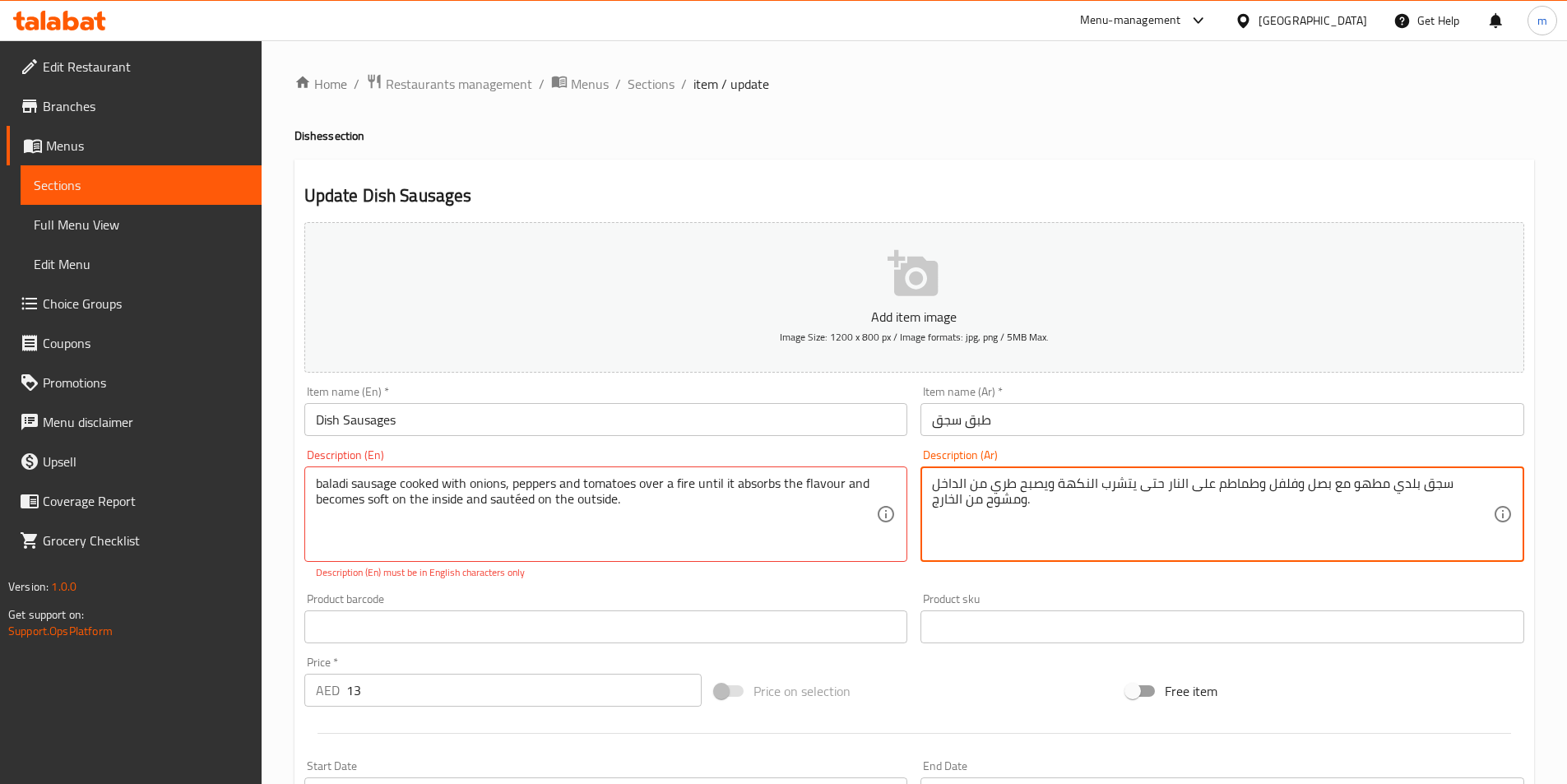
drag, startPoint x: 1312, startPoint y: 487, endPoint x: 1339, endPoint y: 488, distance: 27.0
drag, startPoint x: 1145, startPoint y: 483, endPoint x: 1180, endPoint y: 496, distance: 37.3
click at [1180, 496] on textarea "سجق بلدي مطهو مع بصل وفلفل وطماطم على النار حتى يتشرب النكهة ويصبح طري من الداخ…" at bounding box center [1212, 515] width 561 height 78
click at [1180, 510] on textarea "سجق بلدي مطهو مع بصل وفلفل وطماطم على النار حتى يتشرب النكهة ويصبح طري من الداخ…" at bounding box center [1212, 515] width 561 height 78
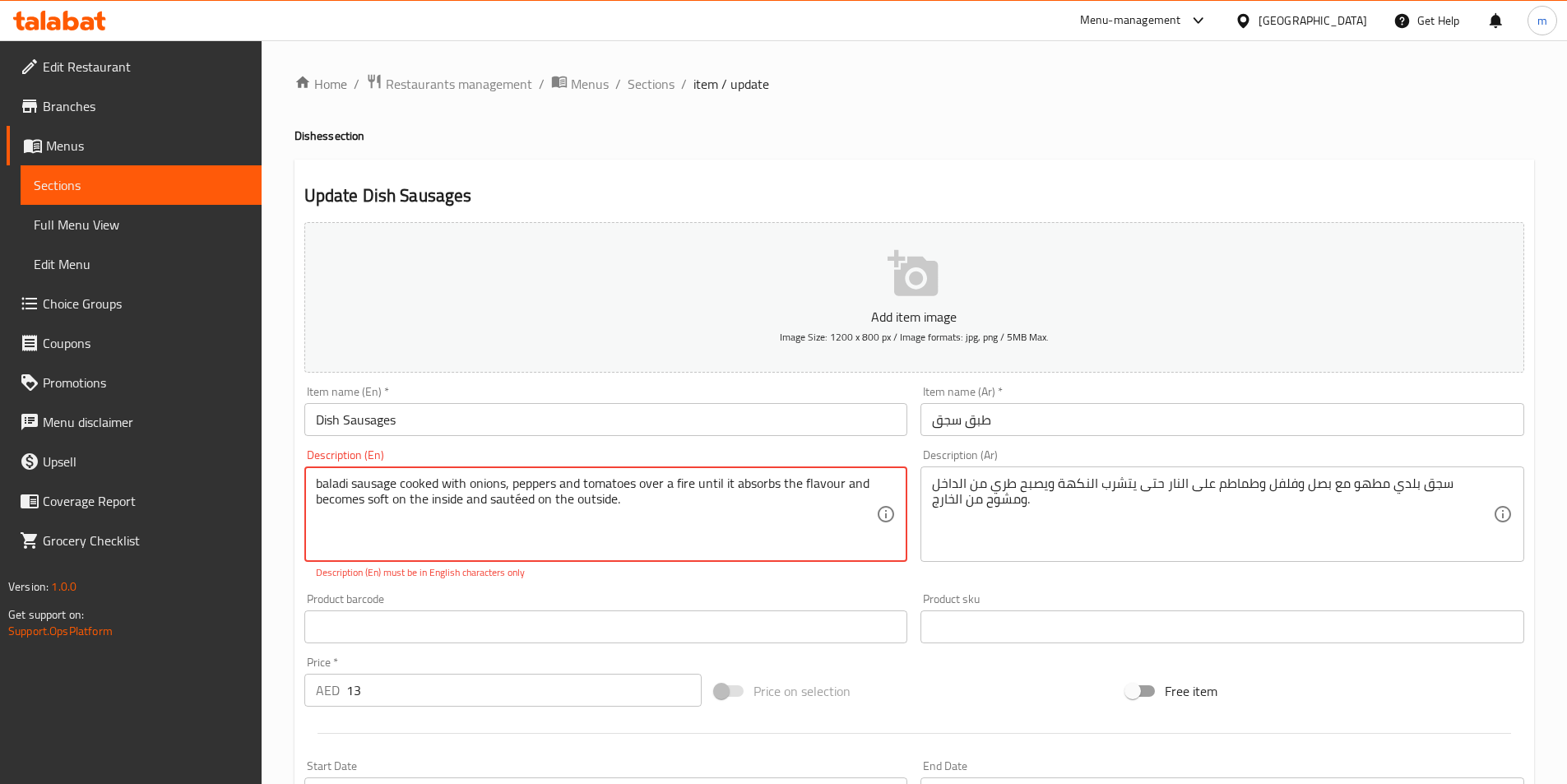
drag, startPoint x: 736, startPoint y: 493, endPoint x: 780, endPoint y: 487, distance: 44.4
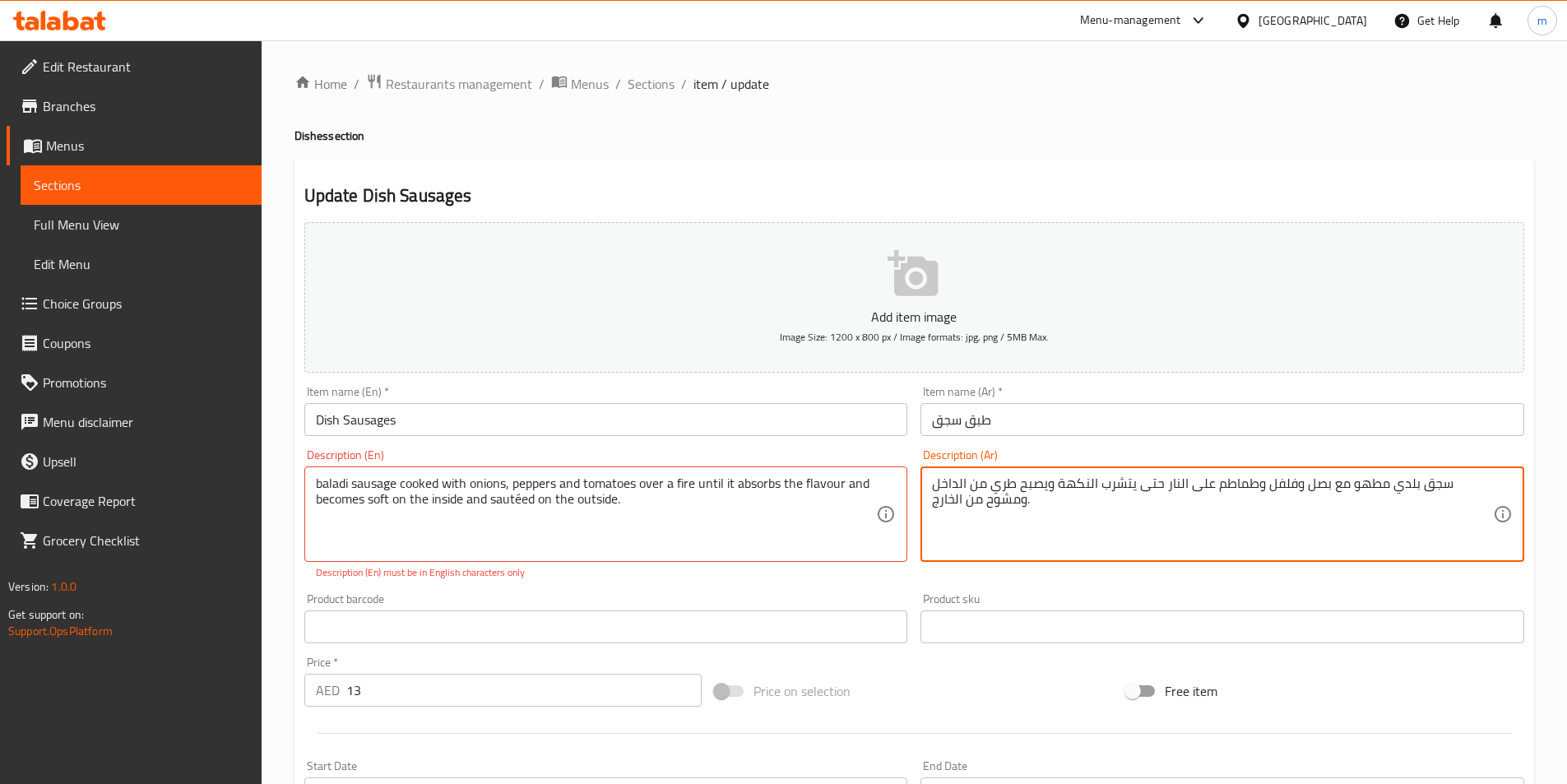
drag, startPoint x: 967, startPoint y: 477, endPoint x: 928, endPoint y: 485, distance: 39.8
click at [1000, 489] on textarea "سجق بلدي مطهو مع بصل وفلفل وطماطم على النار حتى يتشرب النكهة ويصبح طري من الداخ…" at bounding box center [1212, 515] width 561 height 78
drag, startPoint x: 964, startPoint y: 478, endPoint x: 939, endPoint y: 505, distance: 36.8
click at [939, 505] on textarea "سجق بلدي مطهو مع بصل وفلفل وطماطم على النار حتى يتشرب النكهة ويصبح طري من الداخ…" at bounding box center [1212, 515] width 561 height 78
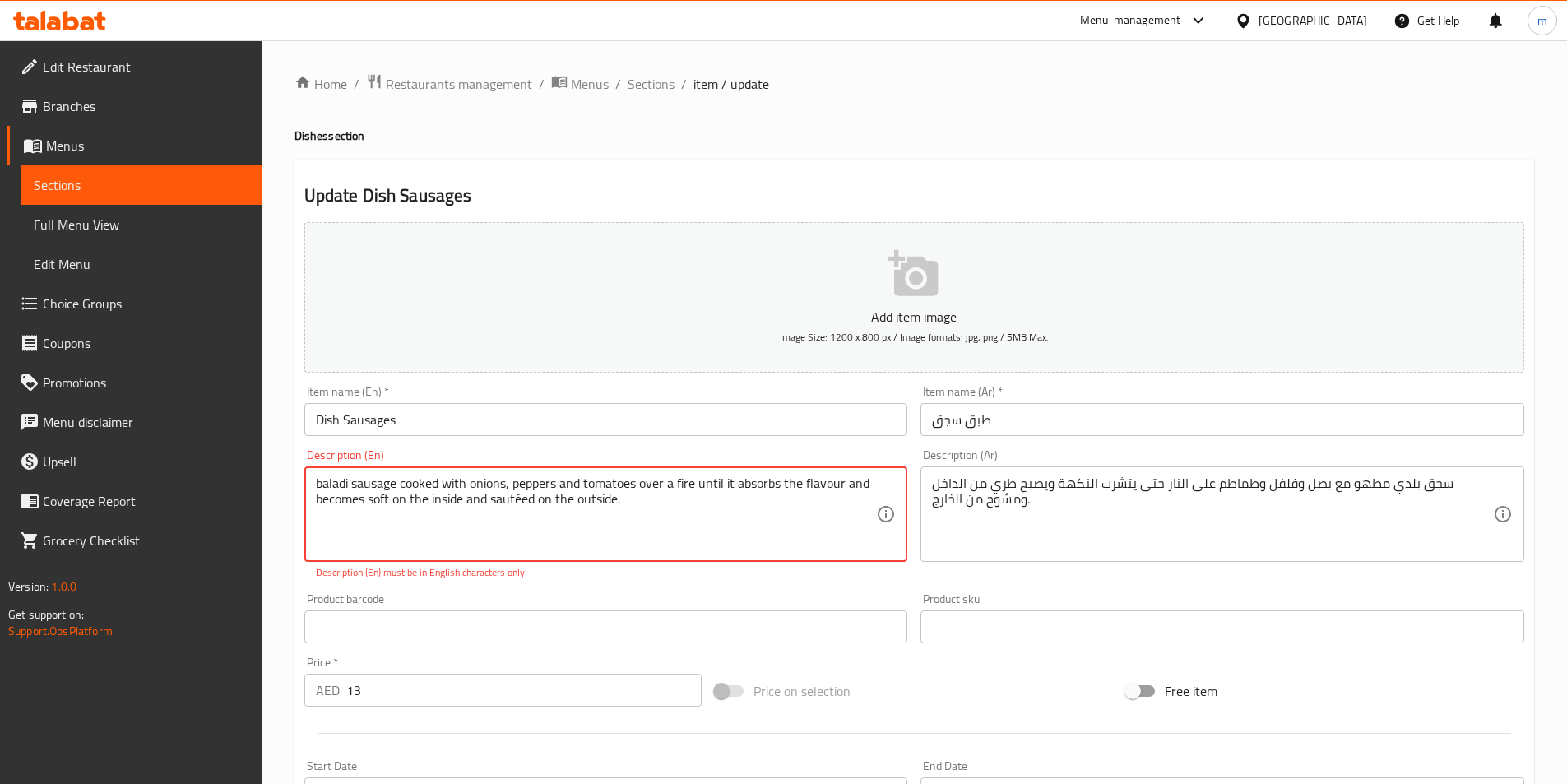
drag, startPoint x: 368, startPoint y: 498, endPoint x: 390, endPoint y: 507, distance: 23.8
click at [390, 507] on textarea "baladi sausage cooked with onions, peppers and tomatoes over a fire until it ab…" at bounding box center [596, 515] width 561 height 78
paste textarea "tender"
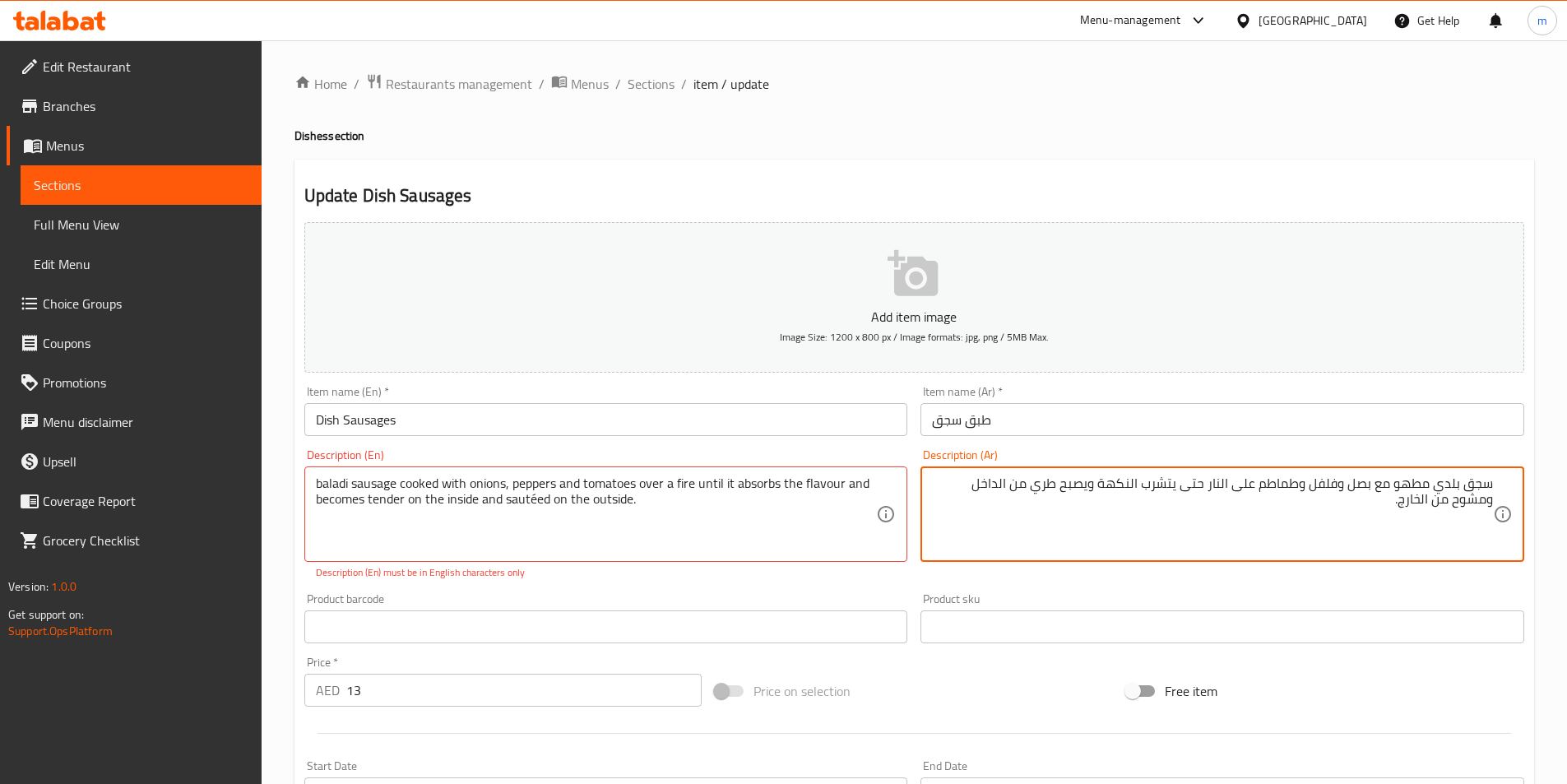
drag, startPoint x: 968, startPoint y: 480, endPoint x: 1002, endPoint y: 514, distance: 48.1
click at [1002, 514] on textarea "سجق بلدي مطهو مع بصل وفلفل وطماطم على النار حتى يتشرب النكهة ويصبح طري من الداخ…" at bounding box center [1212, 515] width 561 height 78
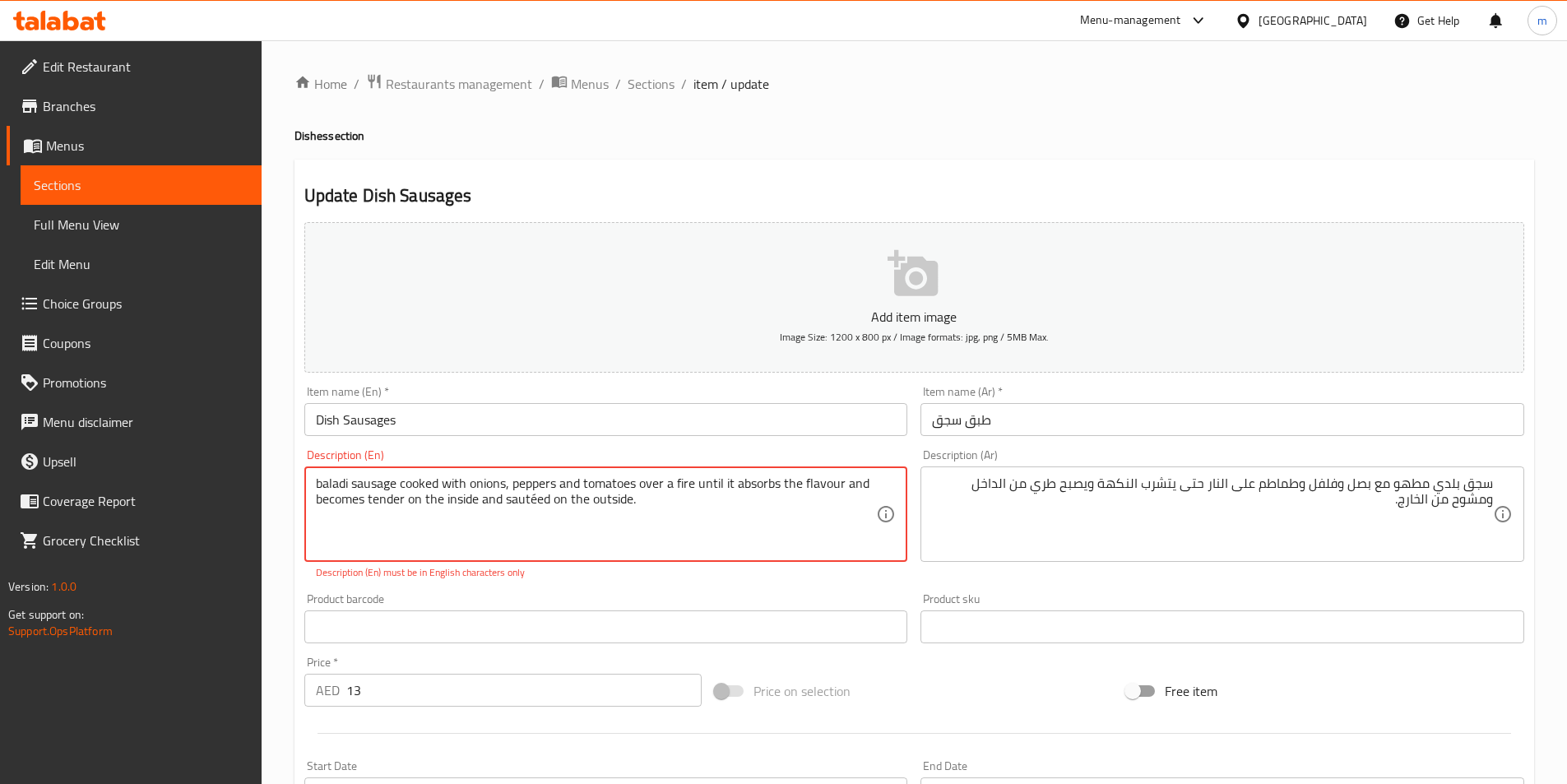
drag, startPoint x: 503, startPoint y: 497, endPoint x: 549, endPoint y: 505, distance: 46.7
click at [549, 504] on textarea "baladi sausage cooked with onions, peppers and tomatoes over a fire until it ab…" at bounding box center [596, 515] width 561 height 78
click at [792, 579] on p "Description (En) must be in English characters only" at bounding box center [606, 572] width 581 height 15
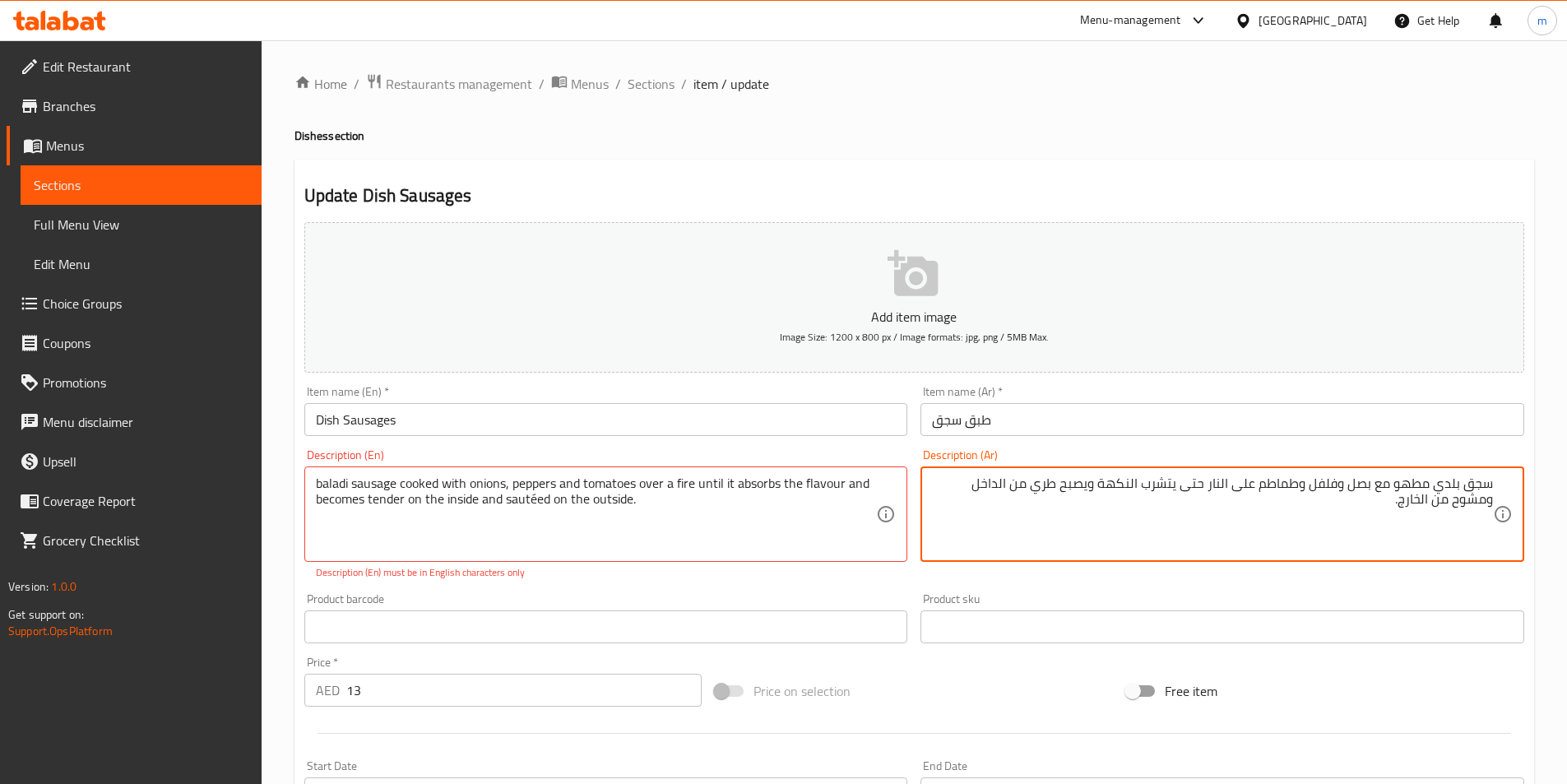
drag, startPoint x: 966, startPoint y: 480, endPoint x: 987, endPoint y: 509, distance: 35.8
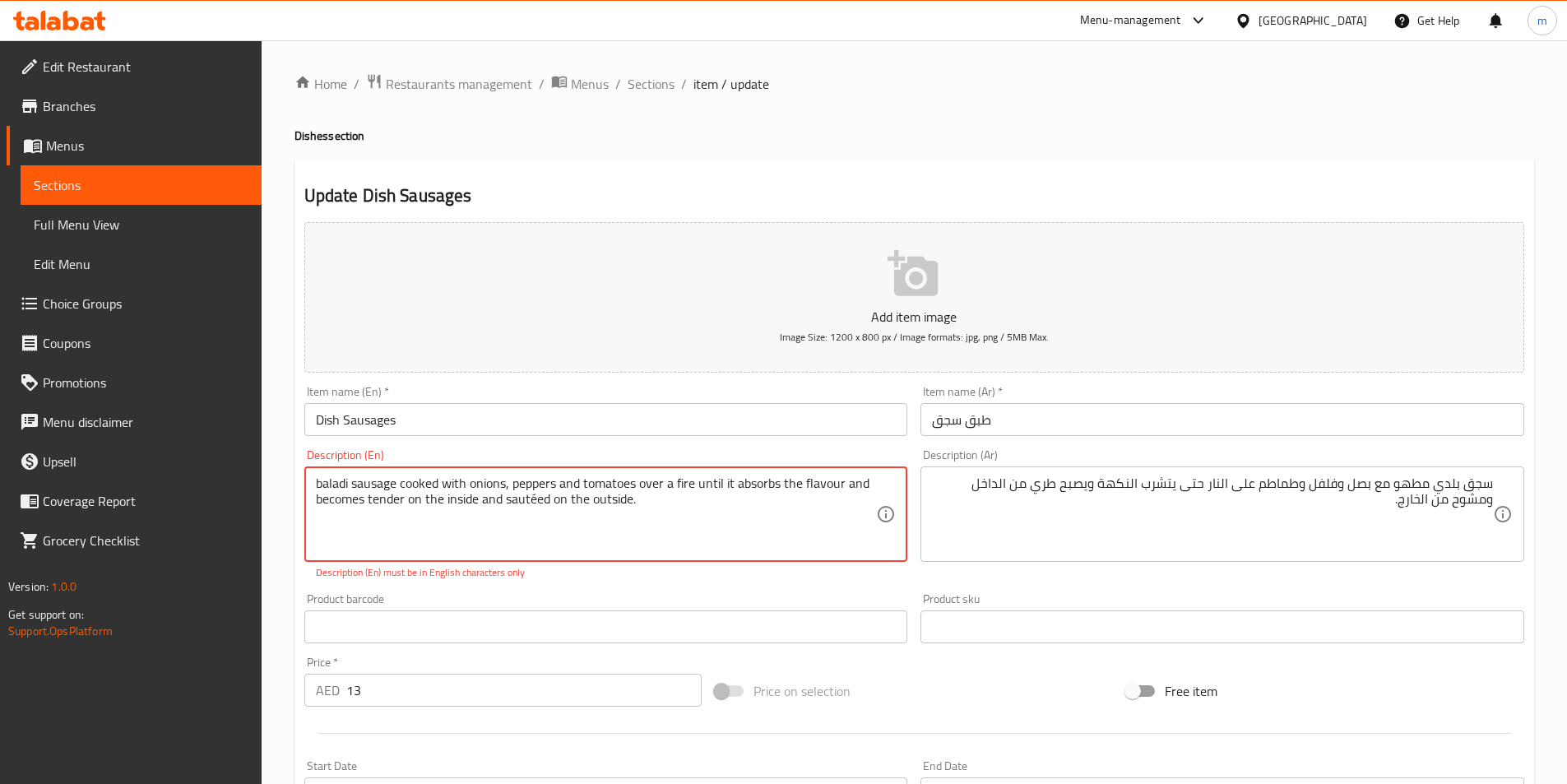
drag, startPoint x: 508, startPoint y: 502, endPoint x: 550, endPoint y: 507, distance: 42.3
paste textarea "Mishoh"
click at [584, 532] on textarea "baladi sausage cooked with onions, peppers and tomatoes over a fire until it ab…" at bounding box center [596, 515] width 561 height 78
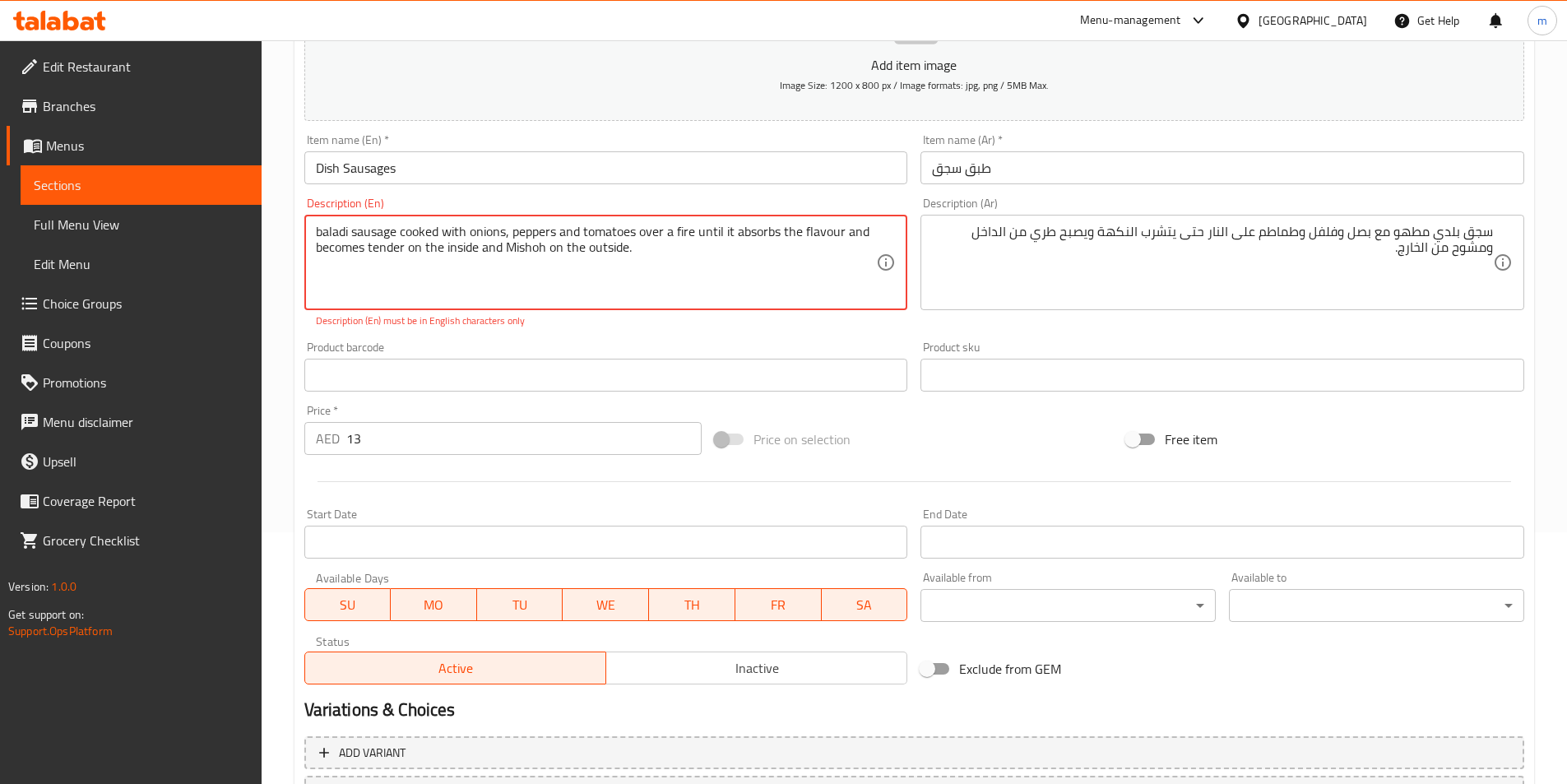
scroll to position [396, 0]
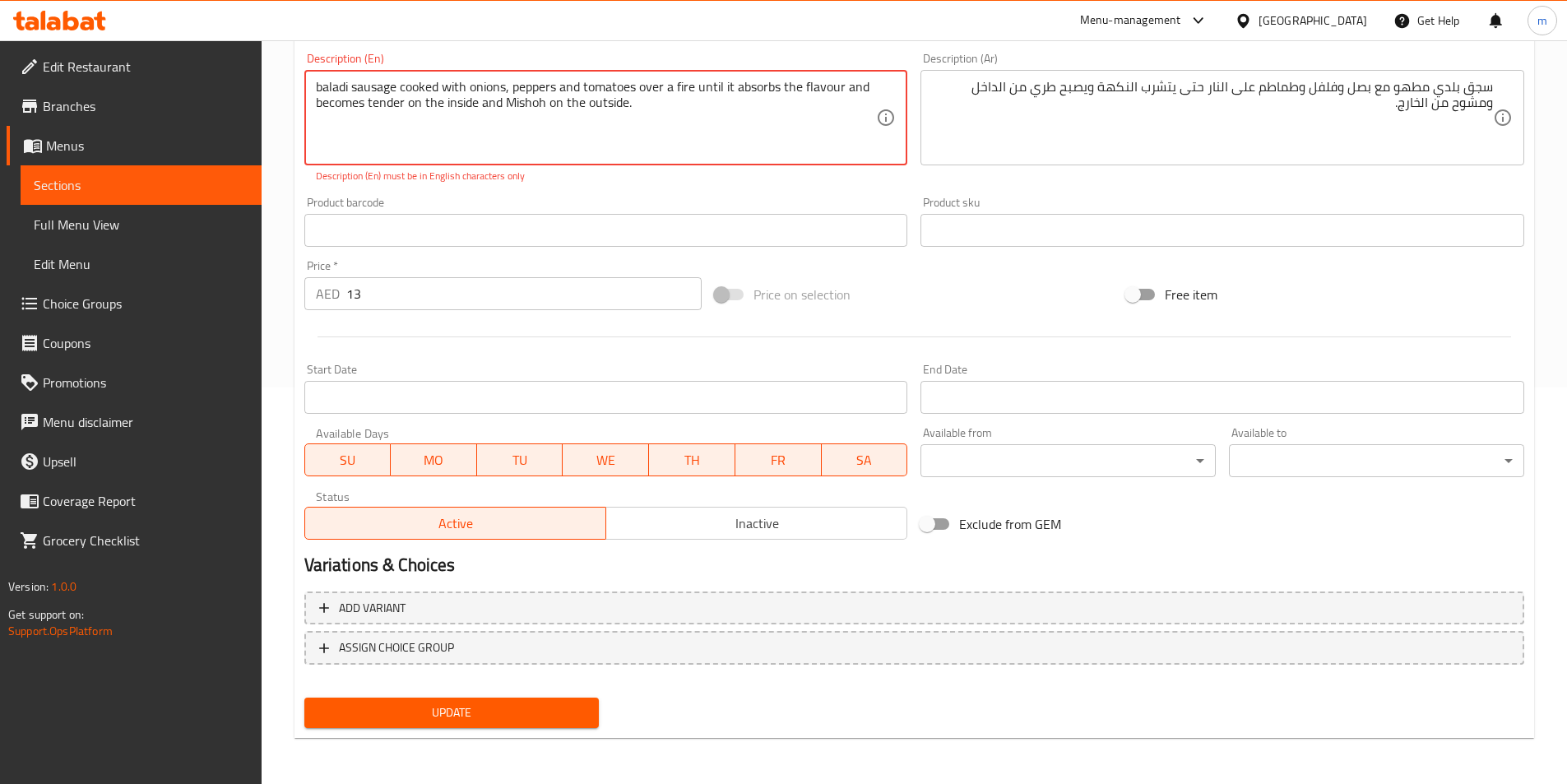
type textarea "baladi sausage cooked with onions, peppers and tomatoes over a fire until it ab…"
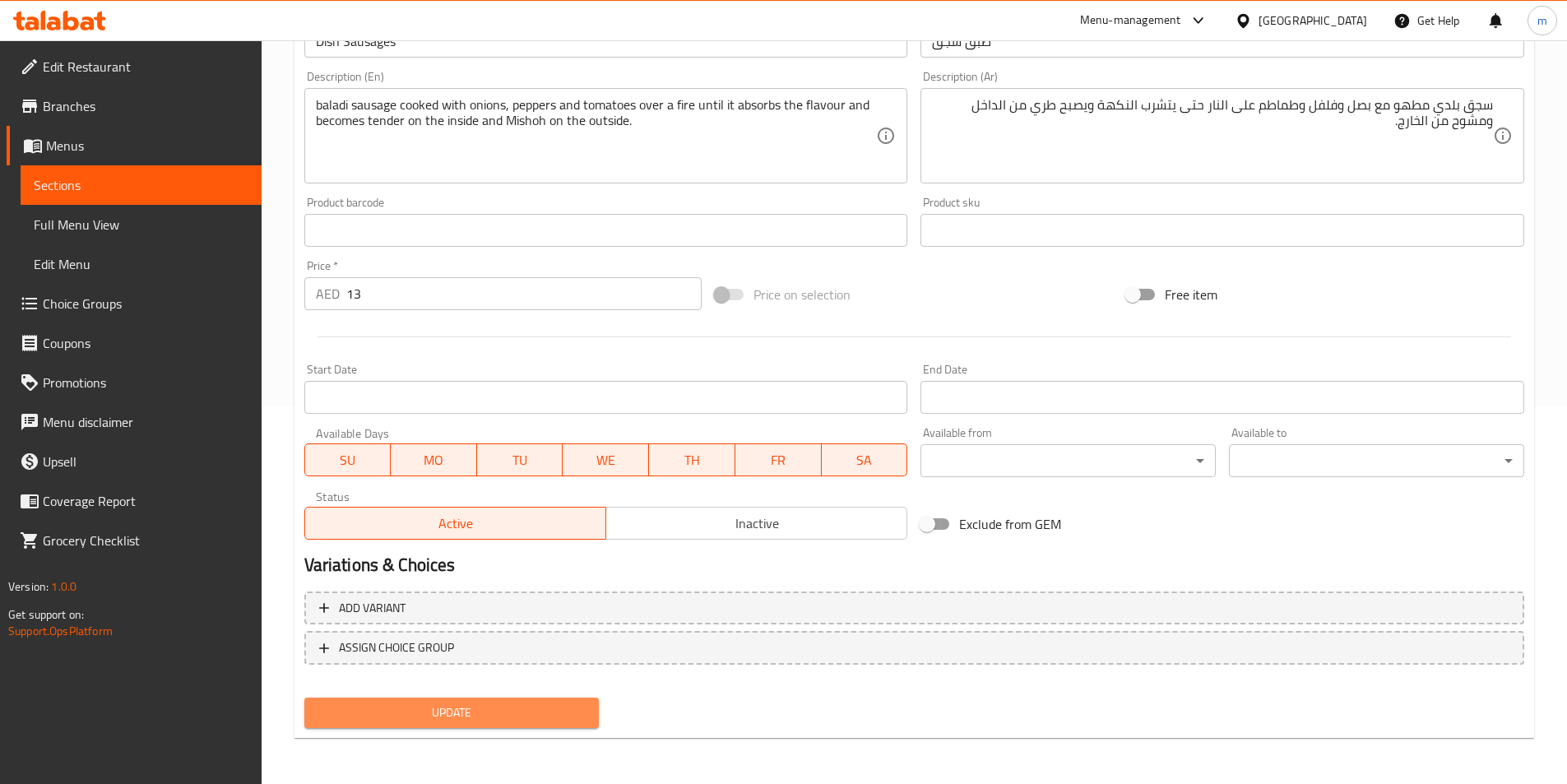
scroll to position [379, 0]
click at [550, 720] on span "Update" at bounding box center [452, 712] width 269 height 20
